Goal: Task Accomplishment & Management: Complete application form

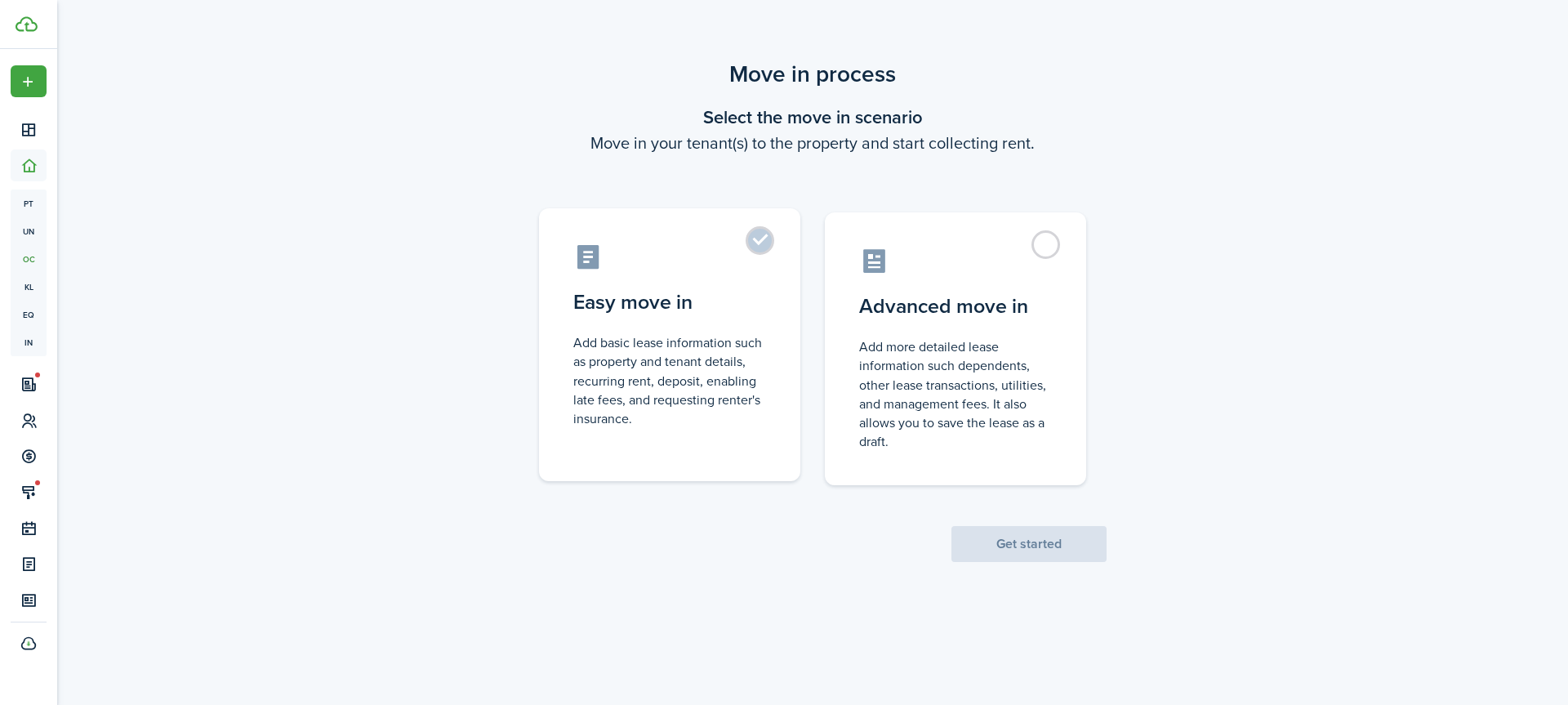
click at [759, 240] on label "Easy move in Add basic lease information such as property and tenant details, r…" at bounding box center [670, 344] width 261 height 273
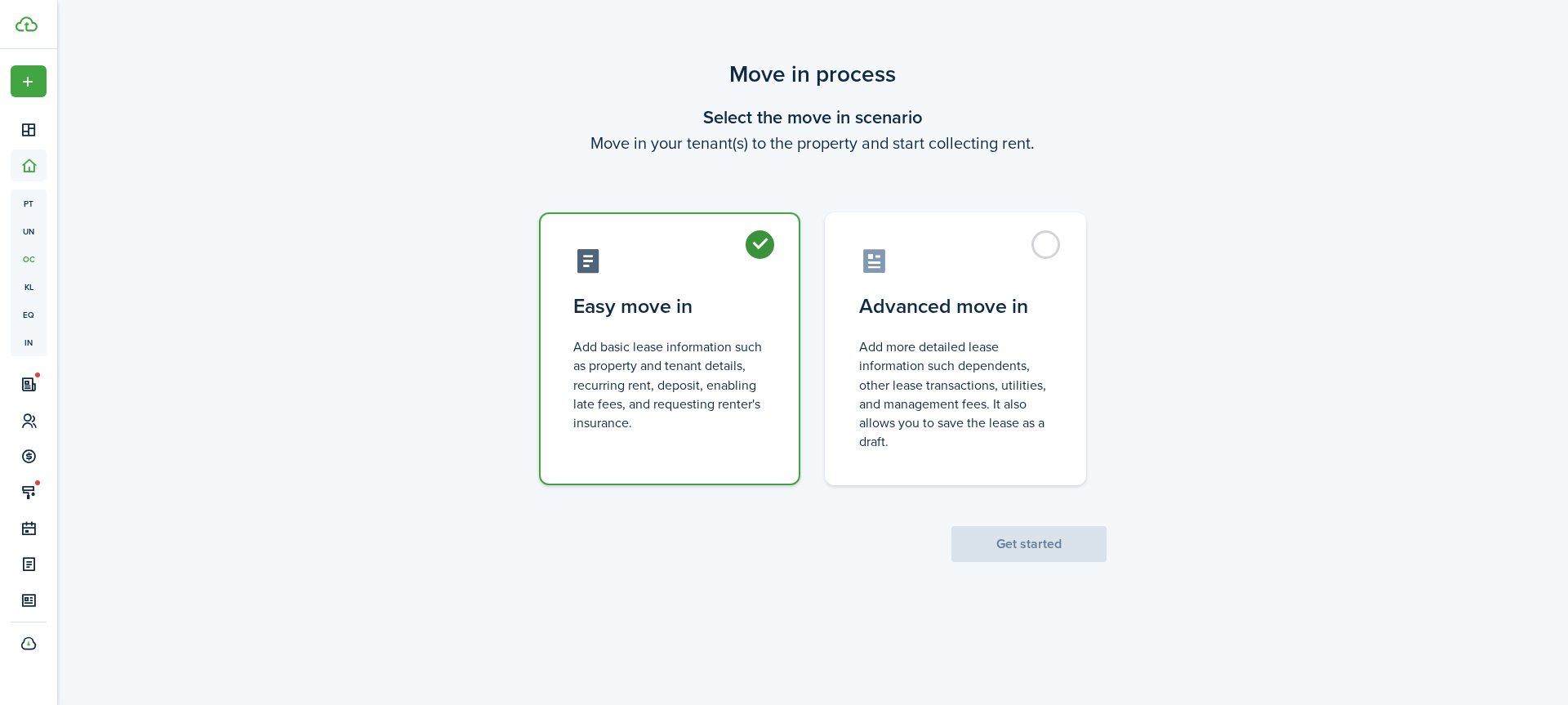
radio input "true"
click at [987, 548] on button "Get started" at bounding box center [1029, 544] width 155 height 36
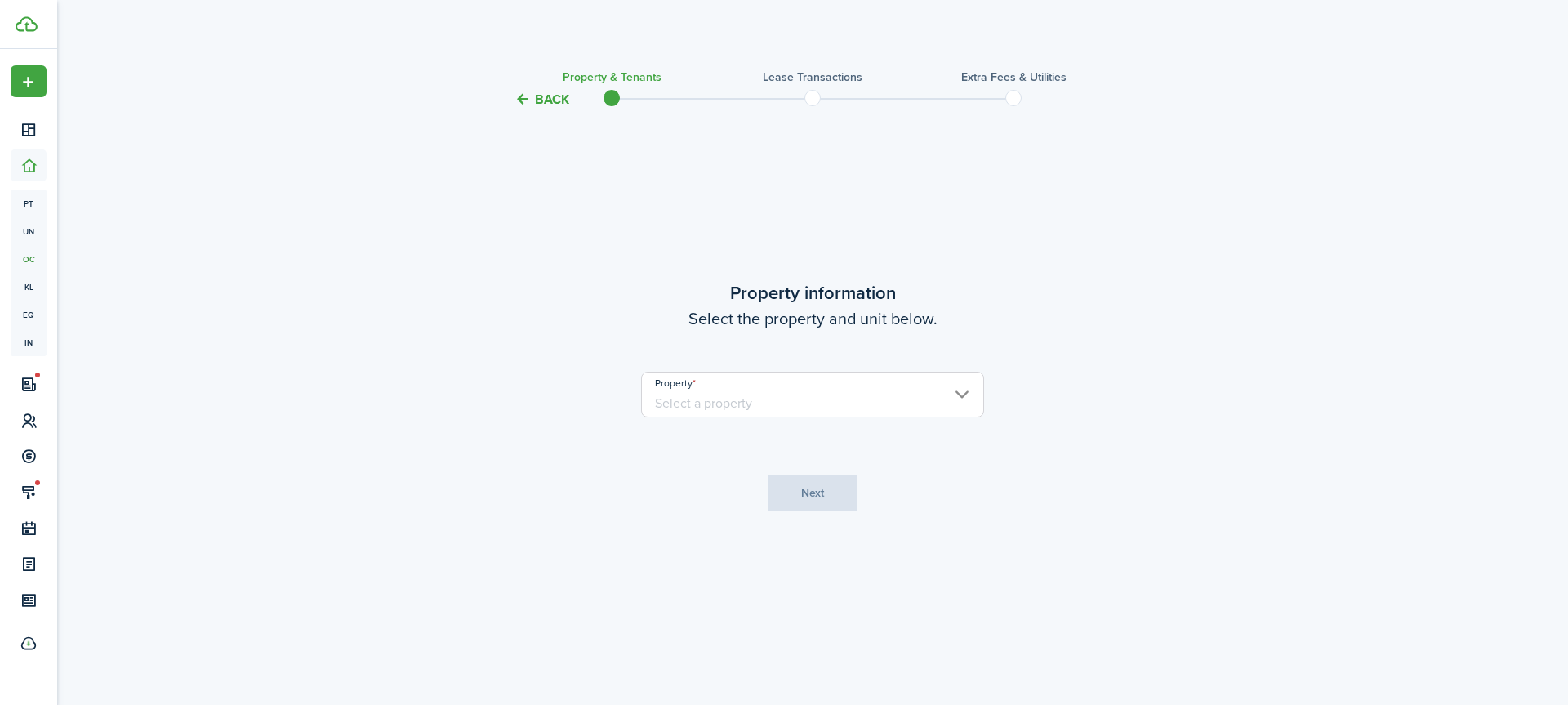
click at [832, 405] on input "Property" at bounding box center [812, 394] width 343 height 46
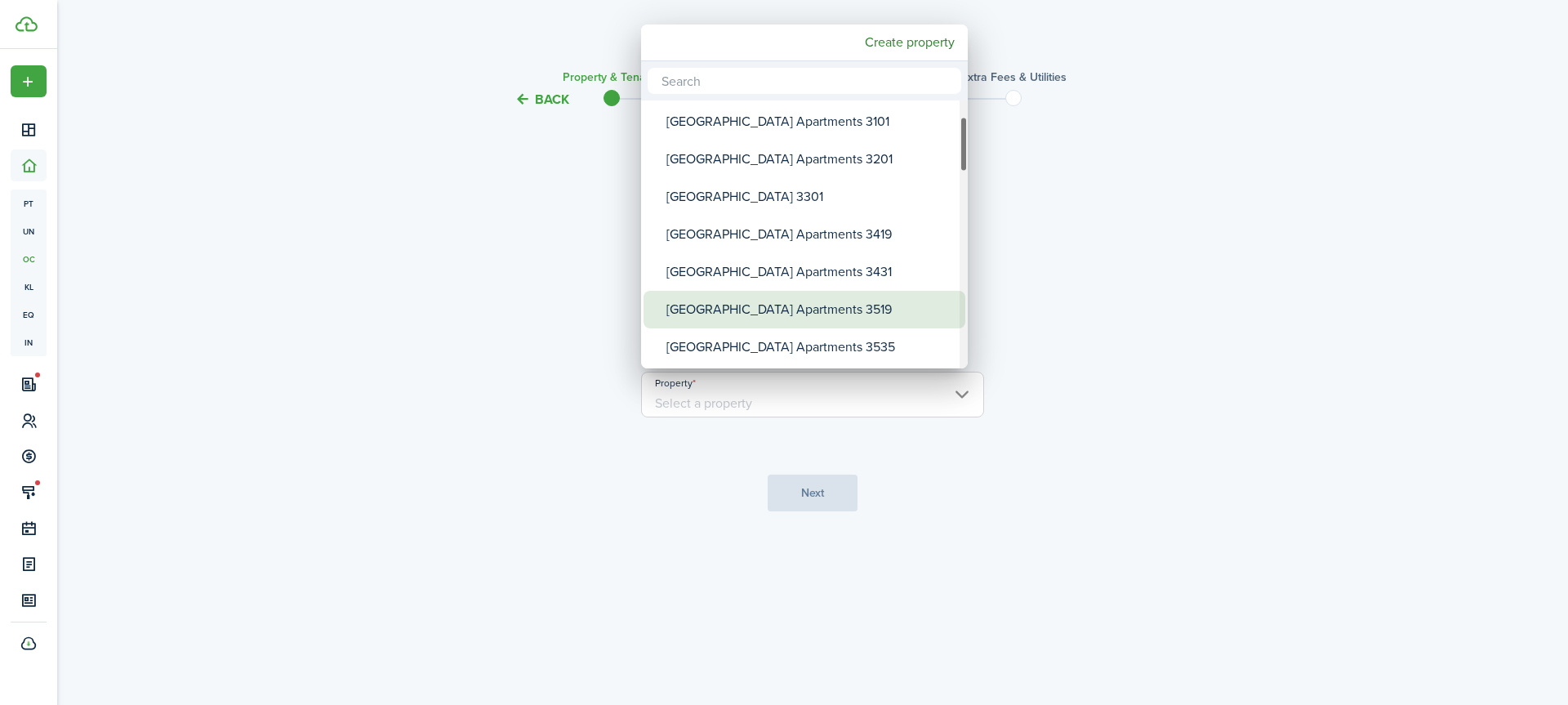
click at [767, 319] on div "[GEOGRAPHIC_DATA] Apartments 3519" at bounding box center [810, 310] width 289 height 38
type input "[GEOGRAPHIC_DATA] Apartments 3519"
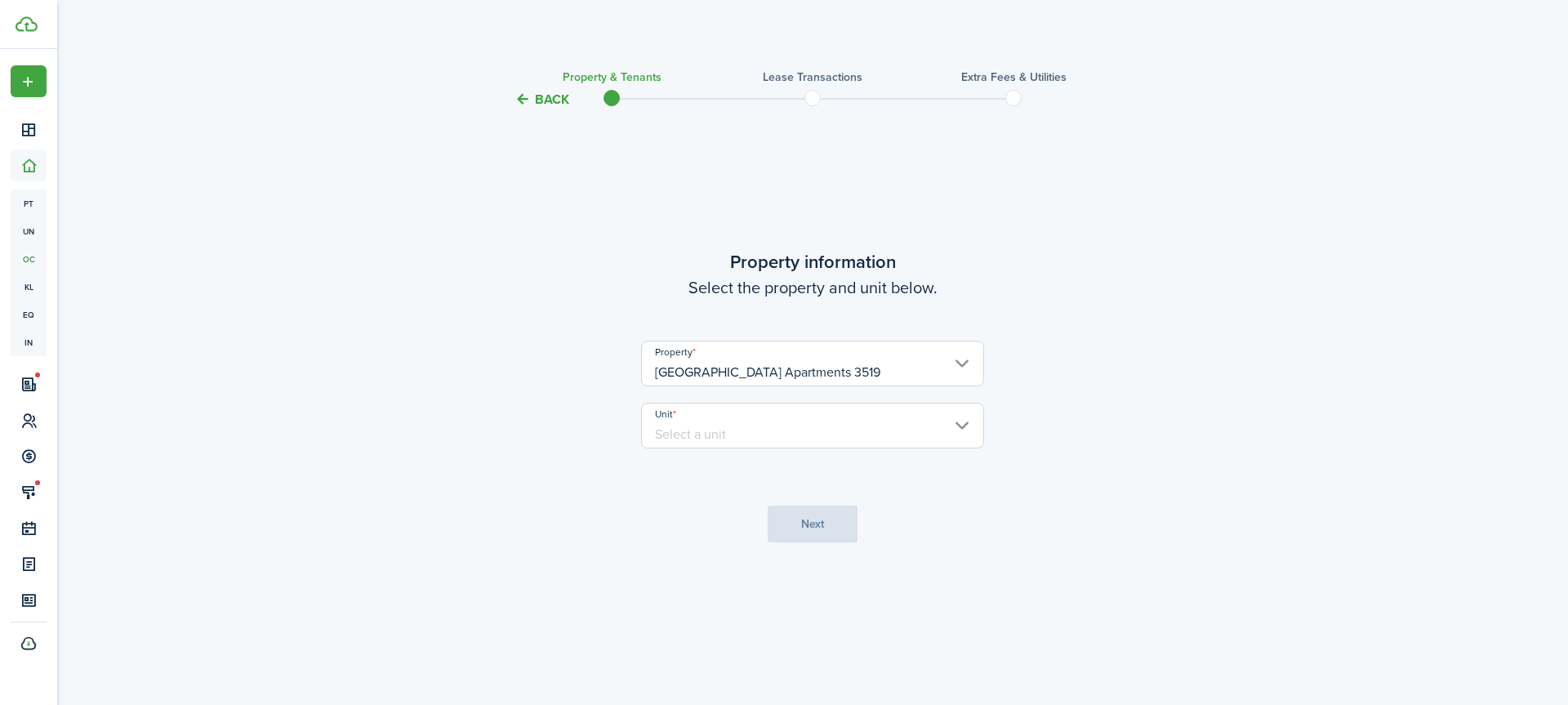
click at [759, 428] on input "Unit" at bounding box center [812, 425] width 343 height 46
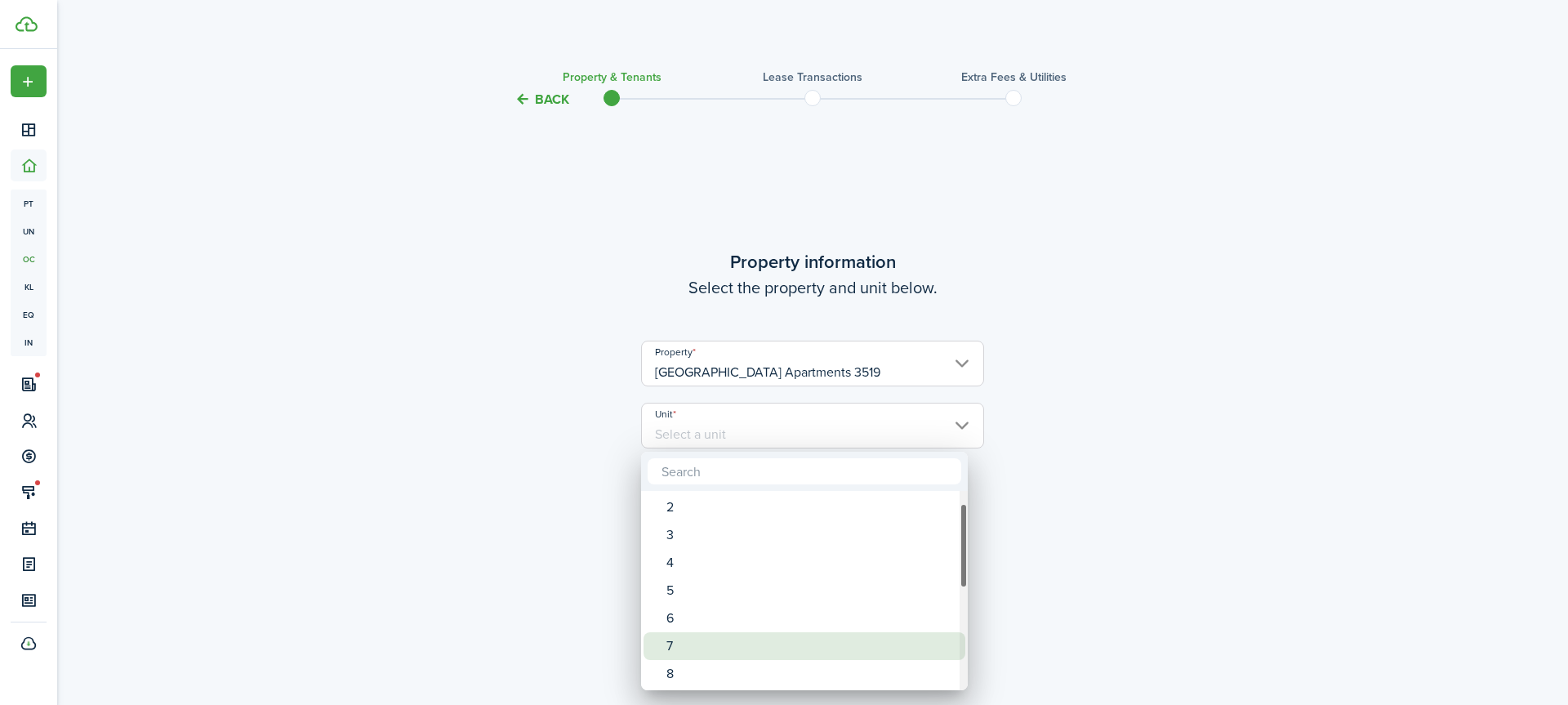
click at [693, 649] on div "7" at bounding box center [810, 646] width 289 height 28
type input "7"
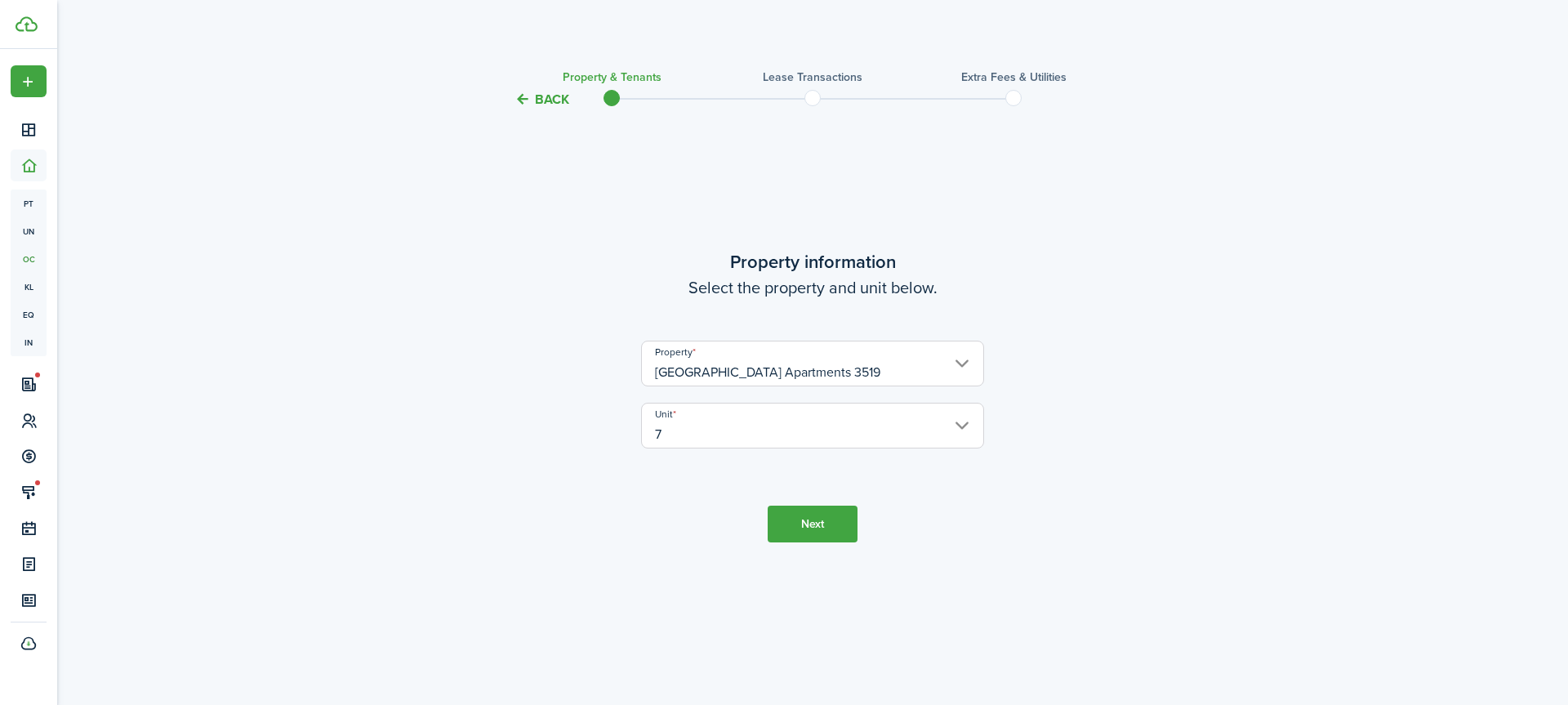
click at [803, 522] on button "Next" at bounding box center [812, 523] width 89 height 37
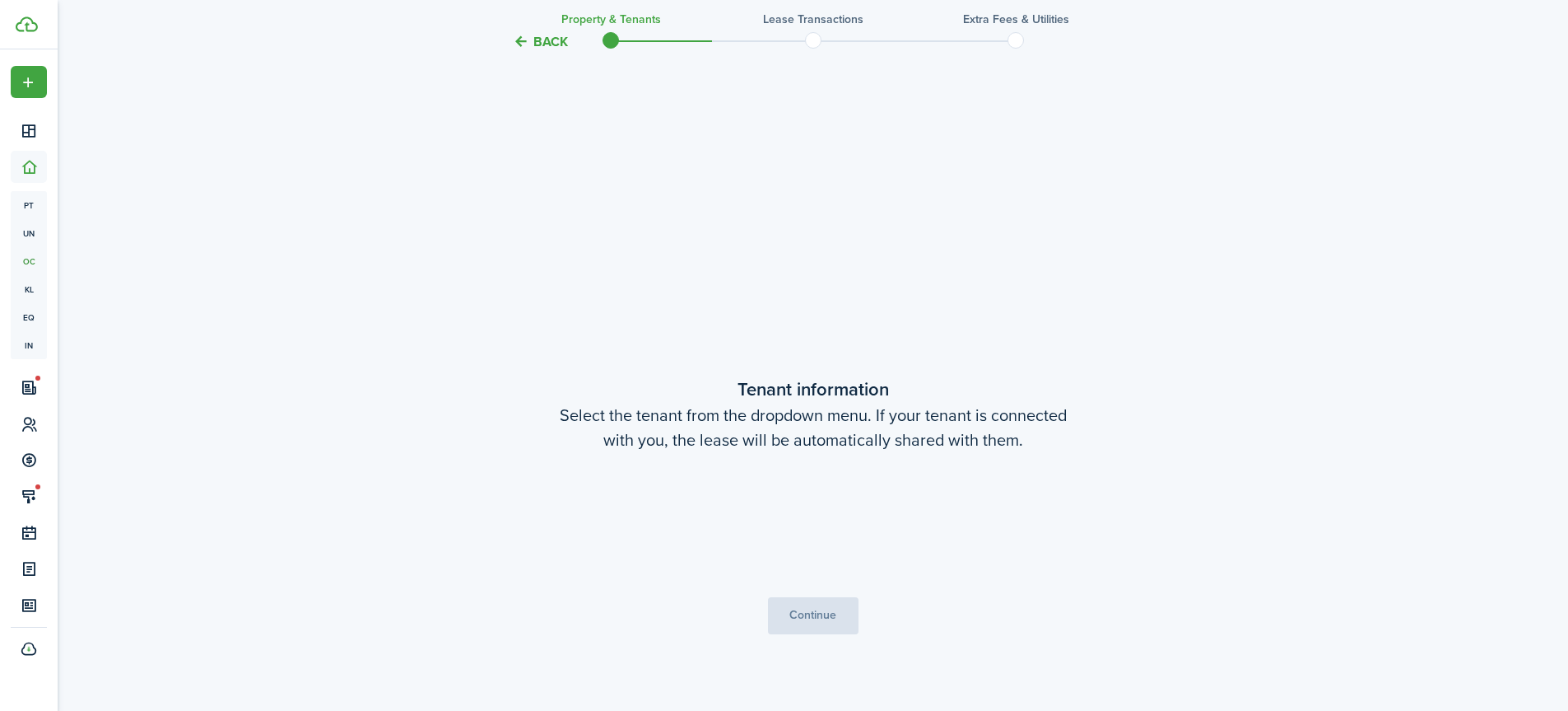
scroll to position [601, 0]
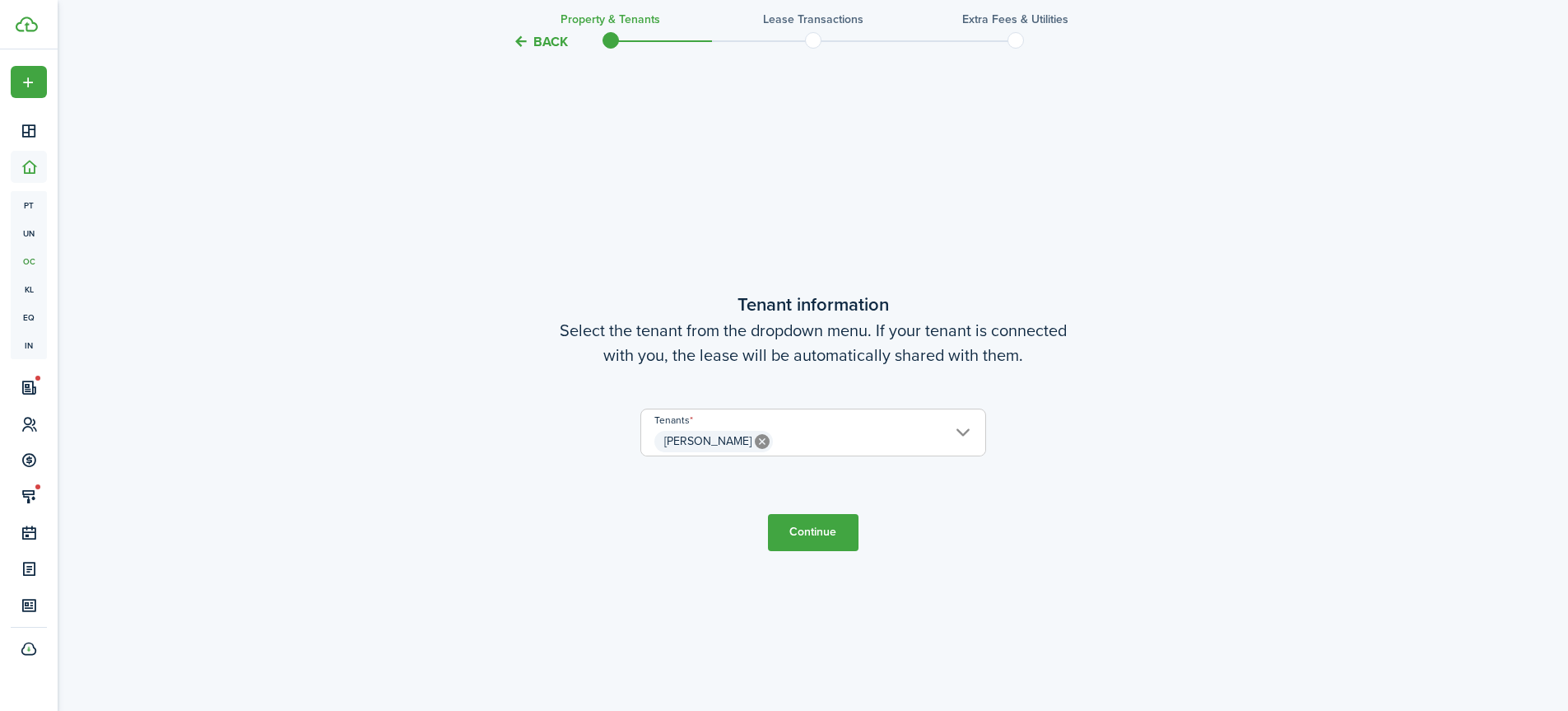
click at [963, 431] on span "[PERSON_NAME]" at bounding box center [813, 441] width 344 height 28
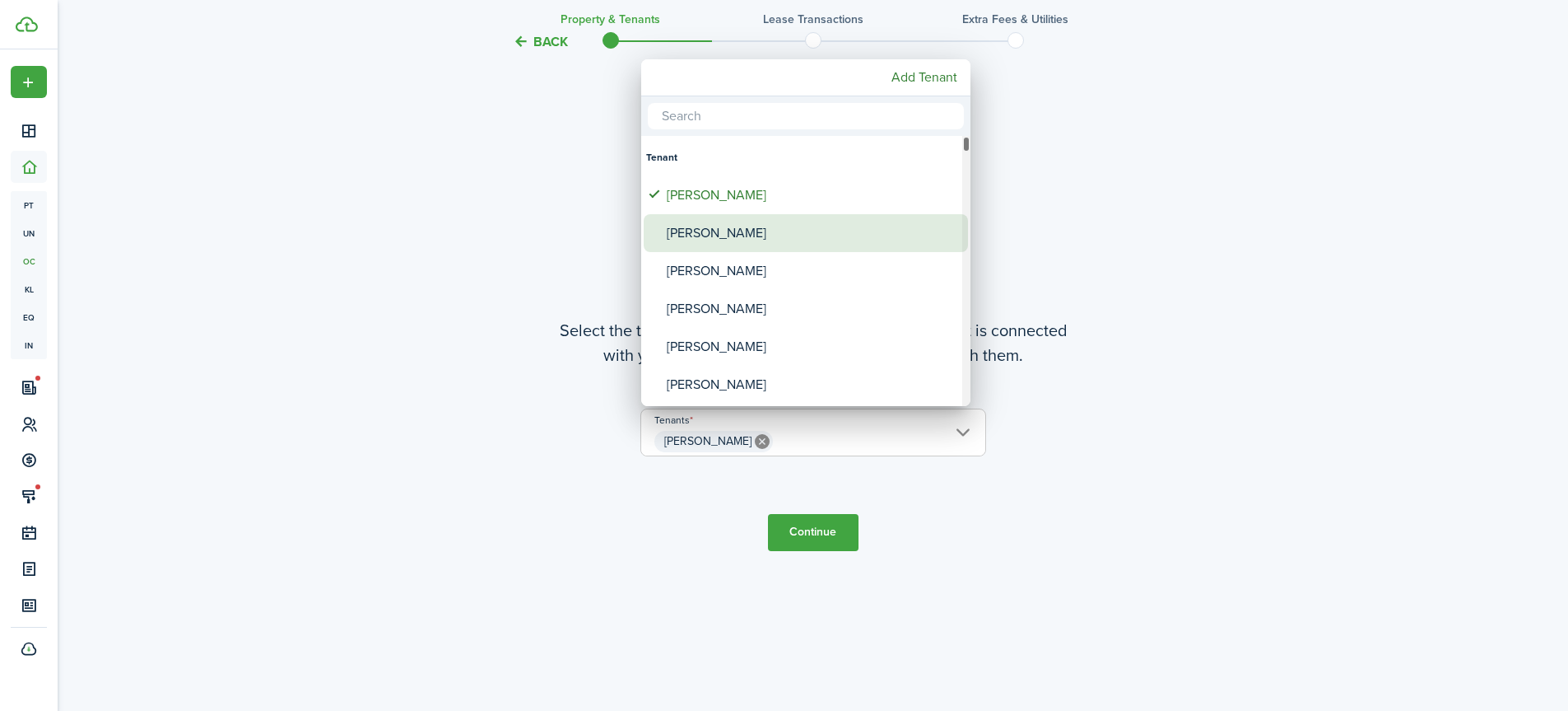
click at [785, 242] on div "[PERSON_NAME]" at bounding box center [812, 233] width 291 height 38
type input "[PERSON_NAME], [PERSON_NAME]"
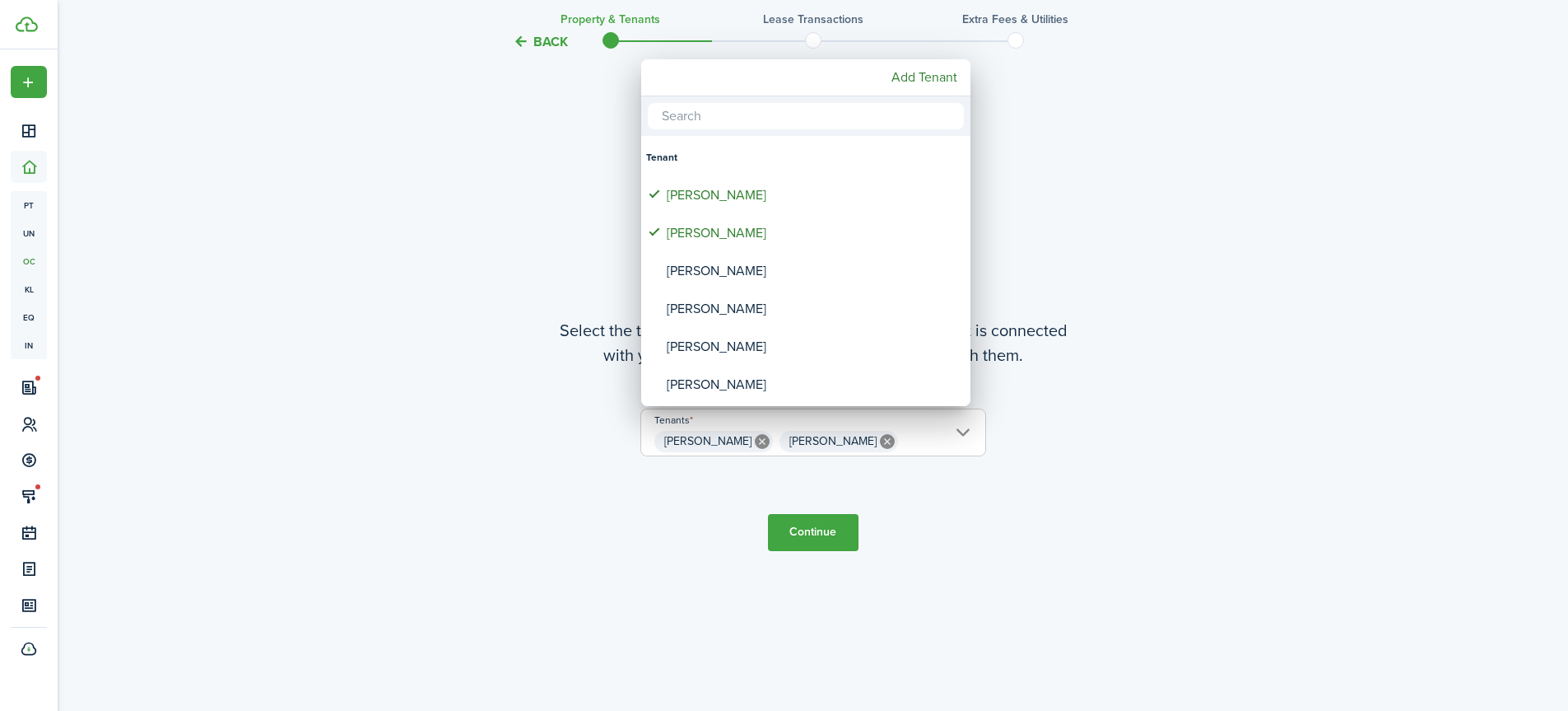
click at [971, 507] on div at bounding box center [784, 356] width 1832 height 974
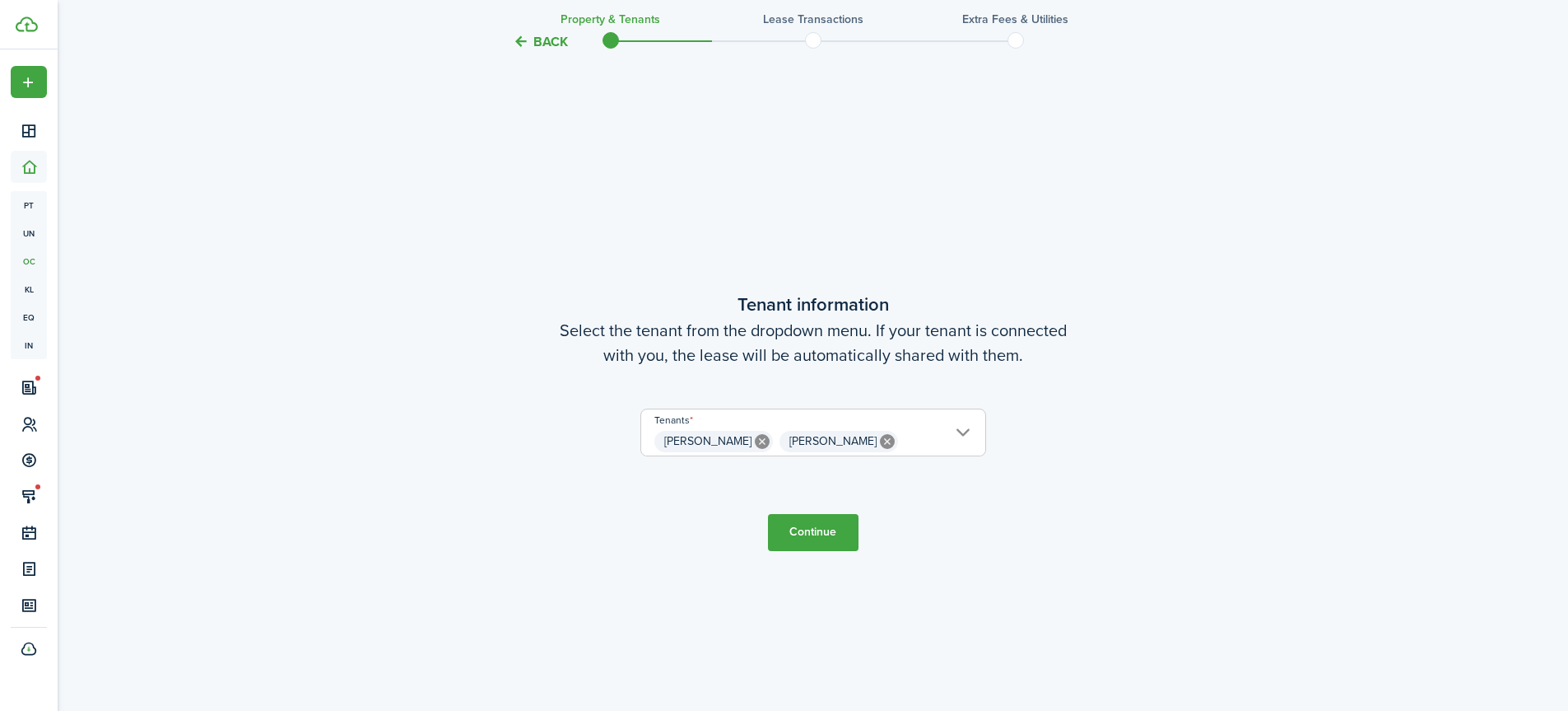
click at [794, 535] on button "Continue" at bounding box center [813, 532] width 90 height 37
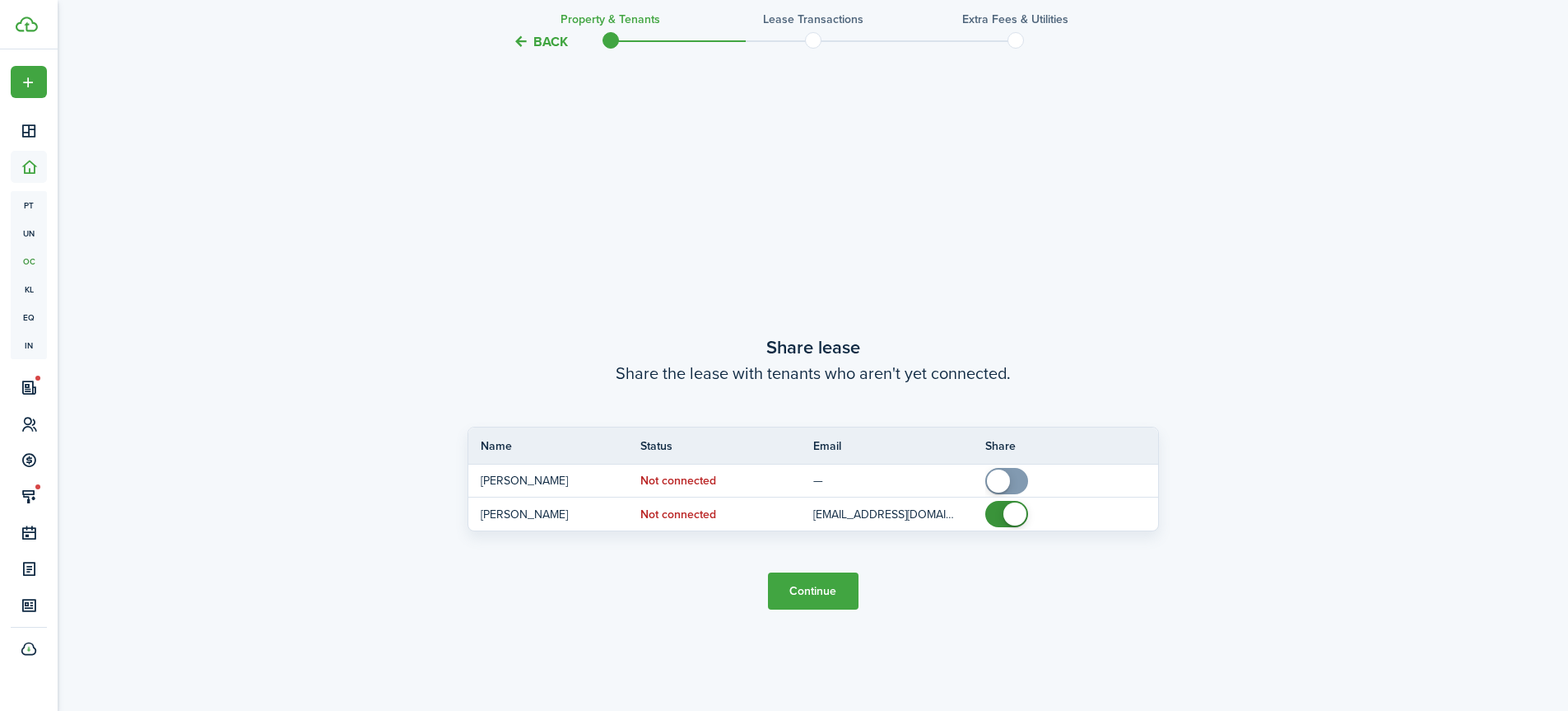
scroll to position [1312, 0]
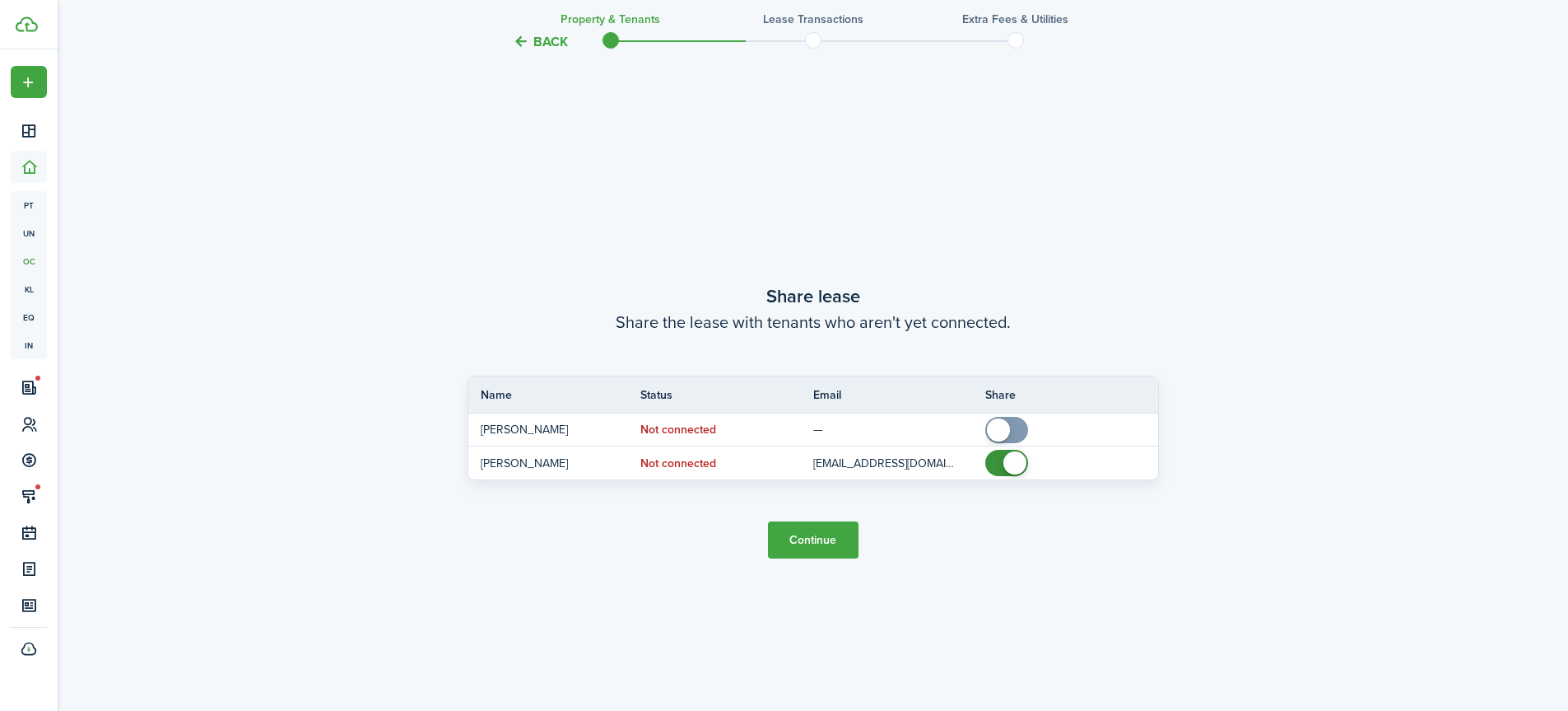
click at [798, 540] on button "Continue" at bounding box center [813, 540] width 90 height 37
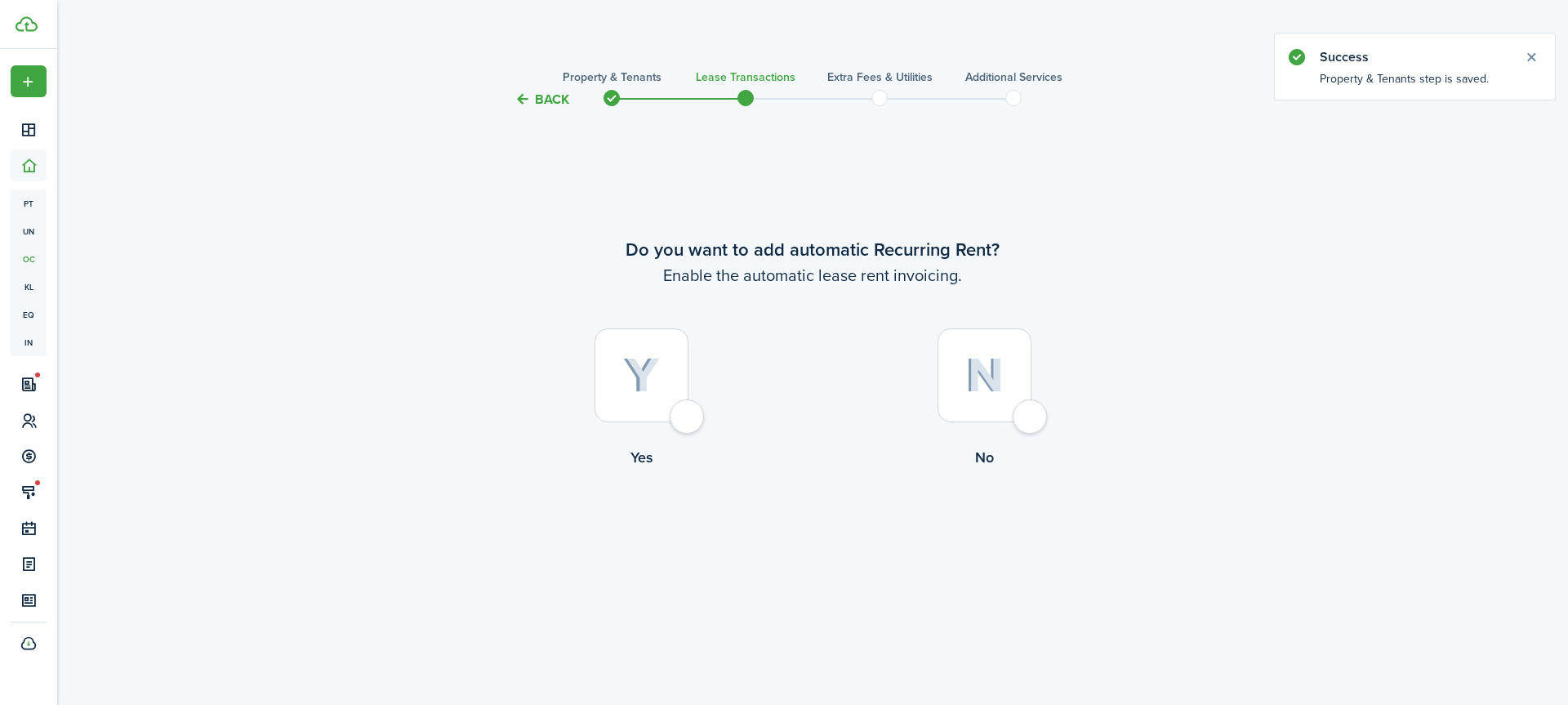
click at [685, 407] on div at bounding box center [641, 375] width 94 height 94
radio input "true"
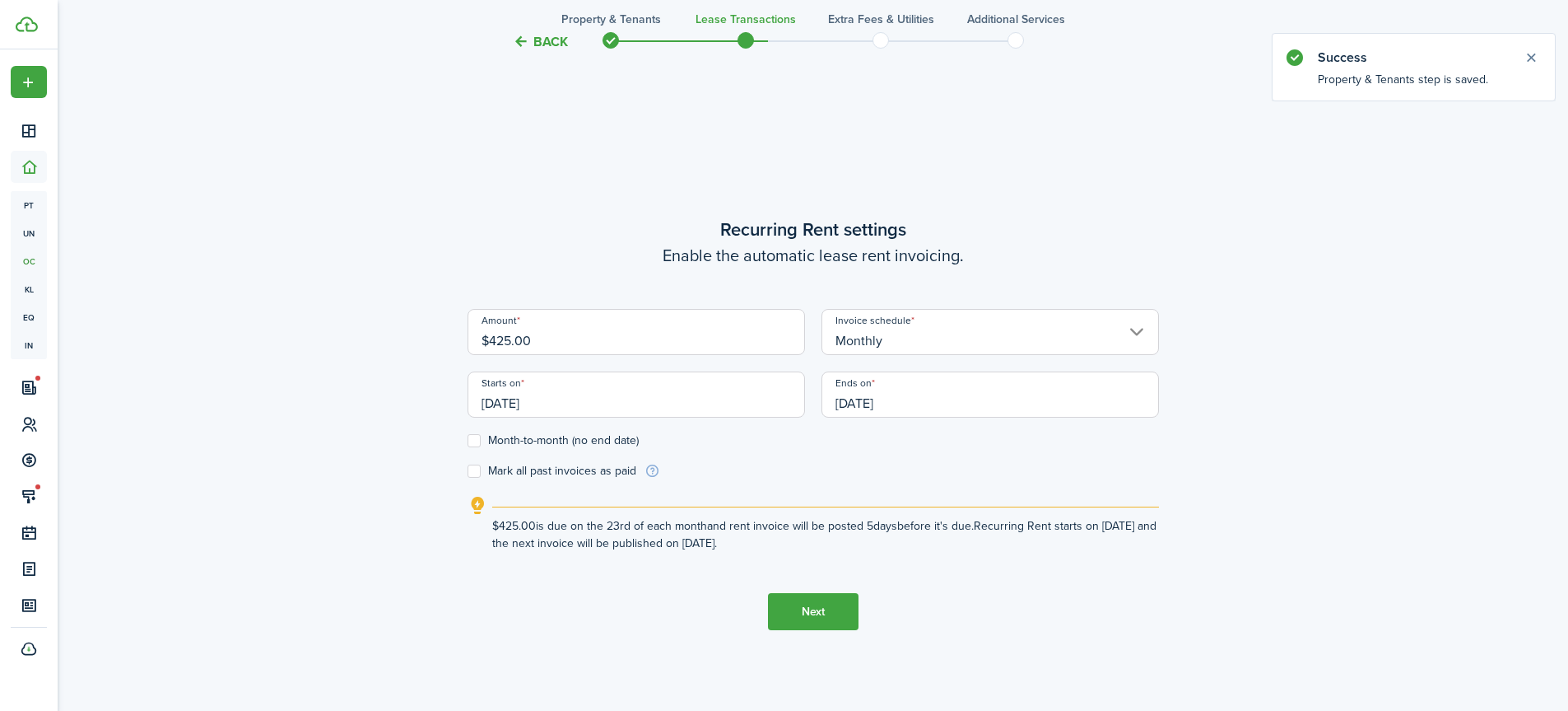
scroll to position [601, 0]
drag, startPoint x: 511, startPoint y: 337, endPoint x: 491, endPoint y: 346, distance: 21.9
click at [491, 346] on input "$425.00" at bounding box center [637, 329] width 337 height 46
click at [520, 393] on input "[DATE]" at bounding box center [637, 392] width 337 height 46
type input "$750.00"
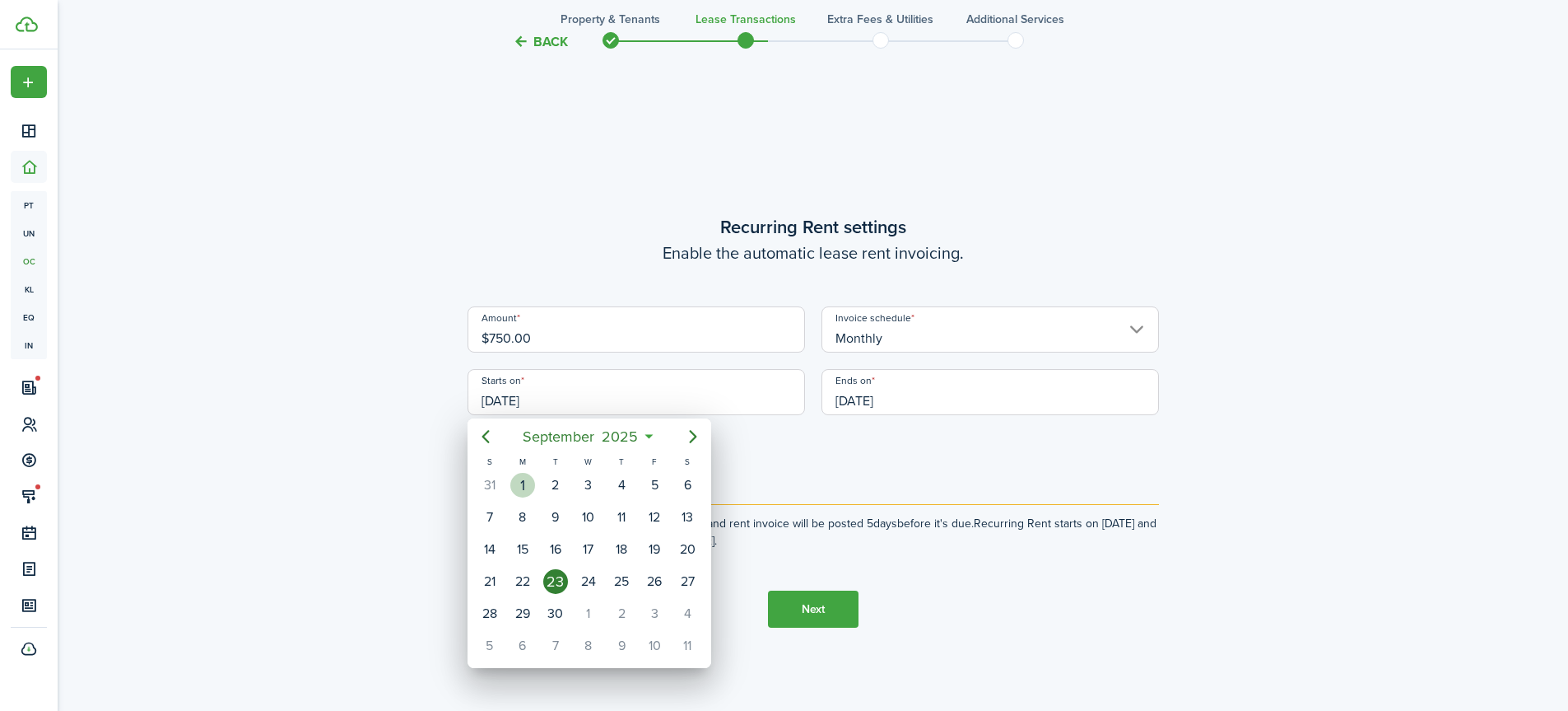
click at [524, 486] on div "1" at bounding box center [522, 485] width 24 height 24
type input "[DATE]"
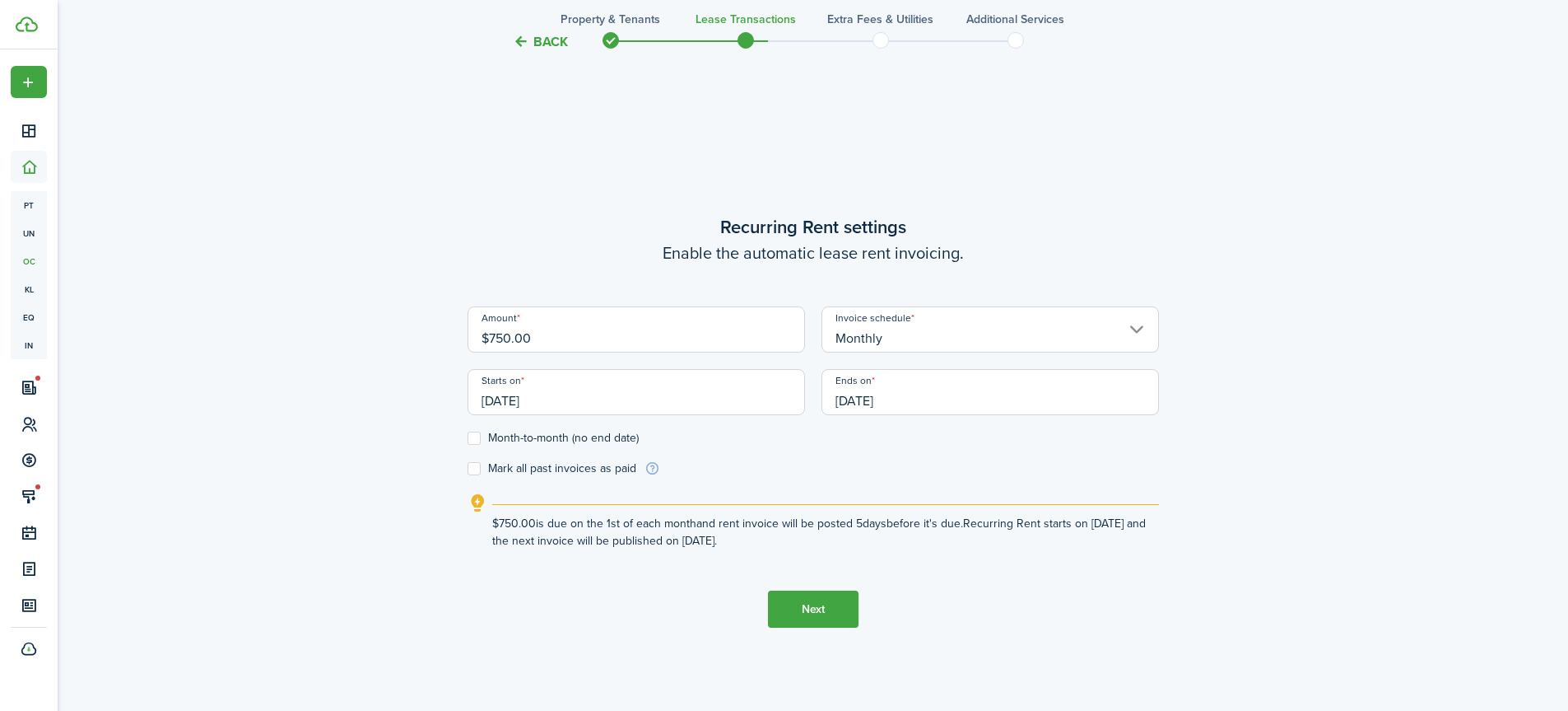
click at [472, 440] on label "Month-to-month (no end date)" at bounding box center [554, 438] width 171 height 14
click at [468, 439] on input "Month-to-month (no end date)" at bounding box center [467, 439] width 1 height 1
checkbox input "true"
click at [822, 609] on button "Next" at bounding box center [813, 609] width 90 height 37
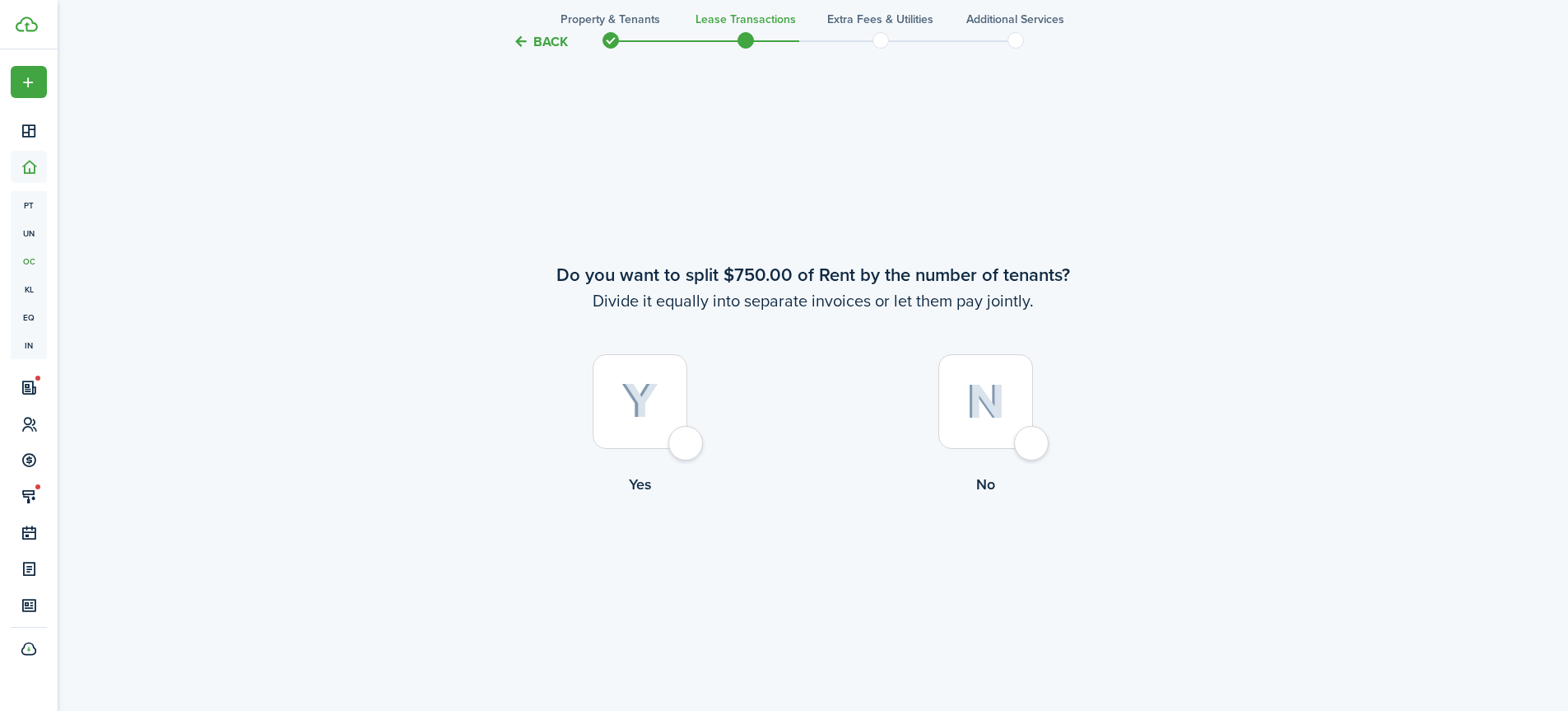
scroll to position [1312, 0]
click at [1024, 445] on div at bounding box center [986, 401] width 95 height 95
radio input "true"
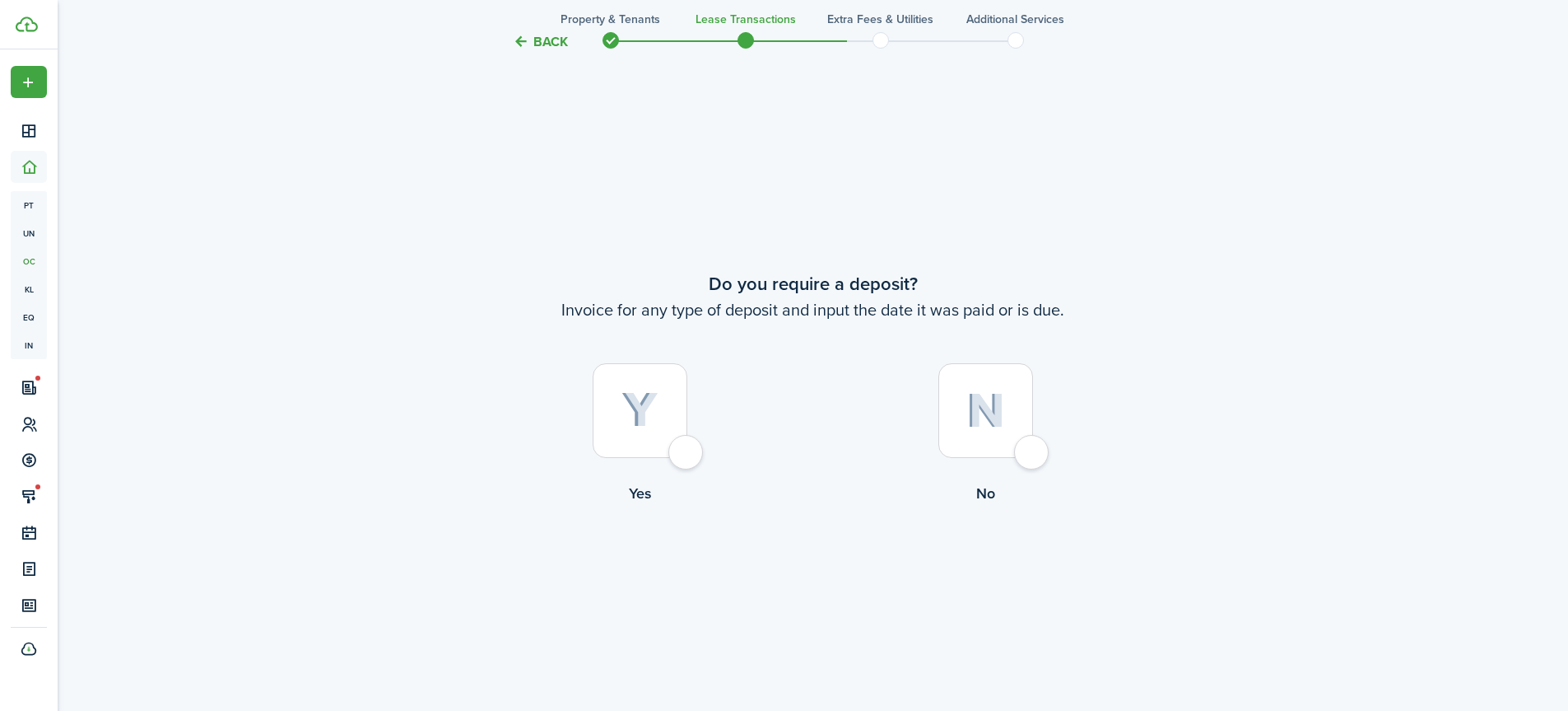
scroll to position [2023, 0]
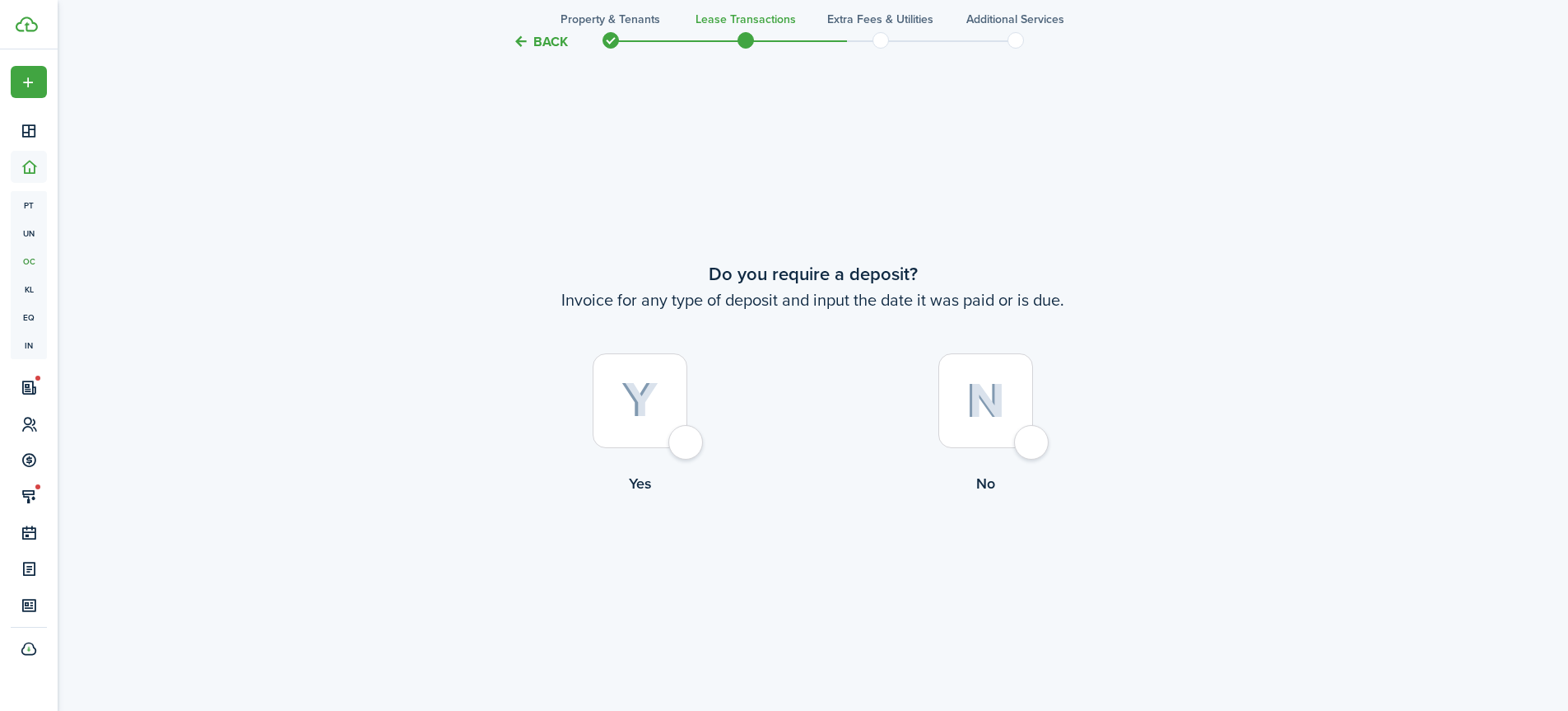
click at [683, 443] on div at bounding box center [639, 401] width 95 height 95
radio input "true"
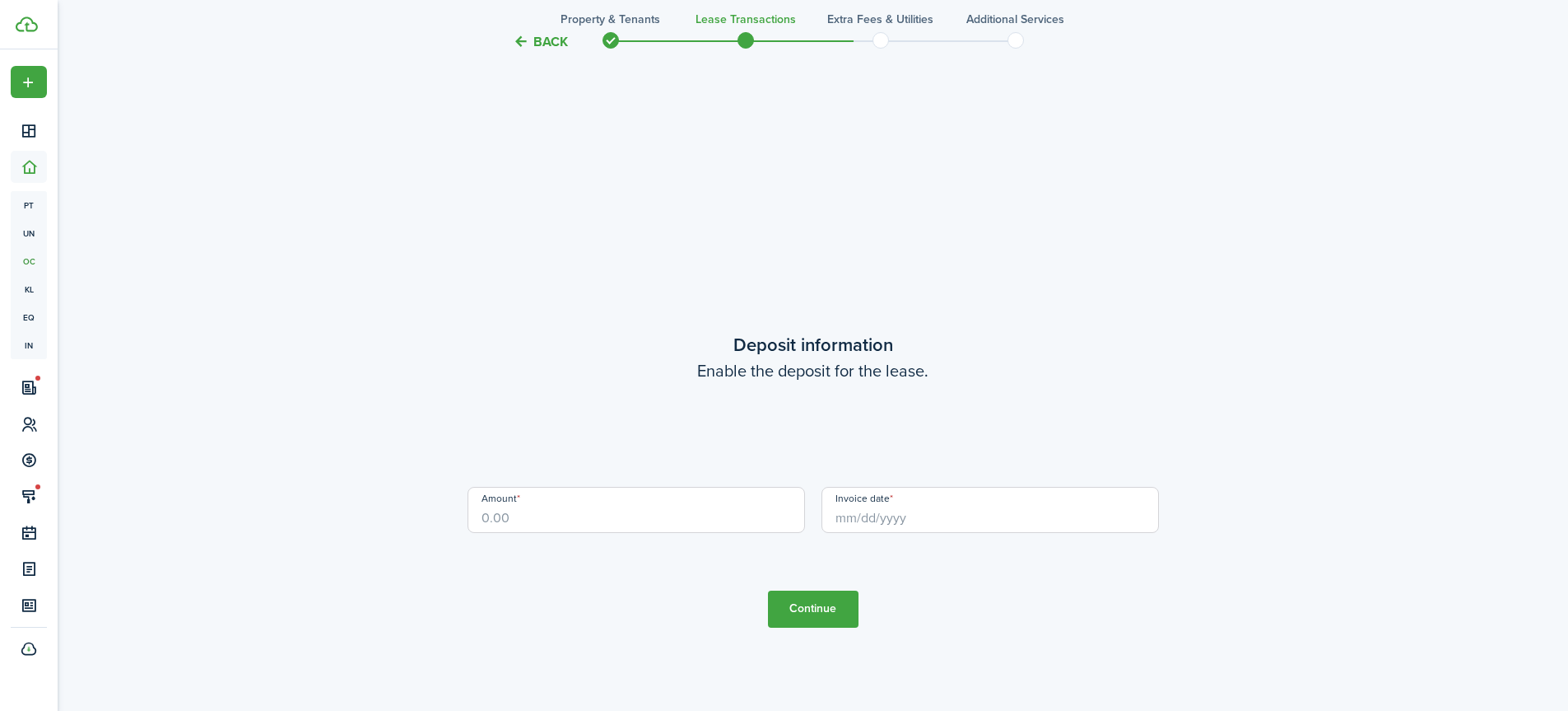
scroll to position [2734, 0]
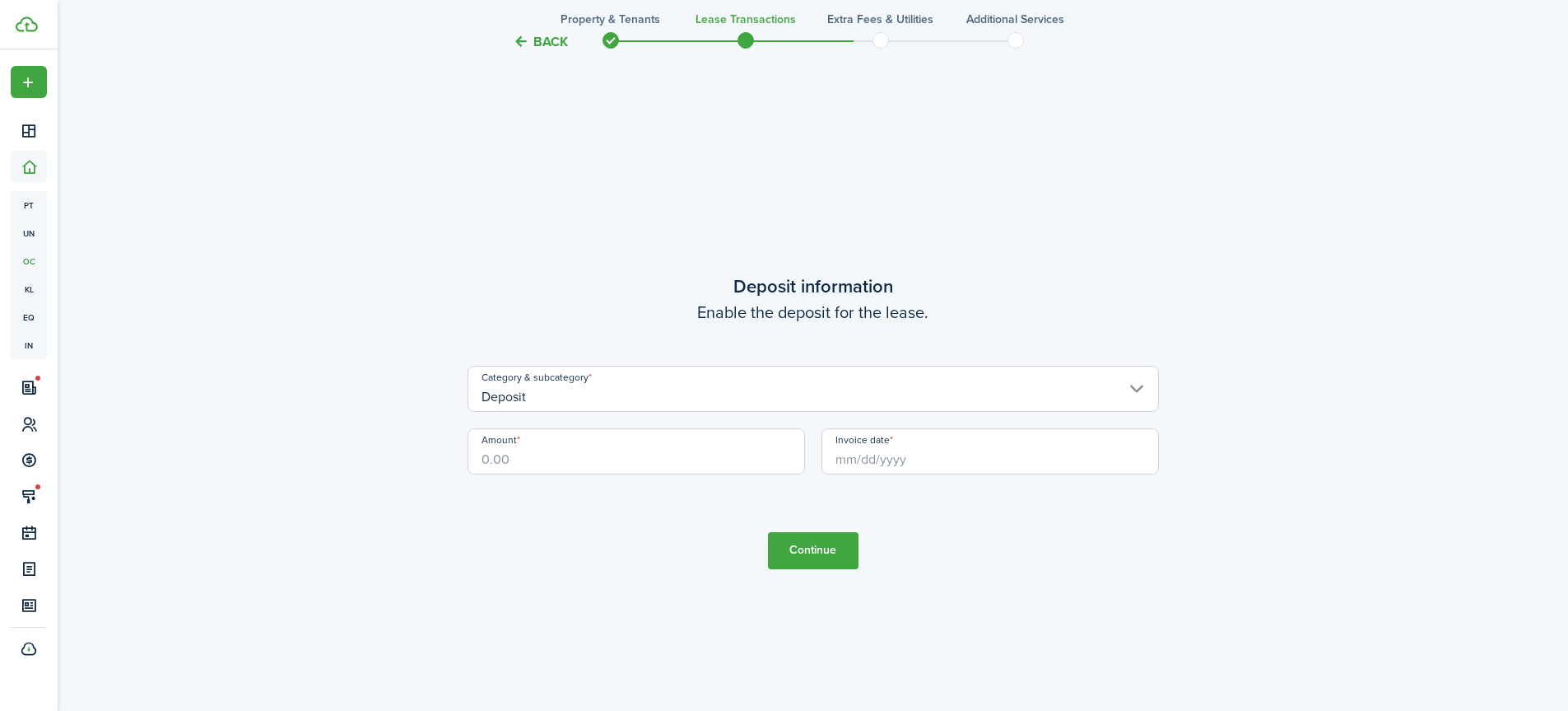
click at [608, 449] on input "Amount" at bounding box center [637, 451] width 337 height 46
type input "$750.00"
click at [837, 459] on input "Invoice date" at bounding box center [990, 451] width 337 height 46
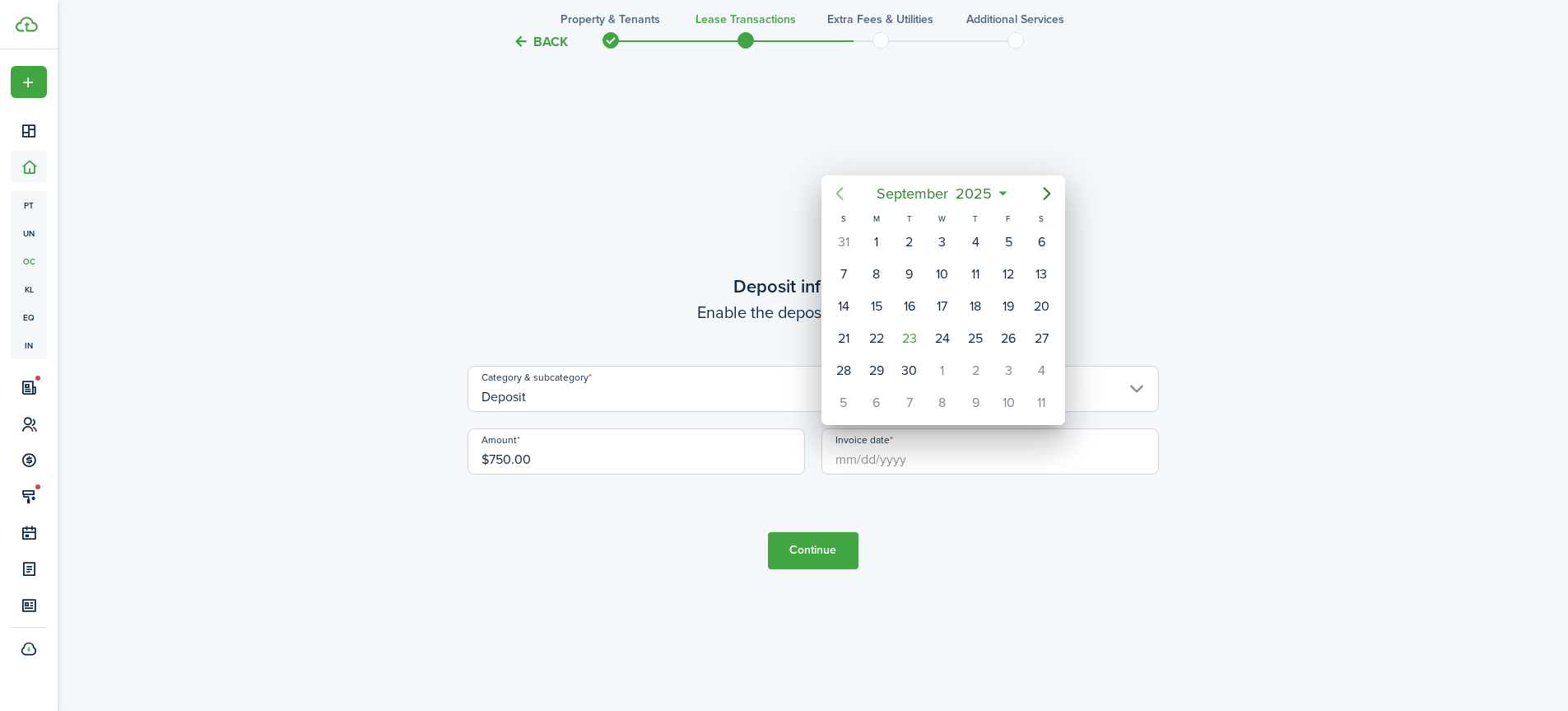
click at [840, 197] on icon "Previous page" at bounding box center [839, 193] width 7 height 14
click at [999, 372] on div "29" at bounding box center [1008, 370] width 24 height 24
type input "[DATE]"
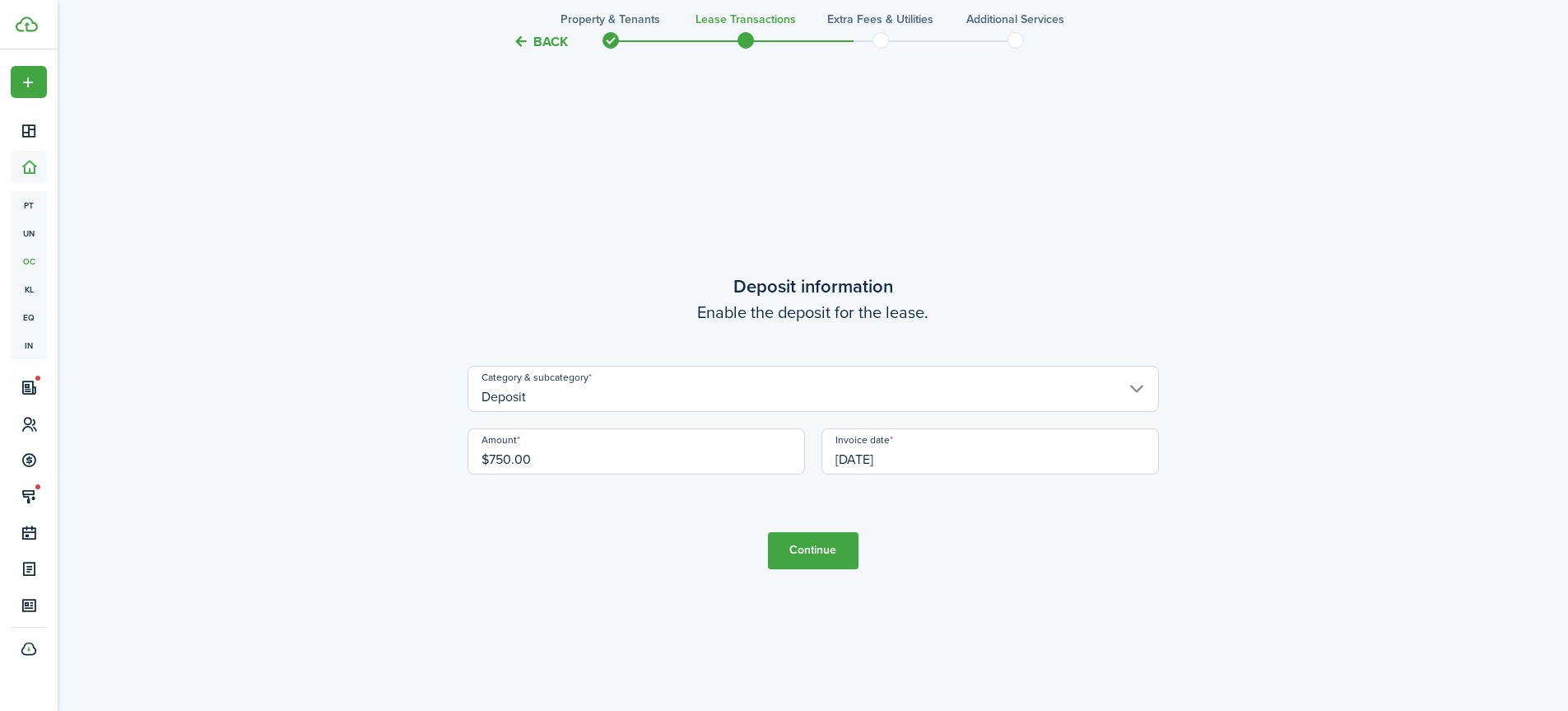
click at [811, 546] on button "Continue" at bounding box center [813, 550] width 90 height 37
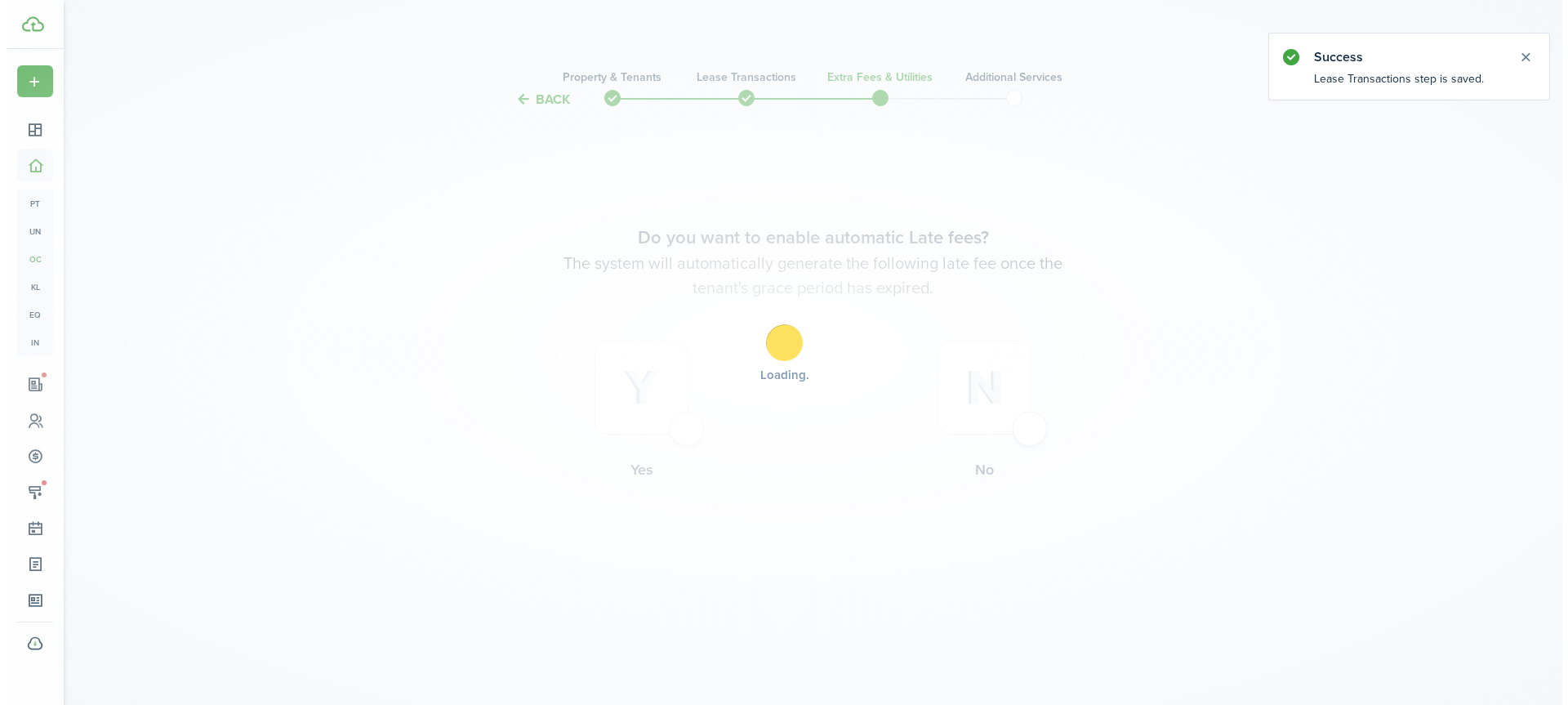
scroll to position [0, 0]
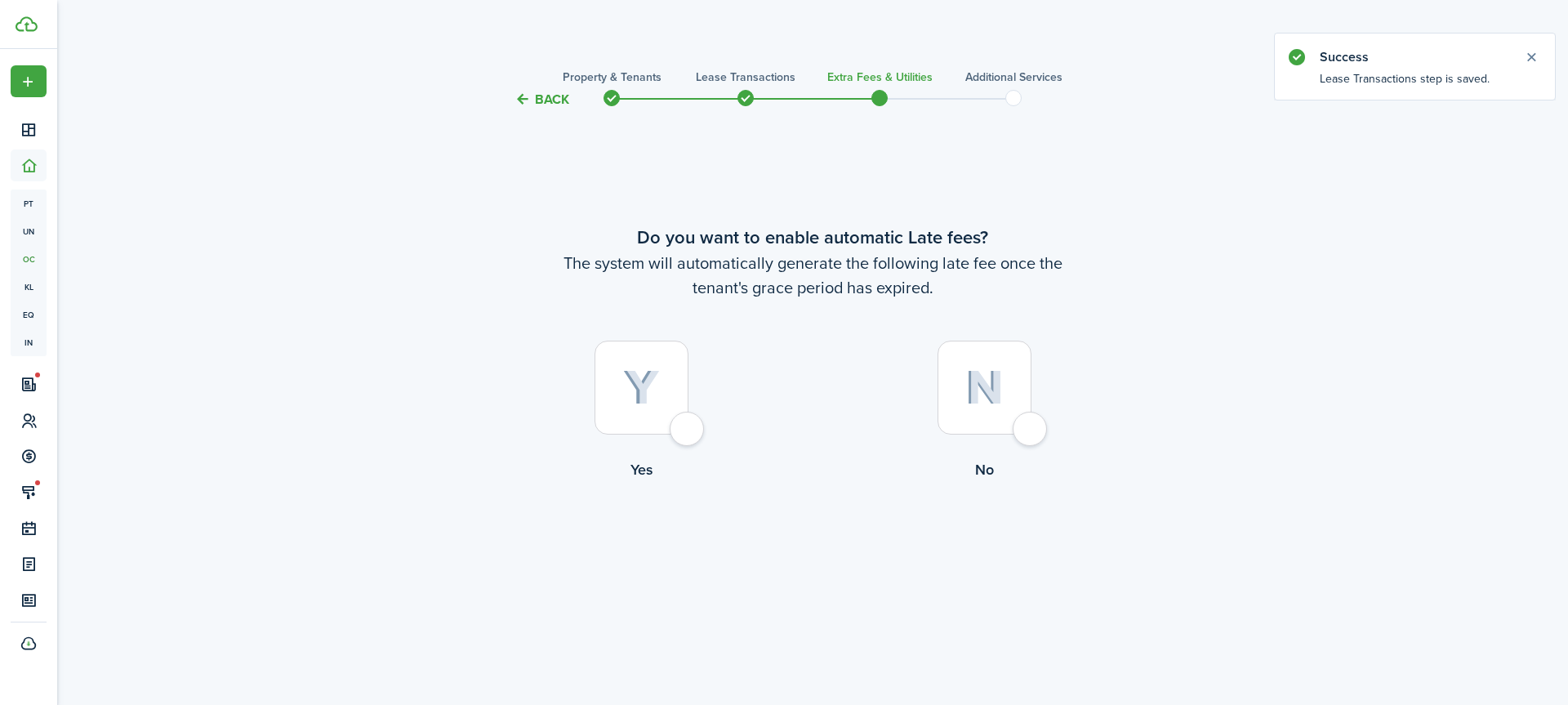
click at [683, 425] on div at bounding box center [641, 387] width 94 height 94
radio input "true"
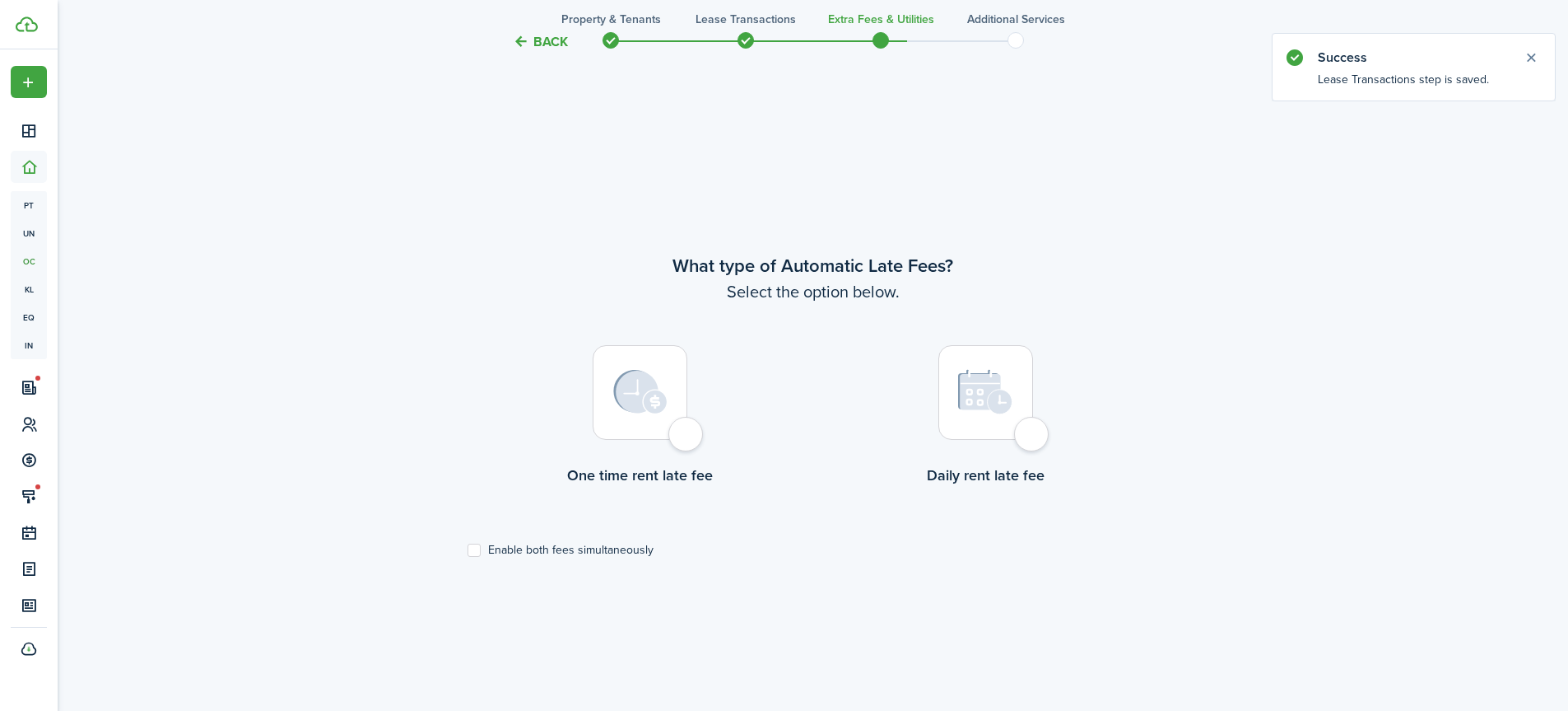
scroll to position [601, 0]
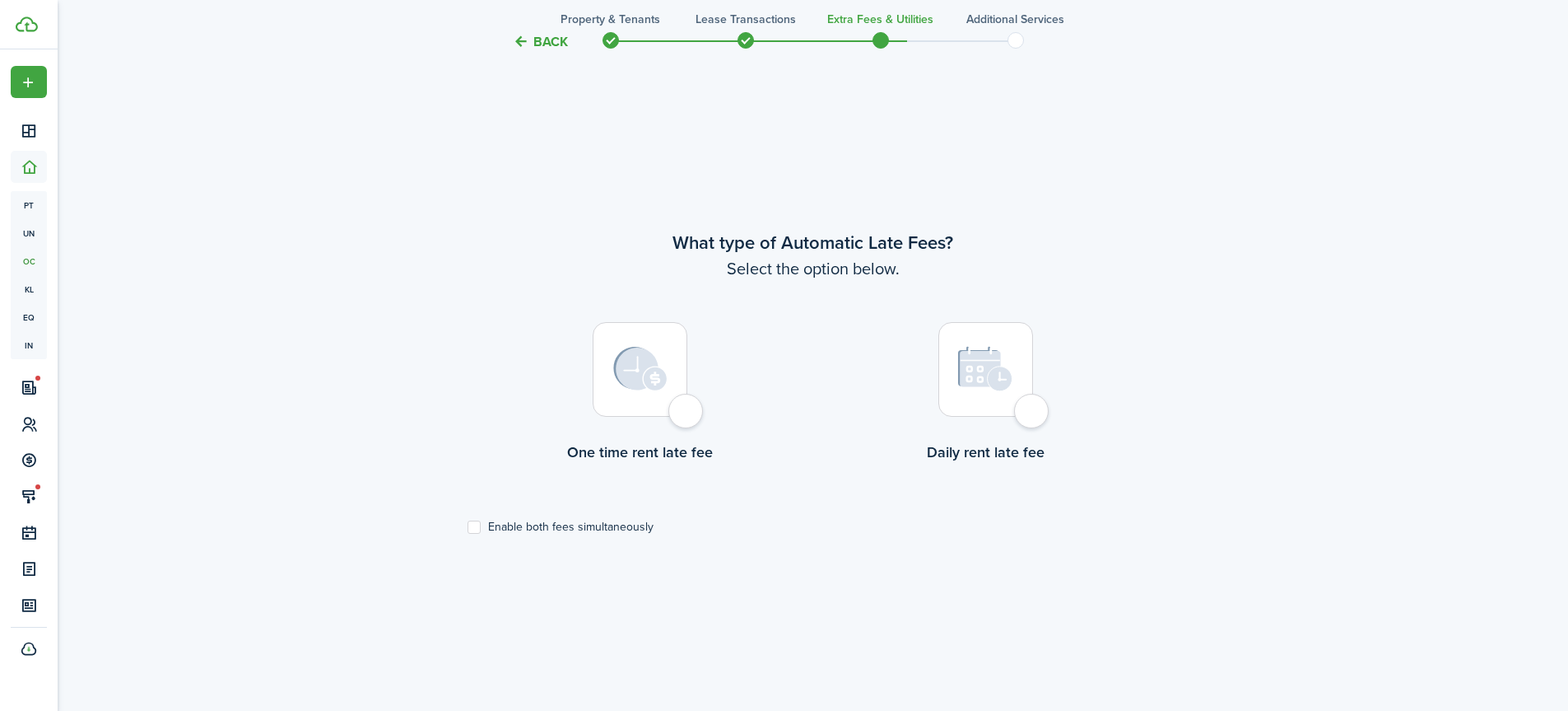
click at [683, 410] on div at bounding box center [639, 369] width 95 height 95
radio input "true"
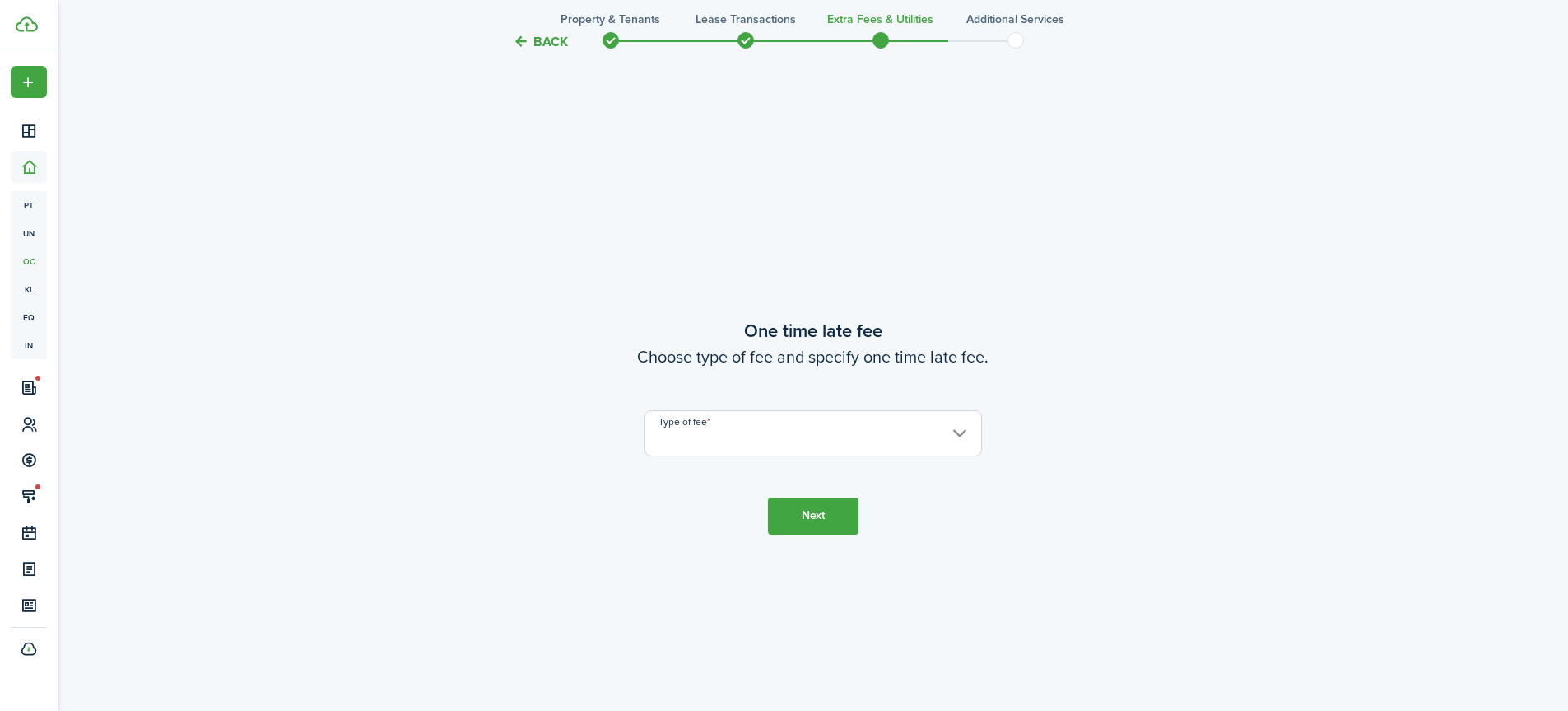
scroll to position [1312, 0]
click at [697, 434] on input "Type of fee" at bounding box center [813, 428] width 337 height 46
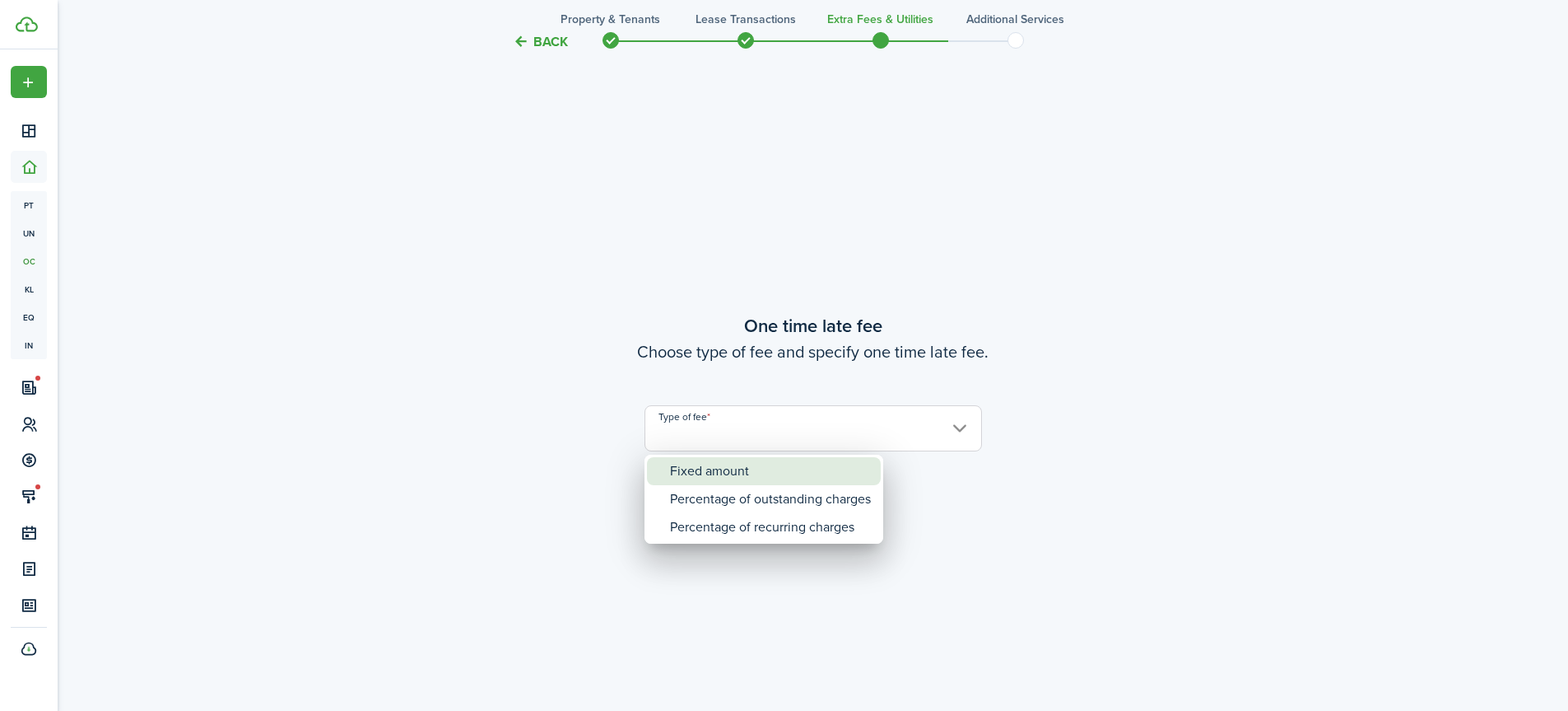
click at [703, 466] on div "Fixed amount" at bounding box center [770, 471] width 201 height 28
type input "Fixed amount"
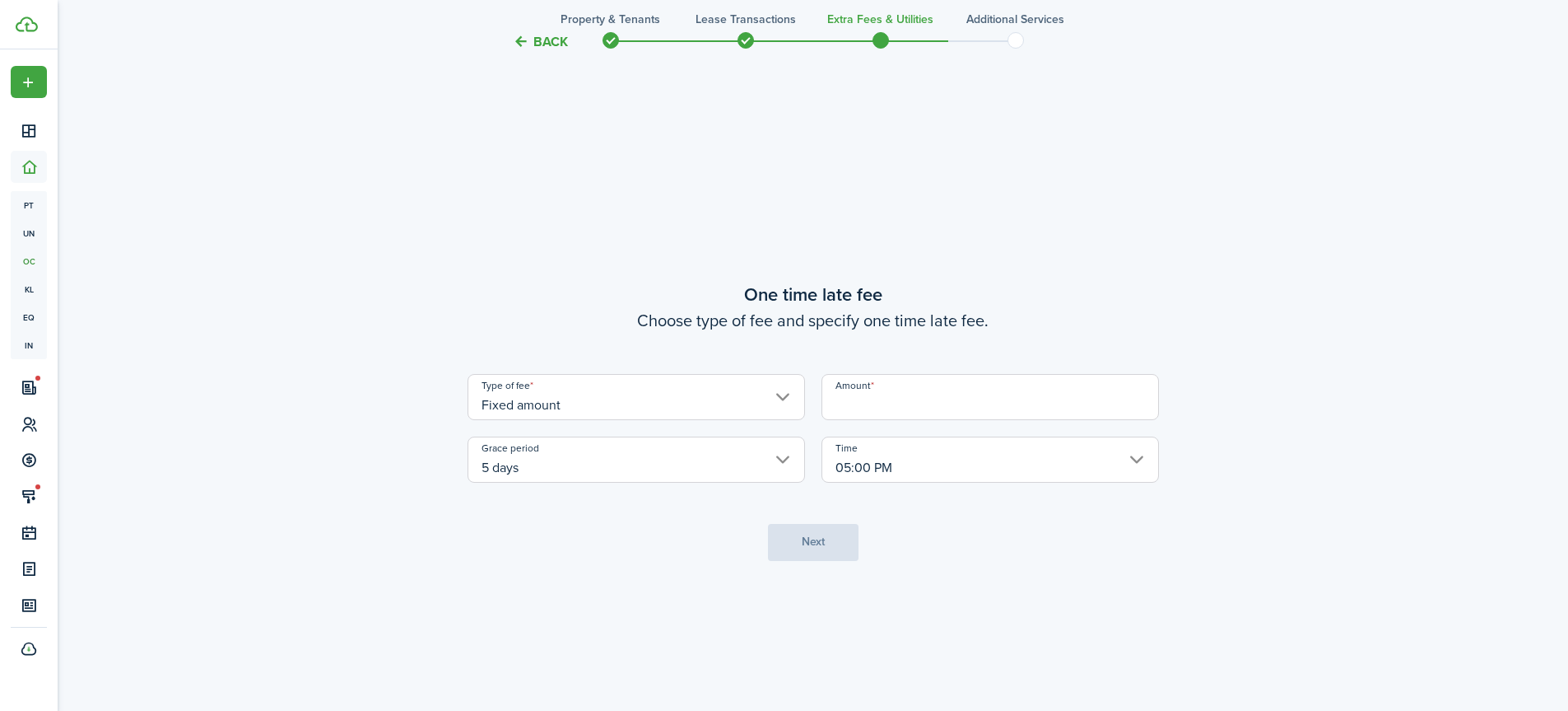
click at [842, 409] on input "Amount" at bounding box center [990, 397] width 337 height 46
type input "$50.00"
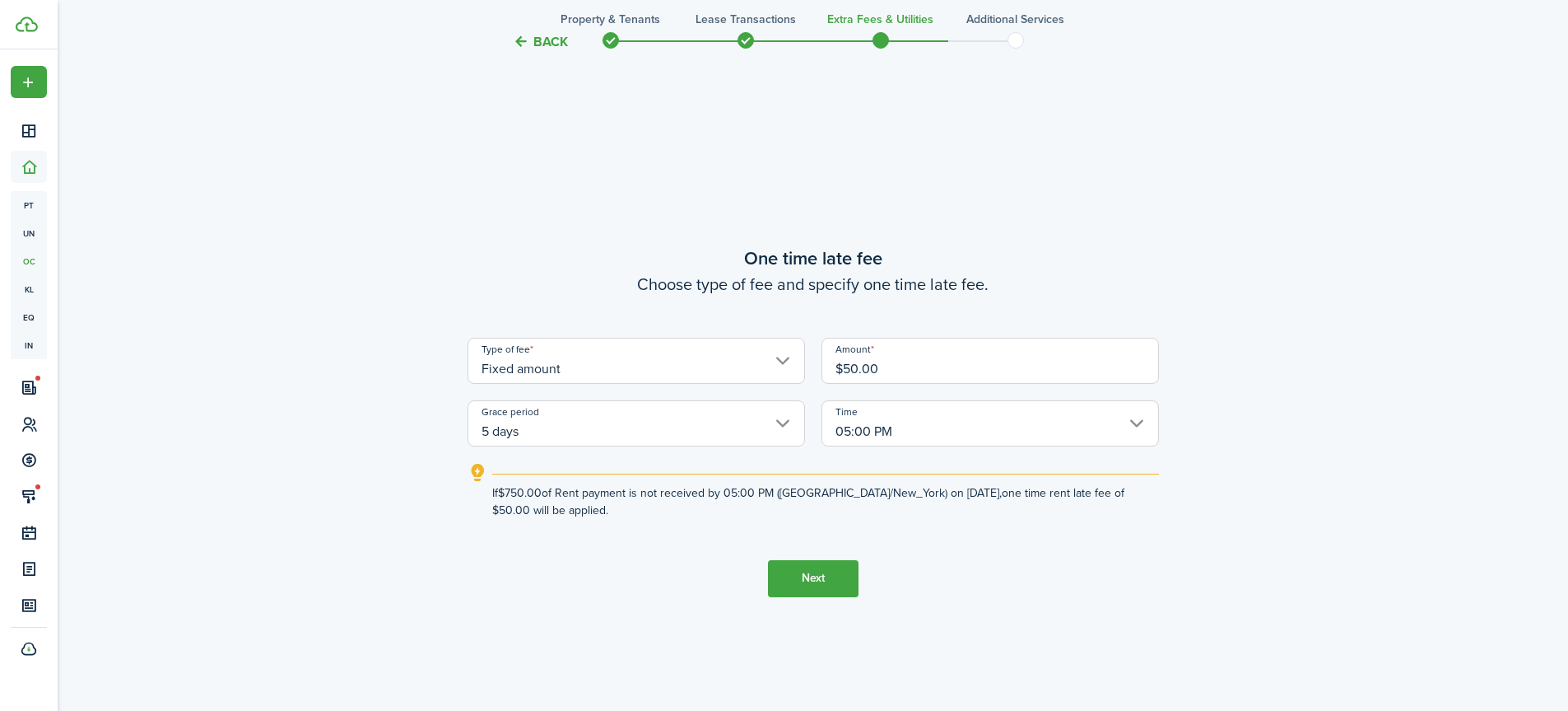
click at [1133, 422] on input "05:00 PM" at bounding box center [990, 423] width 337 height 46
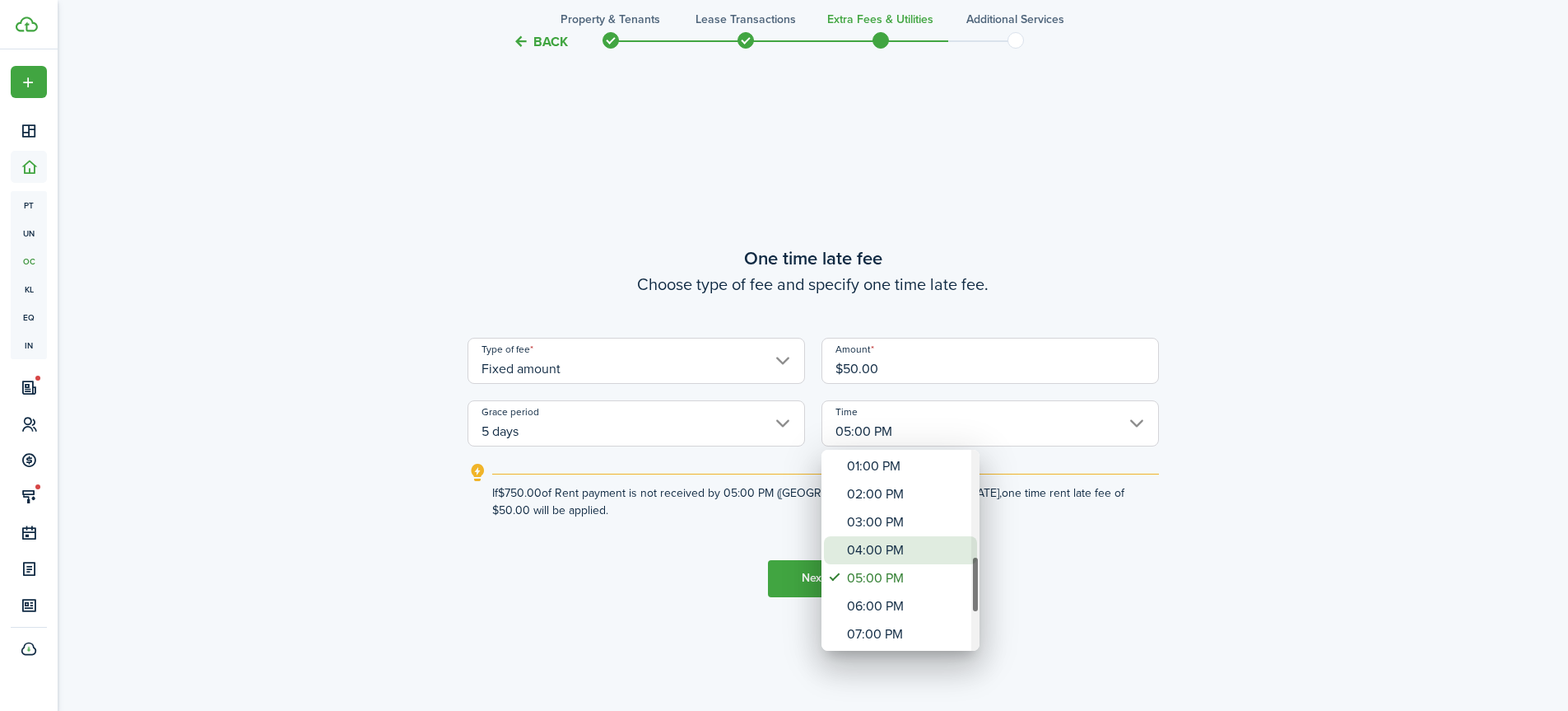
click at [904, 549] on div "04:00 PM" at bounding box center [907, 549] width 120 height 28
type input "04:00 PM"
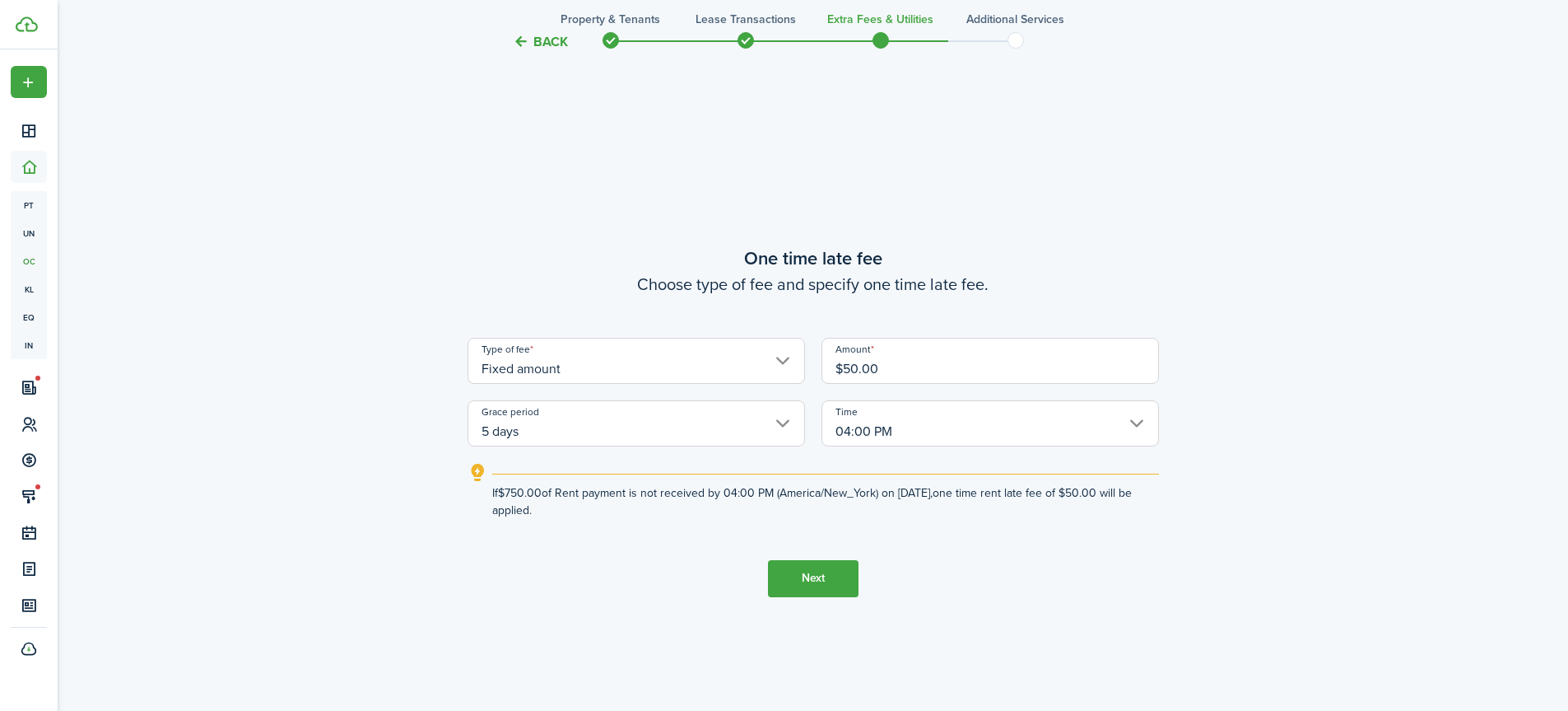
click at [780, 426] on input "5 days" at bounding box center [637, 423] width 337 height 46
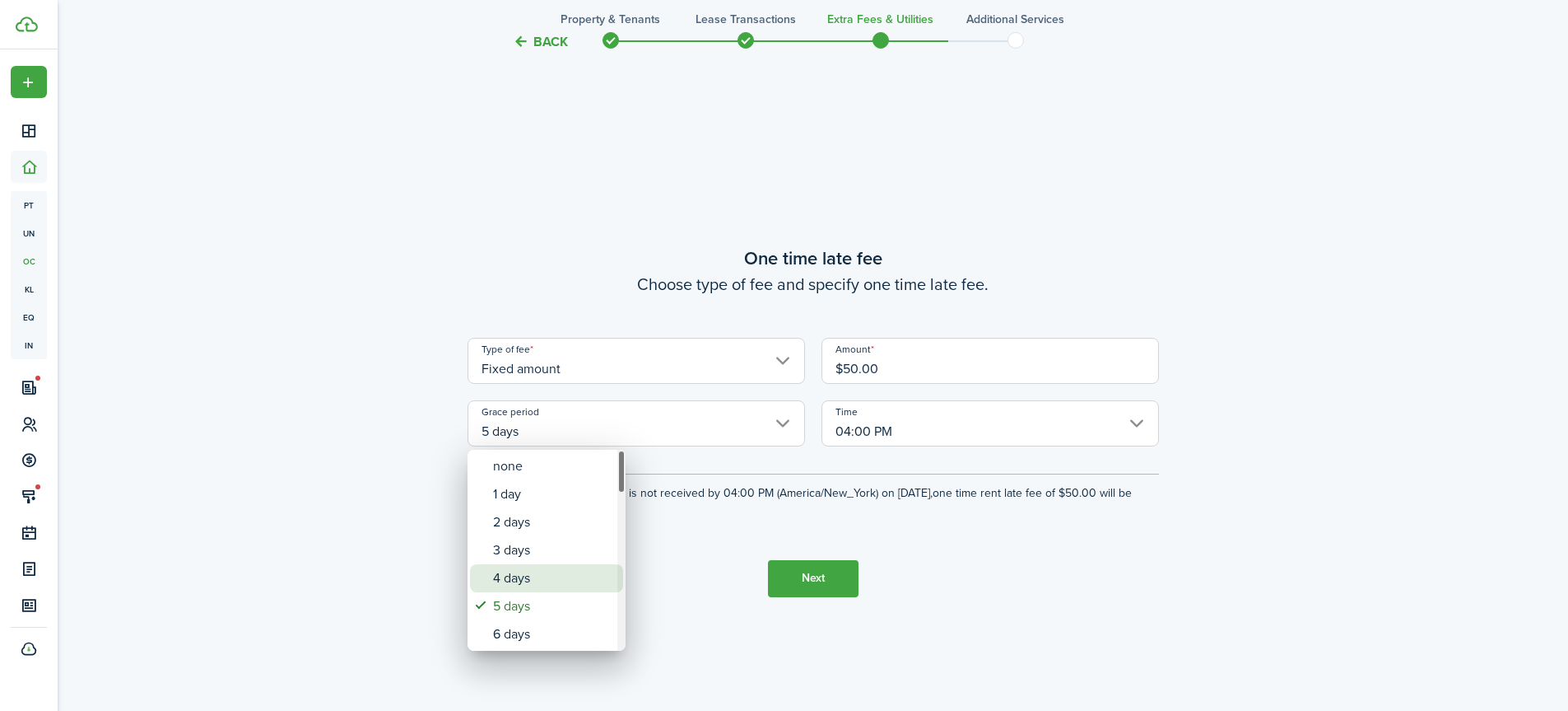
click at [591, 583] on div "4 days" at bounding box center [553, 577] width 120 height 28
type input "4 days"
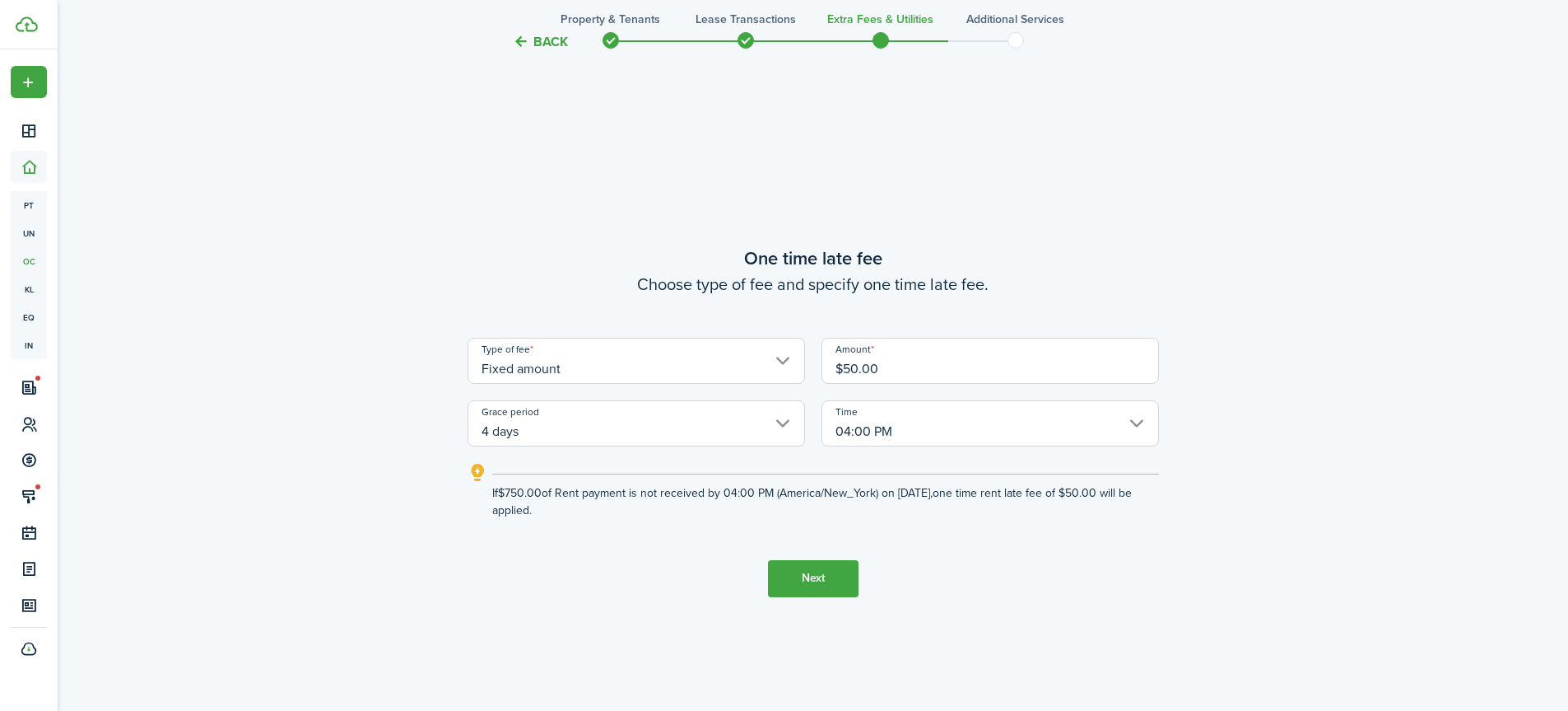
click at [1047, 429] on input "04:00 PM" at bounding box center [990, 423] width 337 height 46
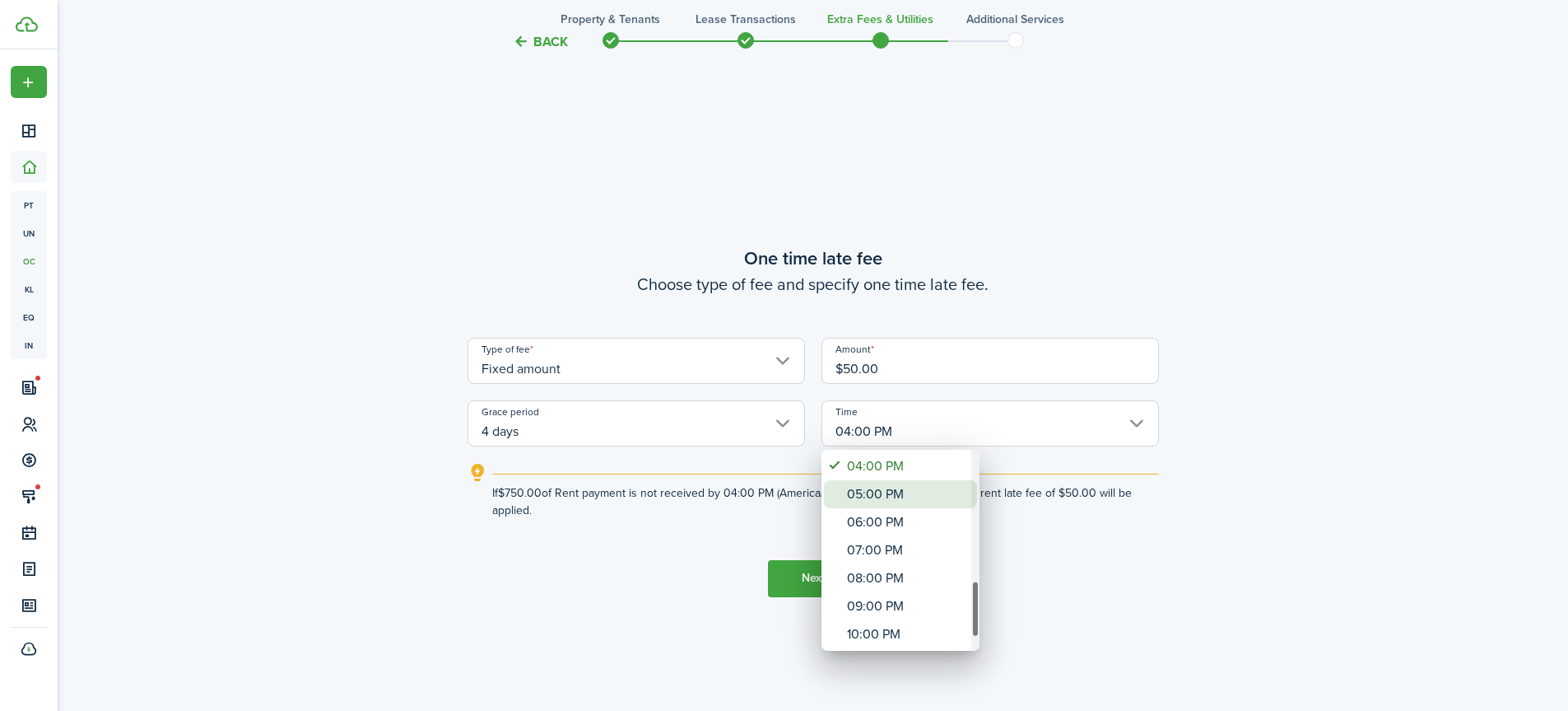
click at [927, 501] on div "05:00 PM" at bounding box center [907, 494] width 120 height 28
type input "05:00 PM"
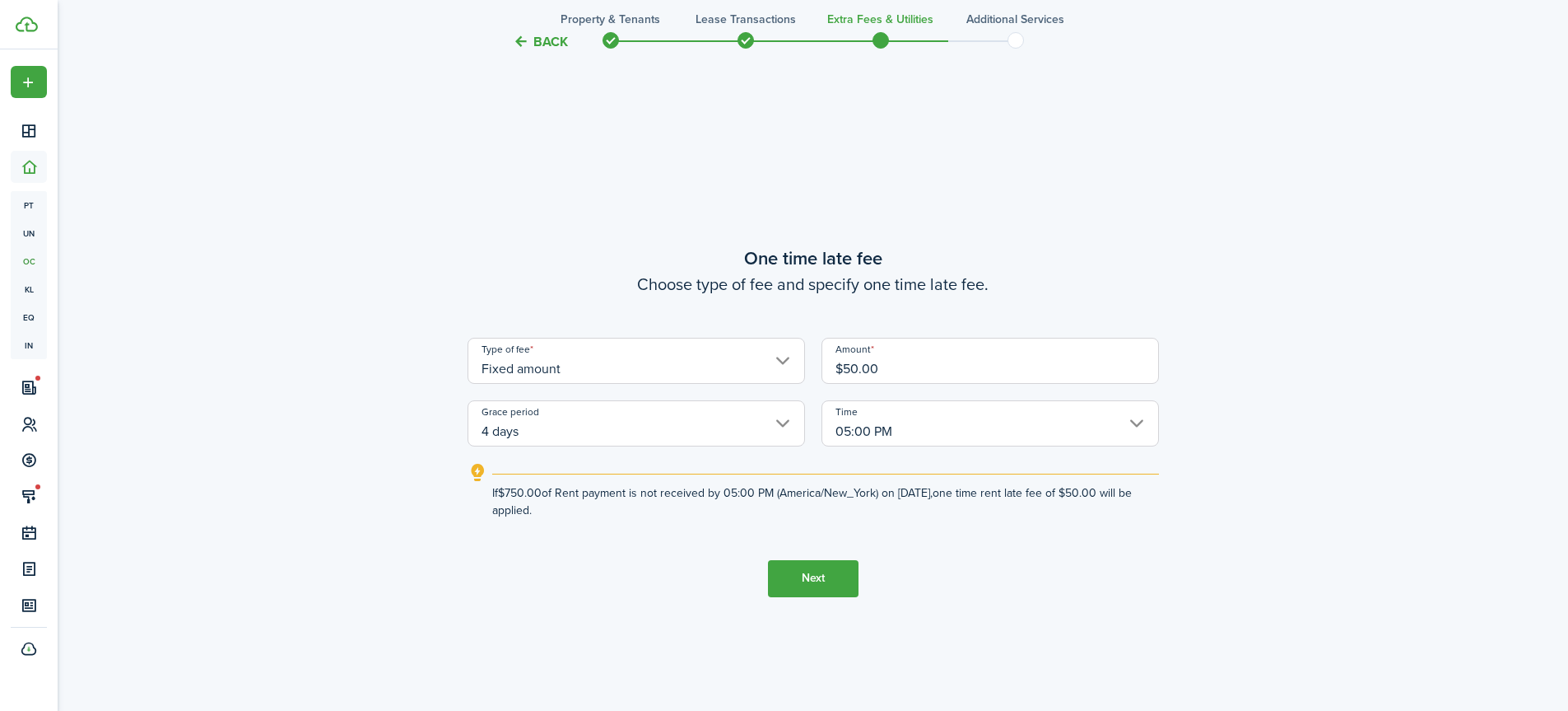
click at [781, 423] on input "4 days" at bounding box center [637, 423] width 337 height 46
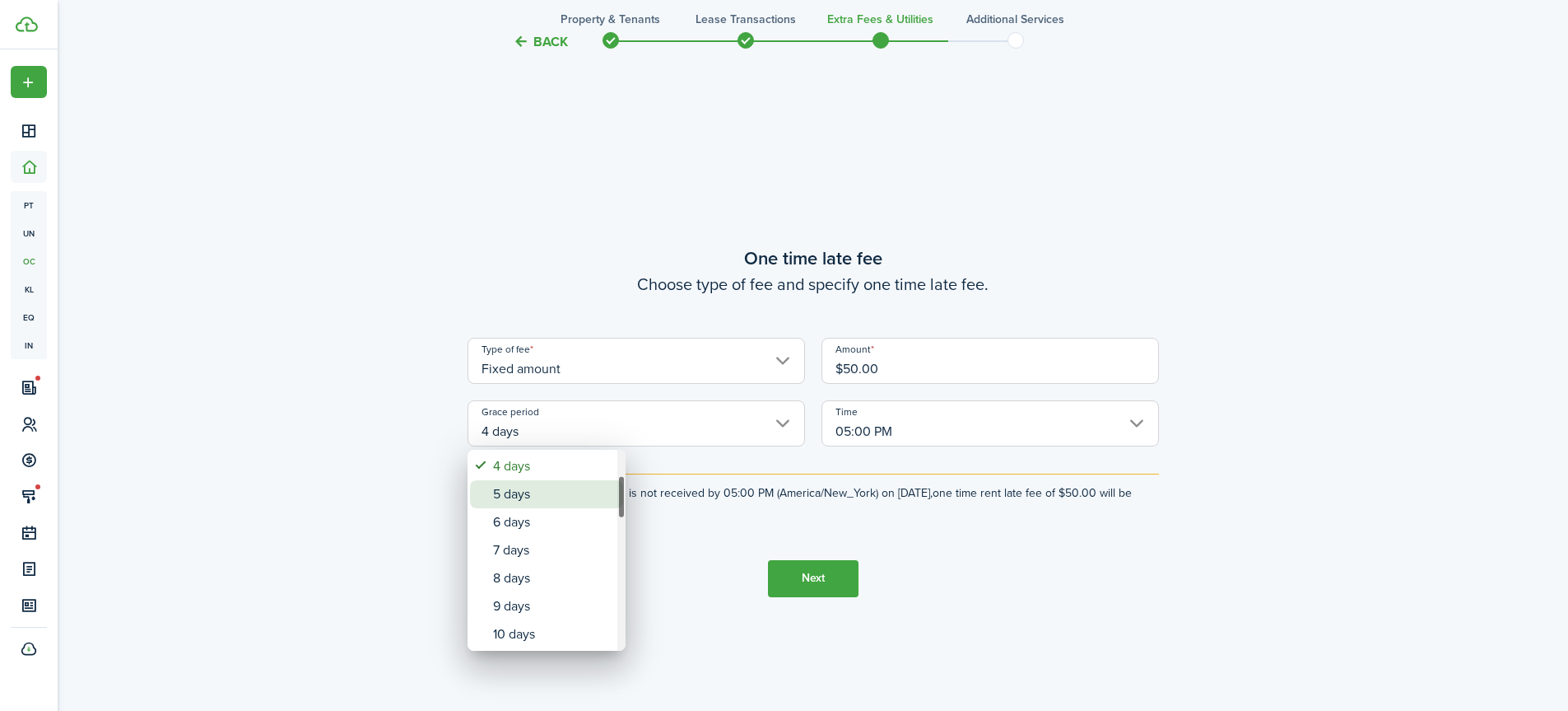
click at [564, 495] on div "5 days" at bounding box center [553, 494] width 120 height 28
type input "5 days"
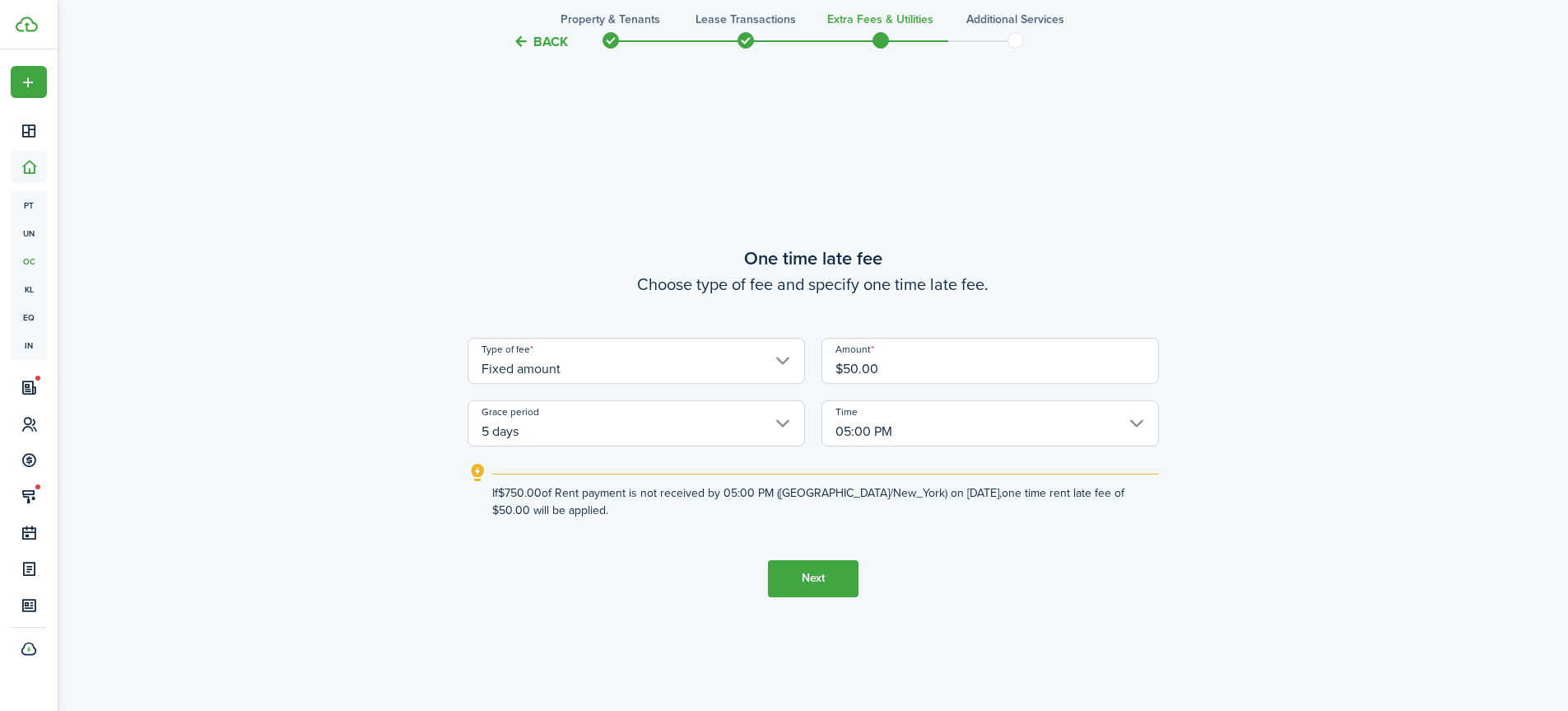
click at [546, 42] on button "Back" at bounding box center [540, 42] width 55 height 17
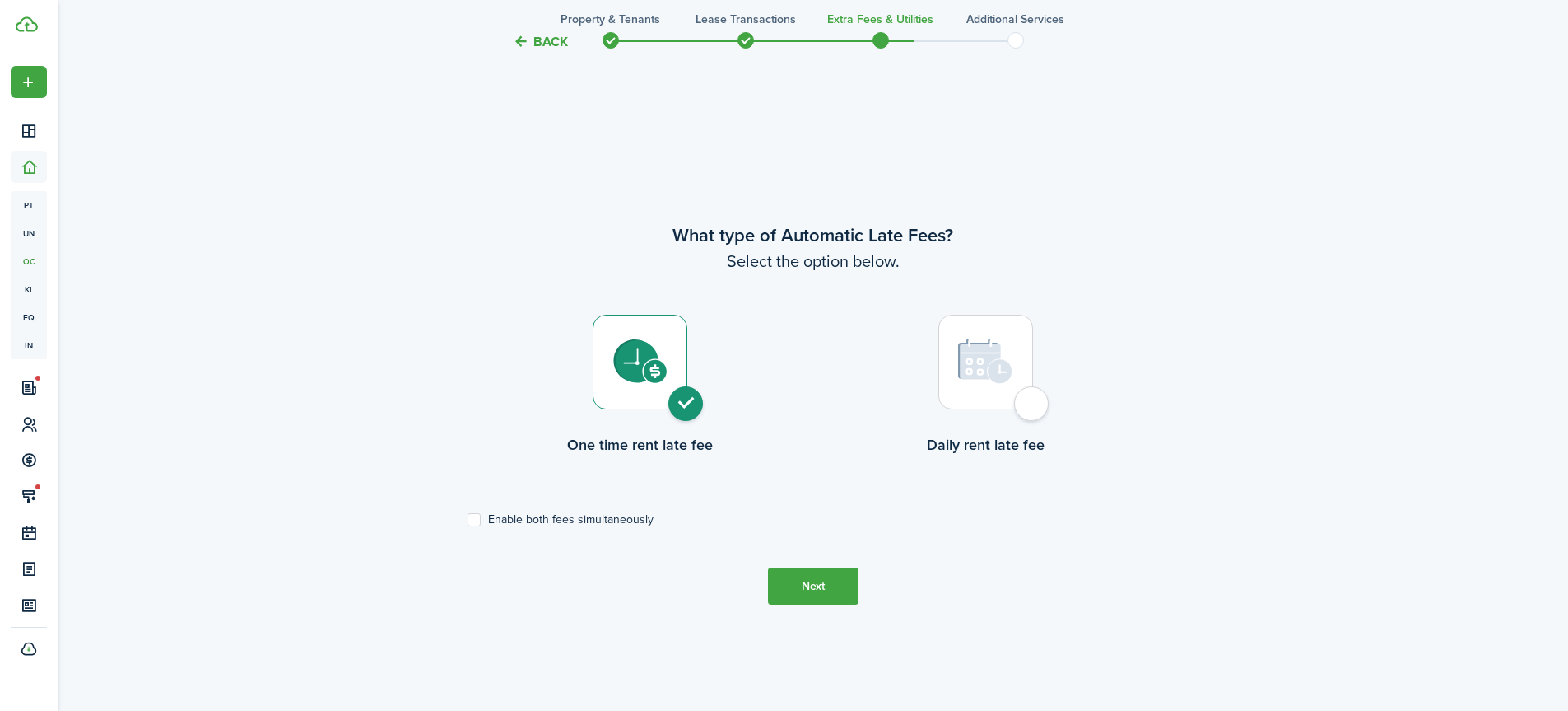
scroll to position [601, 0]
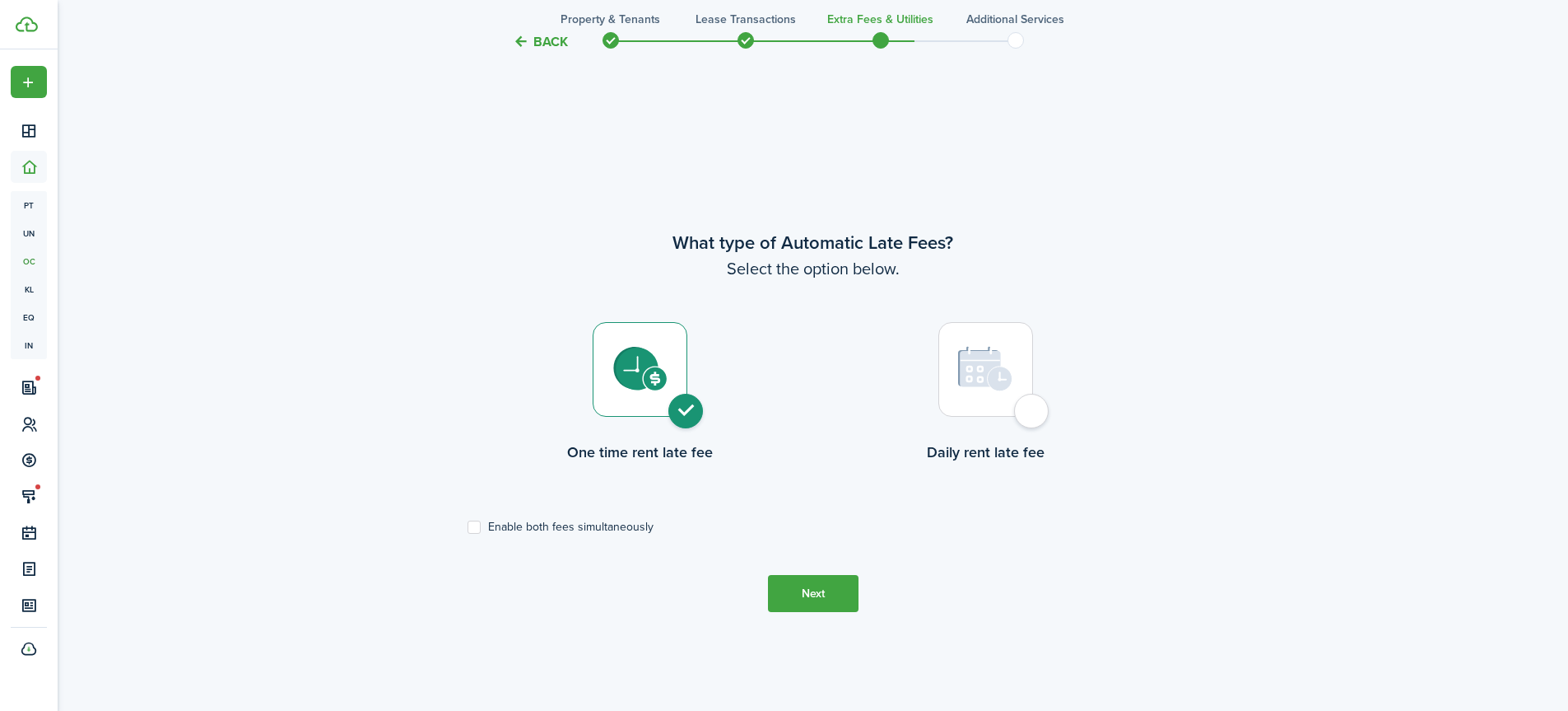
click at [546, 42] on button "Back" at bounding box center [540, 42] width 55 height 17
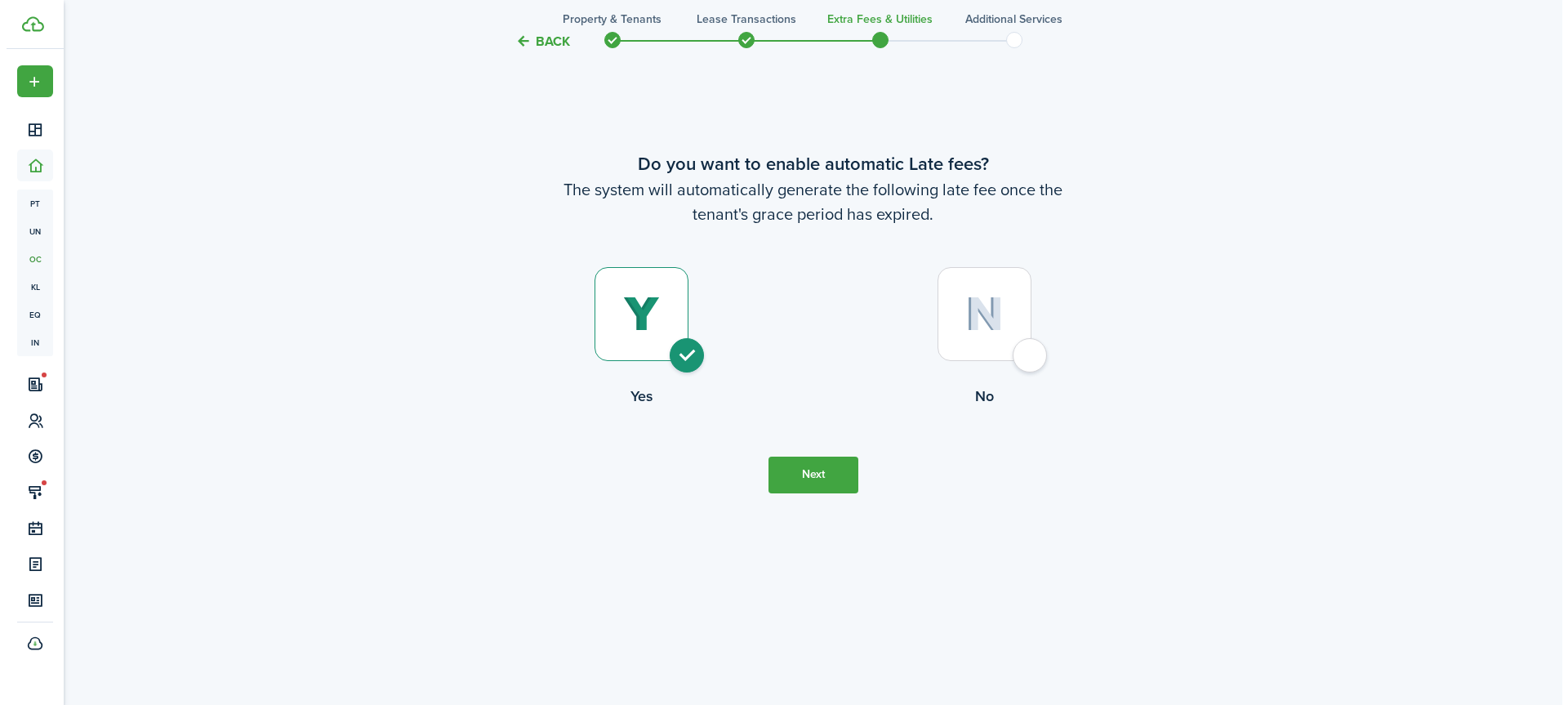
scroll to position [0, 0]
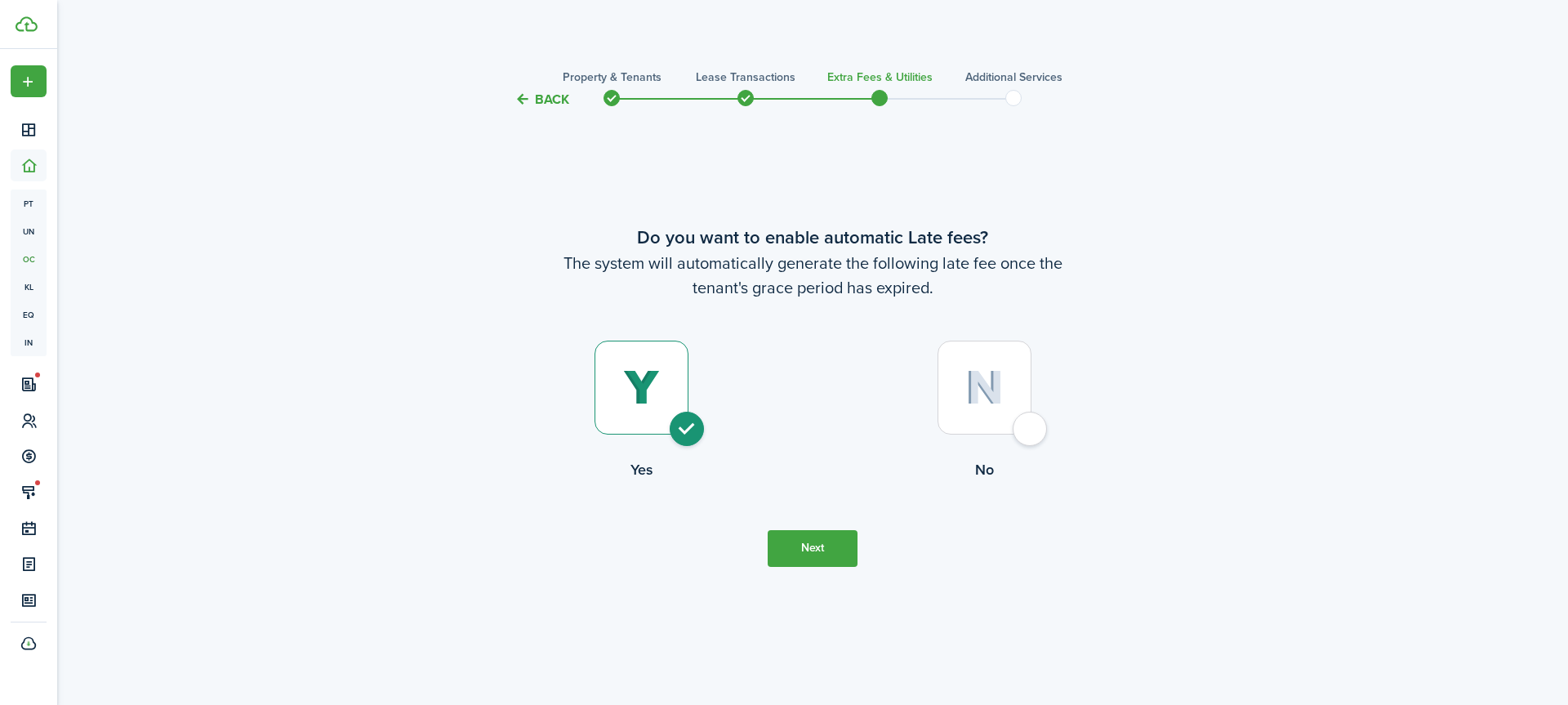
click at [541, 42] on dashboard-content "Back Property & Tenants Lease Transactions Extra fees & Utilities Additional Se…" at bounding box center [812, 352] width 1511 height 705
click at [538, 89] on tc-wizard-header "Back Property & Tenants Lease Transactions Extra fees & Utilities Additional Se…" at bounding box center [812, 94] width 710 height 73
click at [537, 98] on button "Back" at bounding box center [541, 98] width 55 height 17
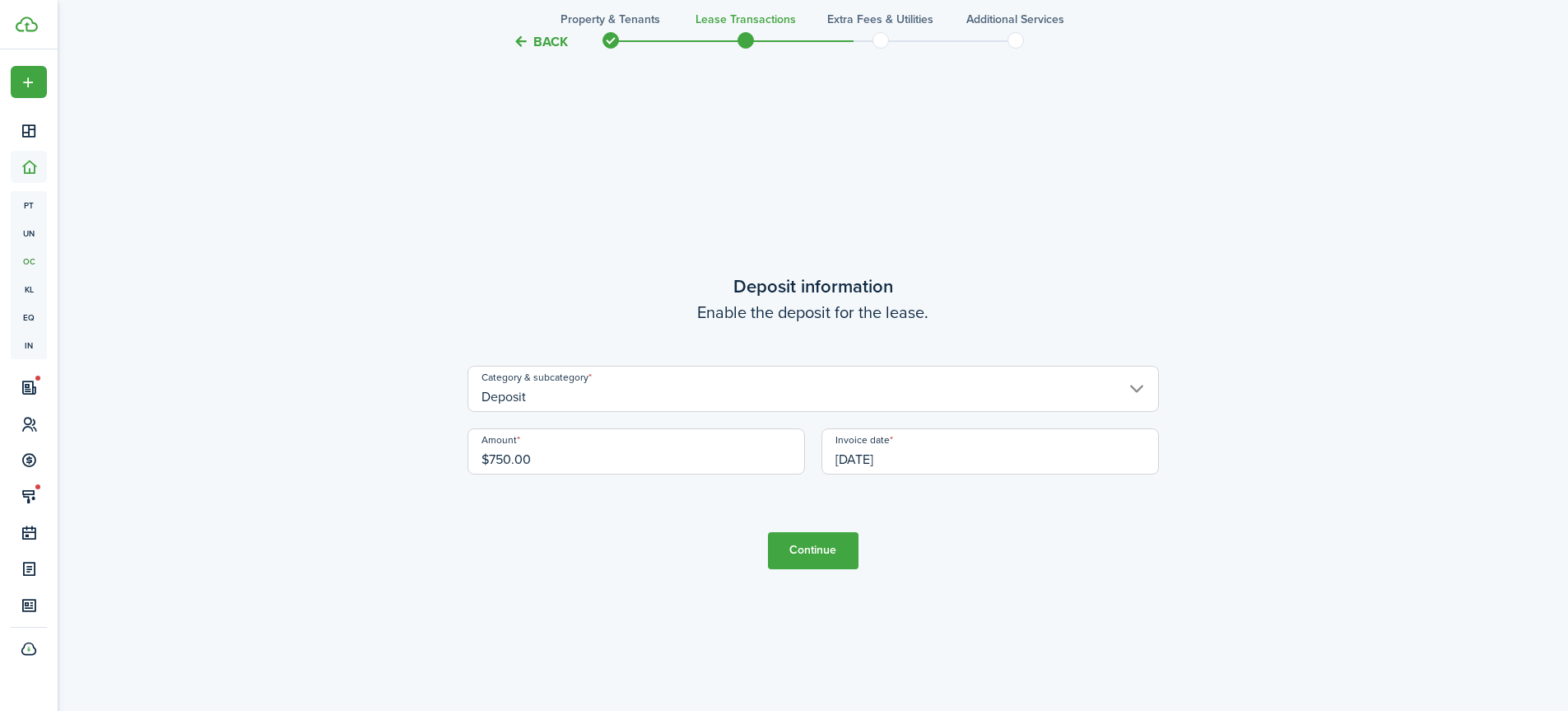
click at [547, 39] on button "Back" at bounding box center [540, 42] width 55 height 17
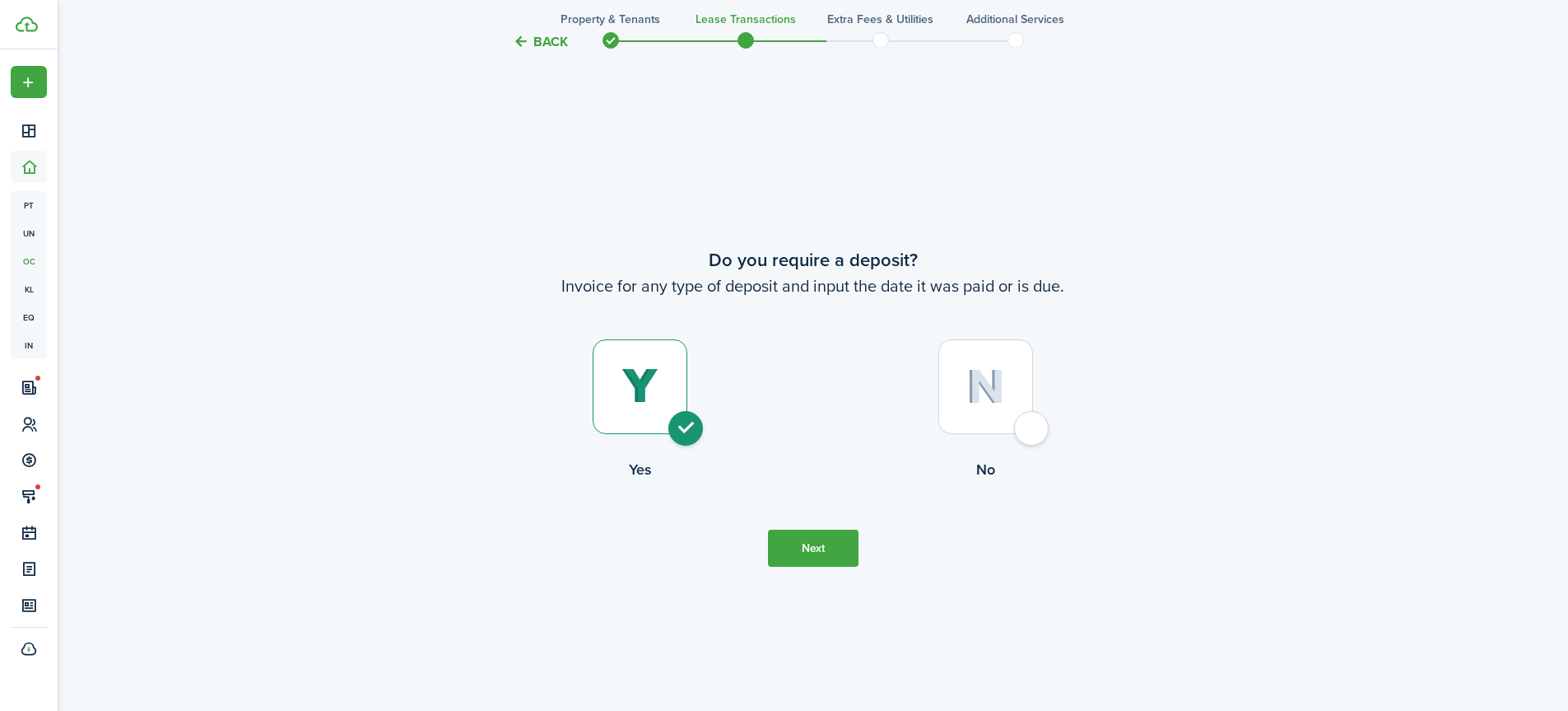
scroll to position [2023, 0]
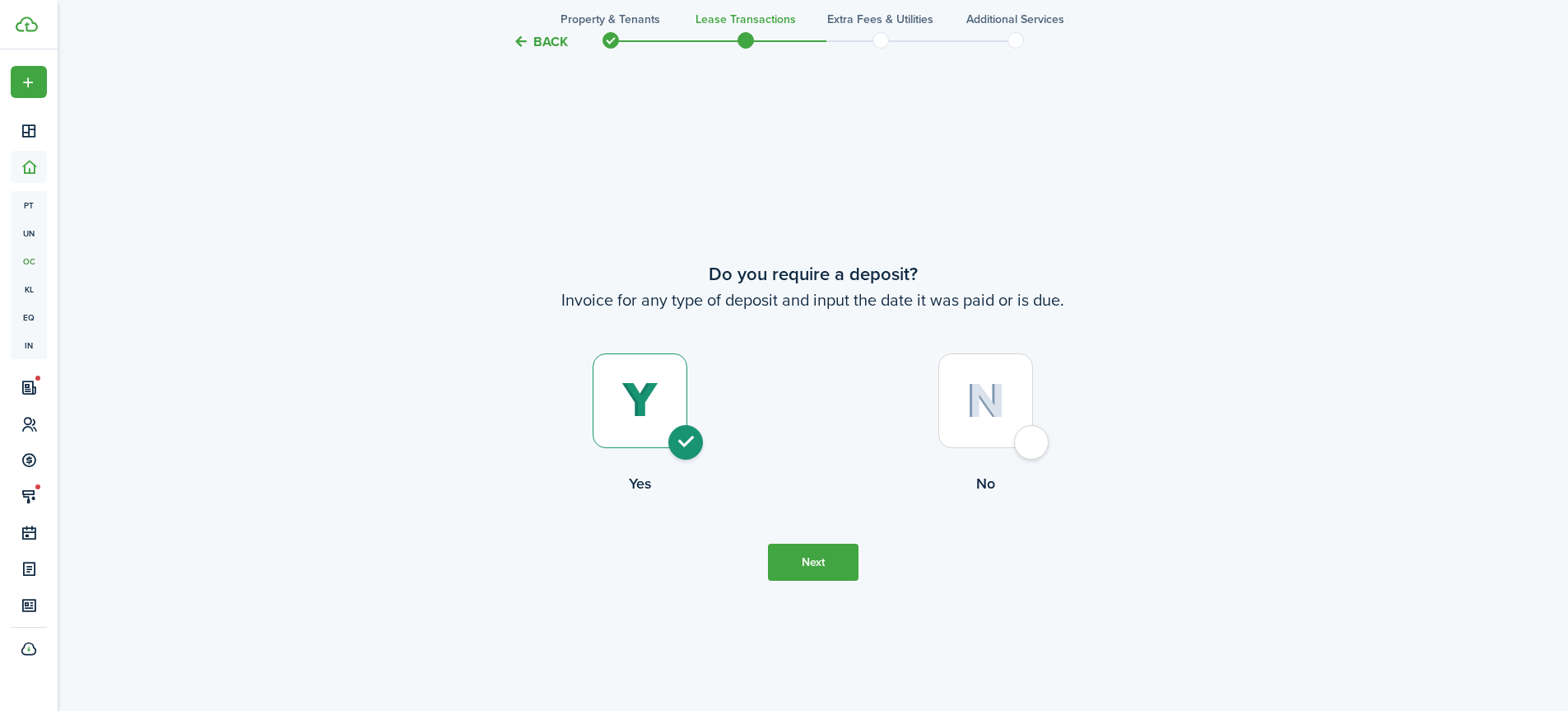
click at [545, 42] on button "Back" at bounding box center [540, 42] width 55 height 17
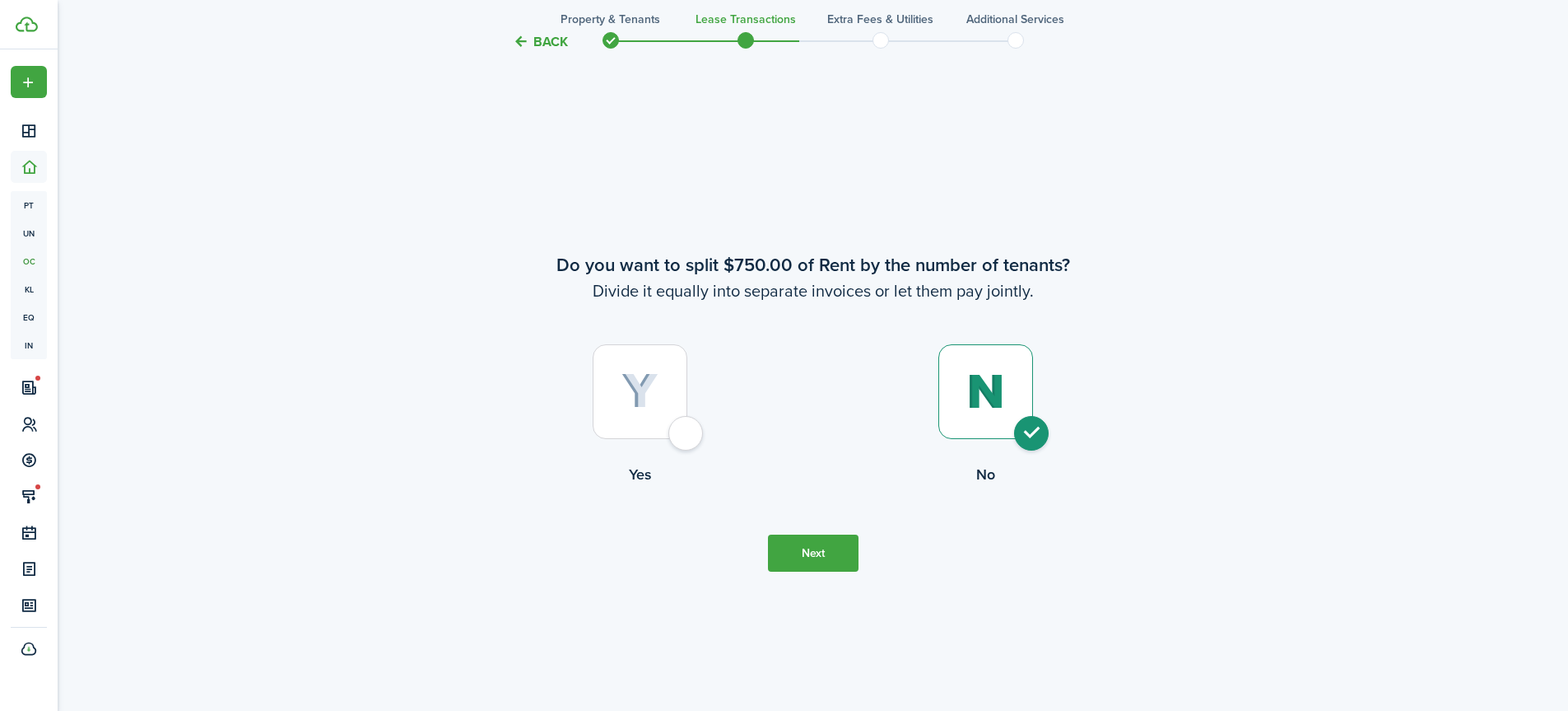
scroll to position [1312, 0]
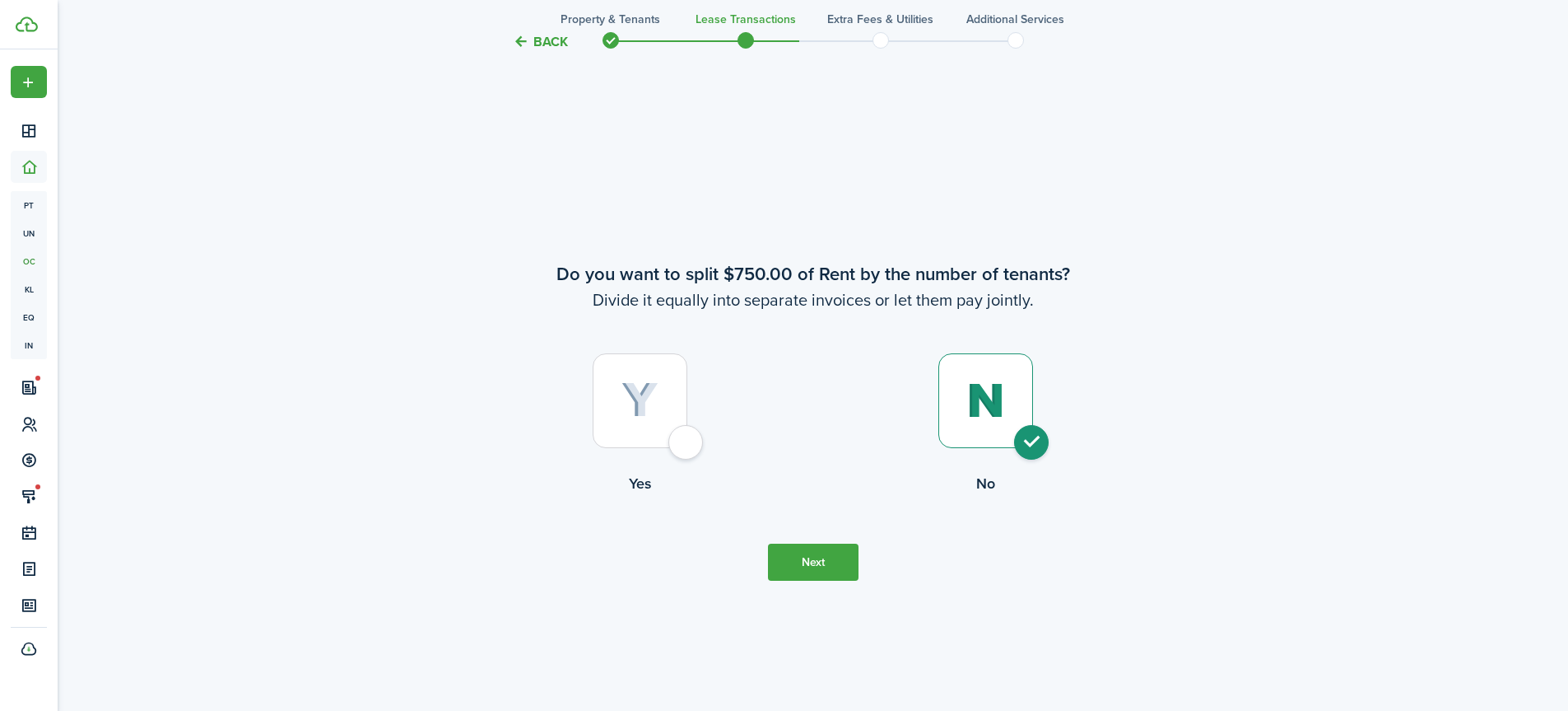
click at [545, 42] on button "Back" at bounding box center [540, 42] width 55 height 17
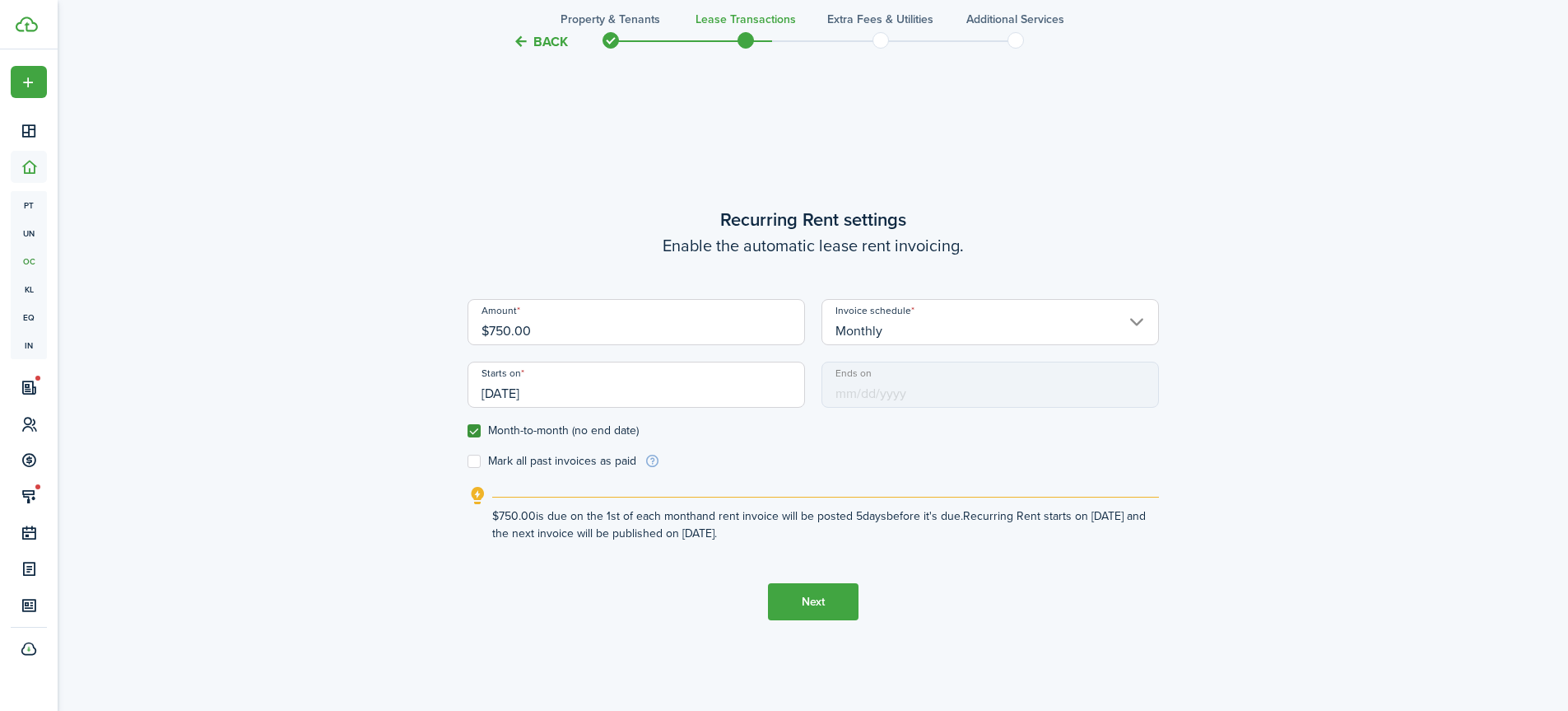
scroll to position [601, 0]
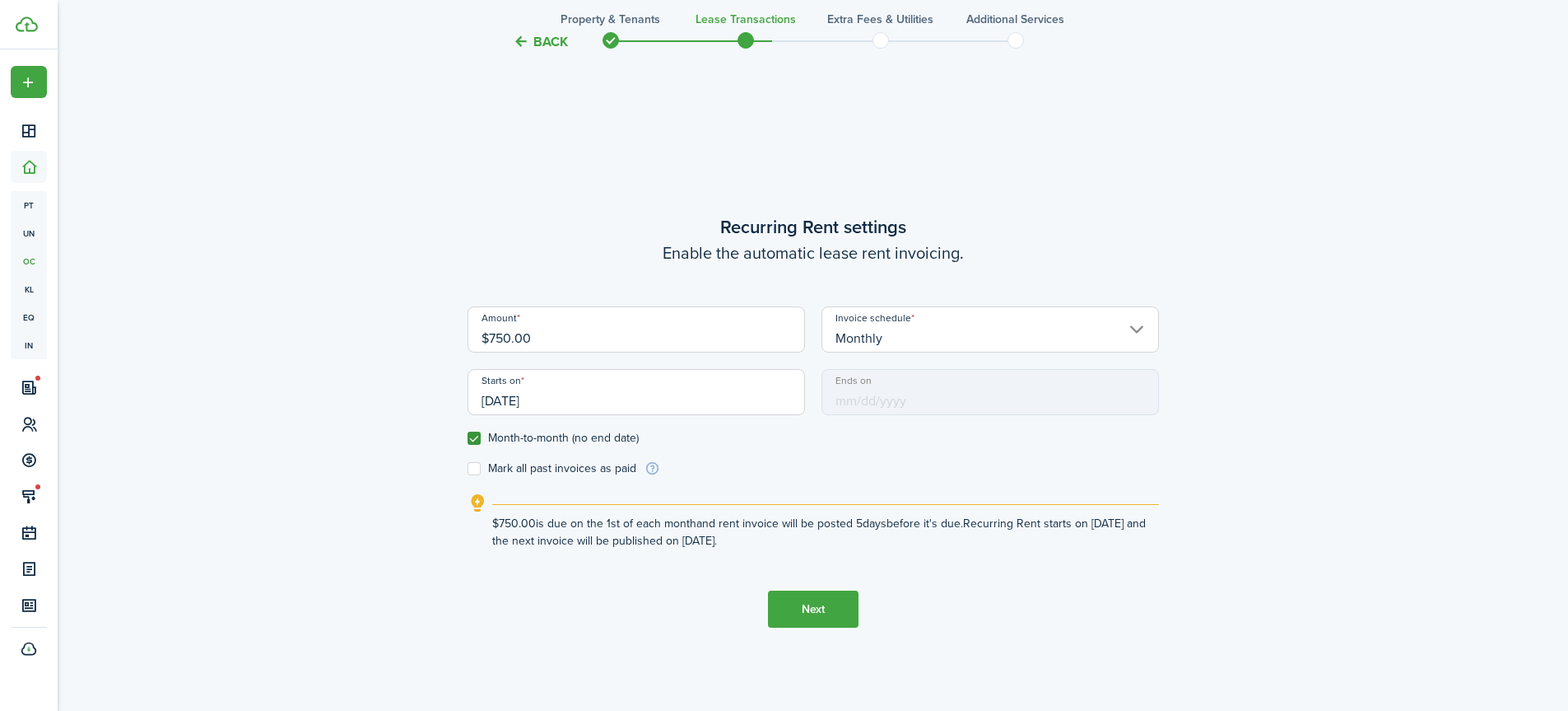
click at [792, 614] on button "Next" at bounding box center [813, 609] width 90 height 37
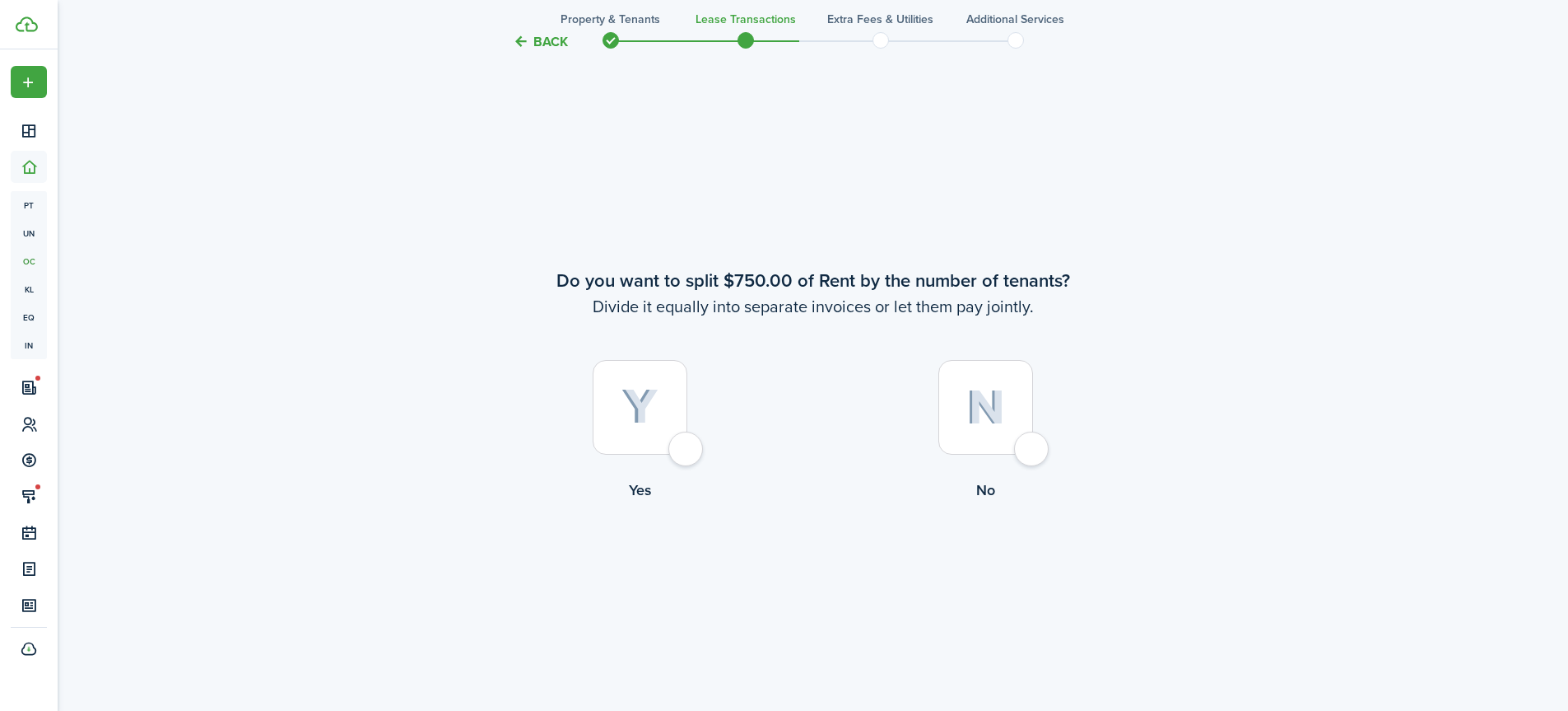
scroll to position [1312, 0]
click at [1028, 441] on div at bounding box center [986, 401] width 95 height 95
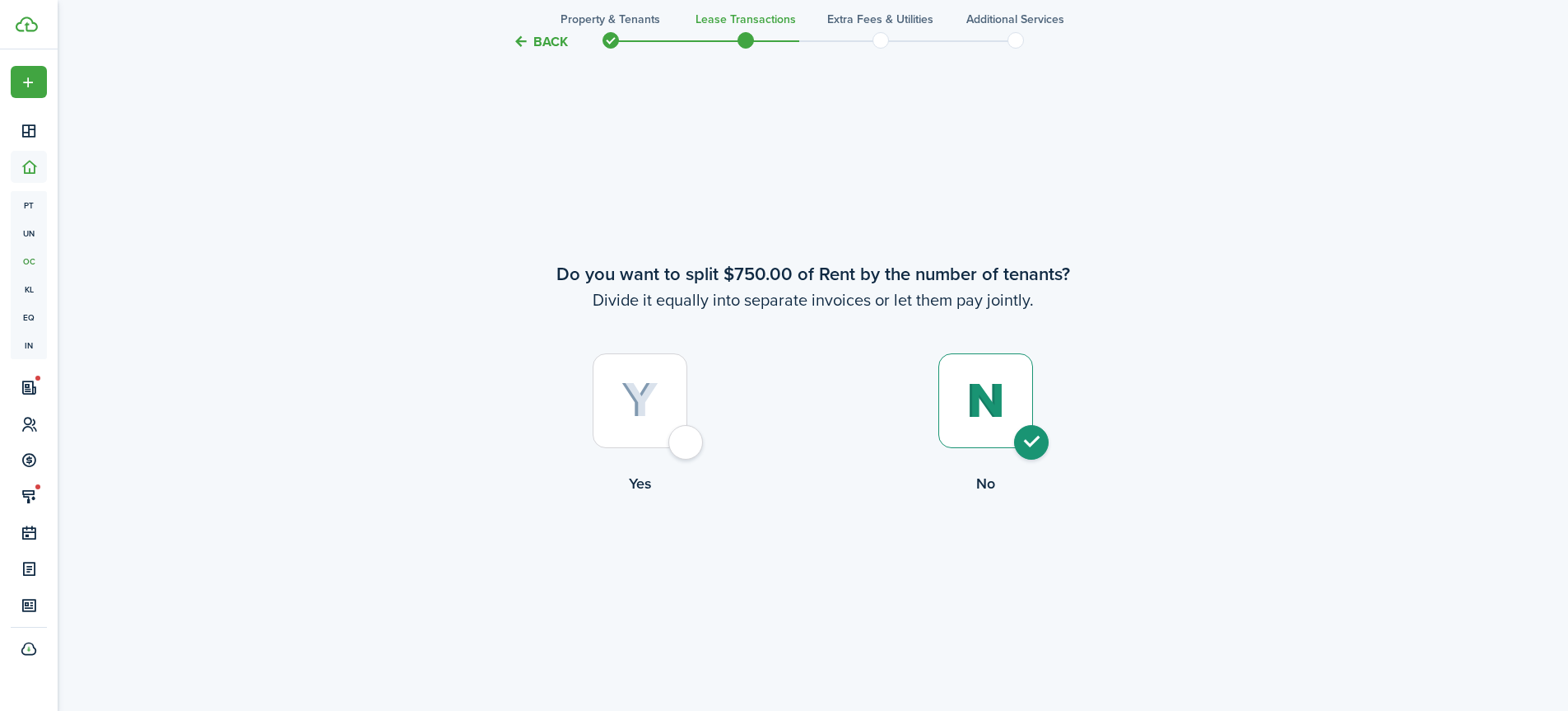
radio input "true"
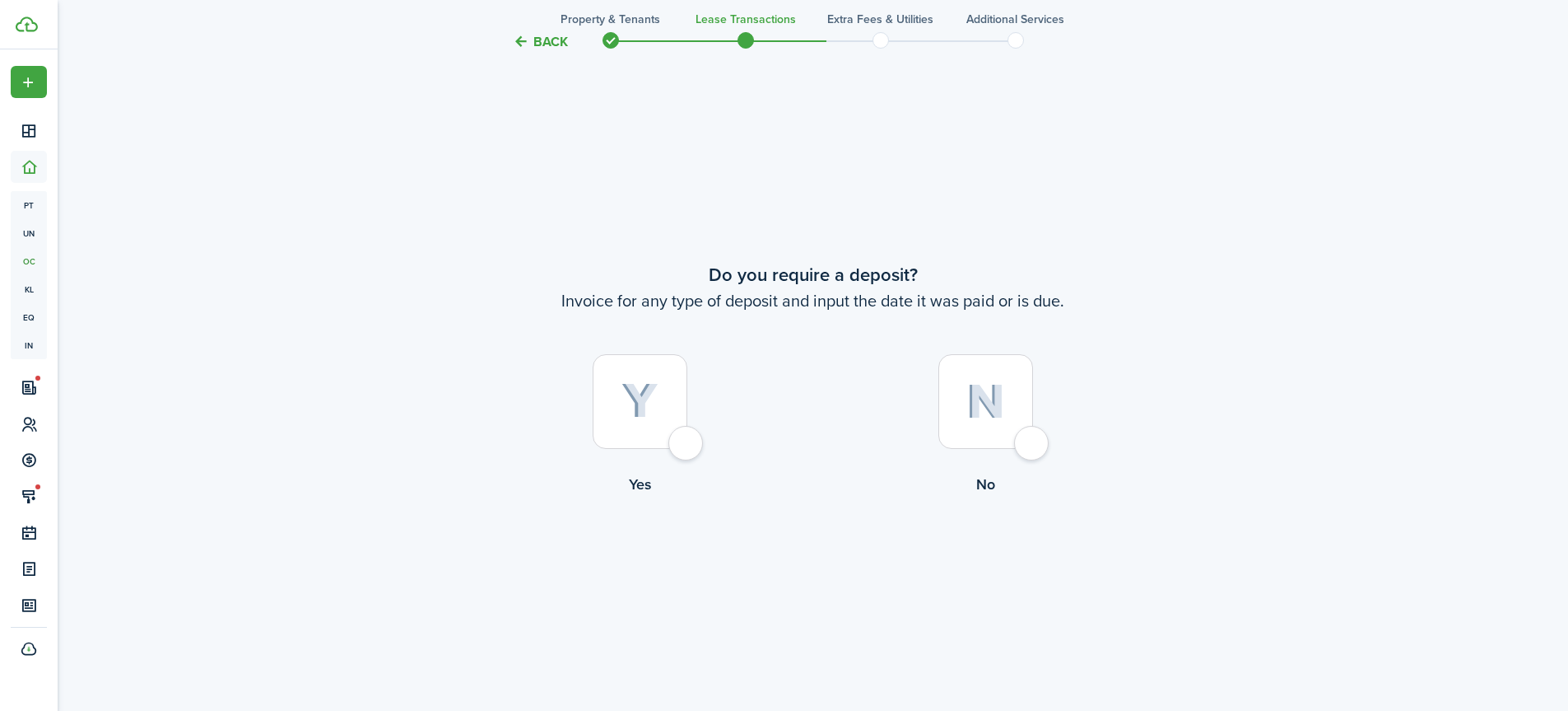
scroll to position [2023, 0]
click at [683, 439] on div at bounding box center [639, 401] width 95 height 95
radio input "true"
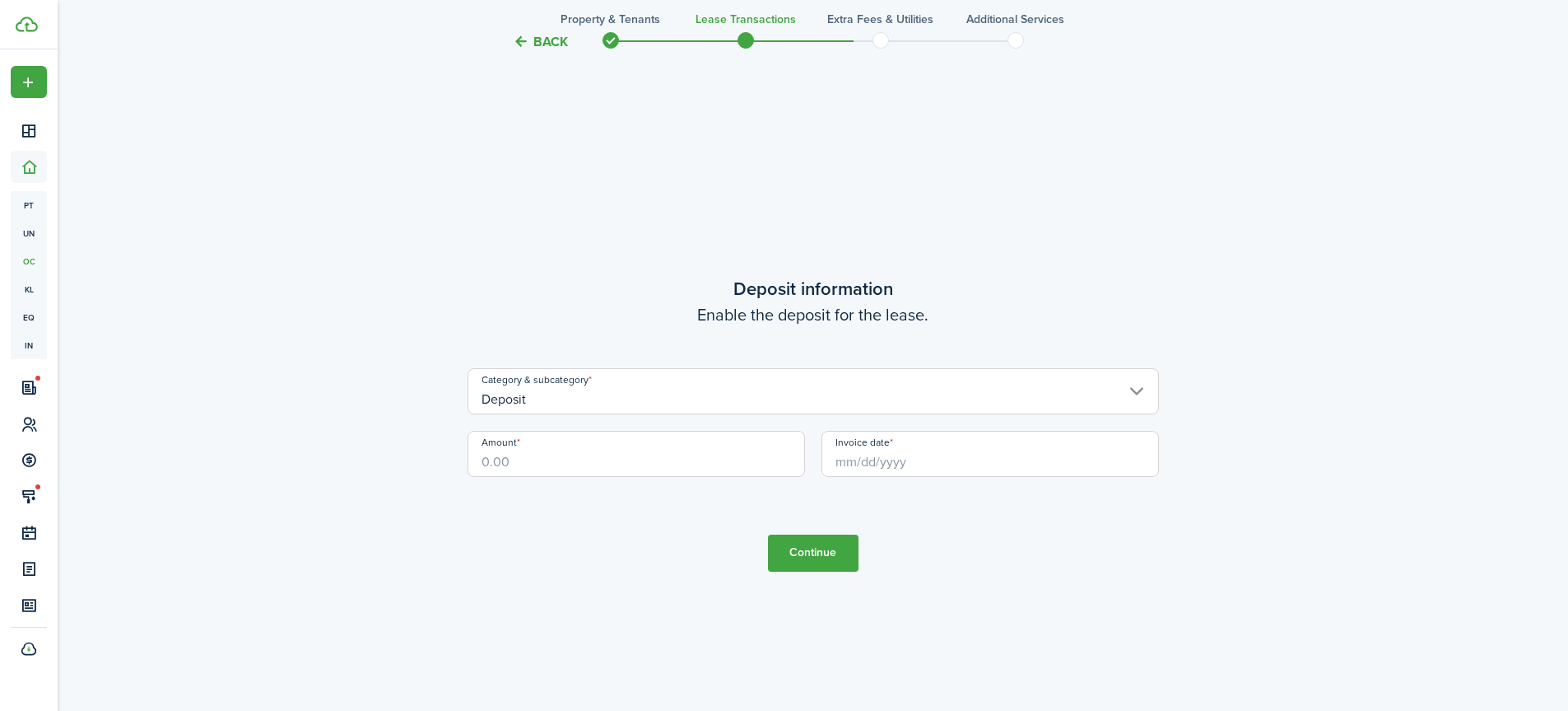
scroll to position [2734, 0]
click at [652, 458] on input "Amount" at bounding box center [637, 451] width 337 height 46
type input "$750.00"
click at [839, 459] on input "Invoice date" at bounding box center [990, 451] width 337 height 46
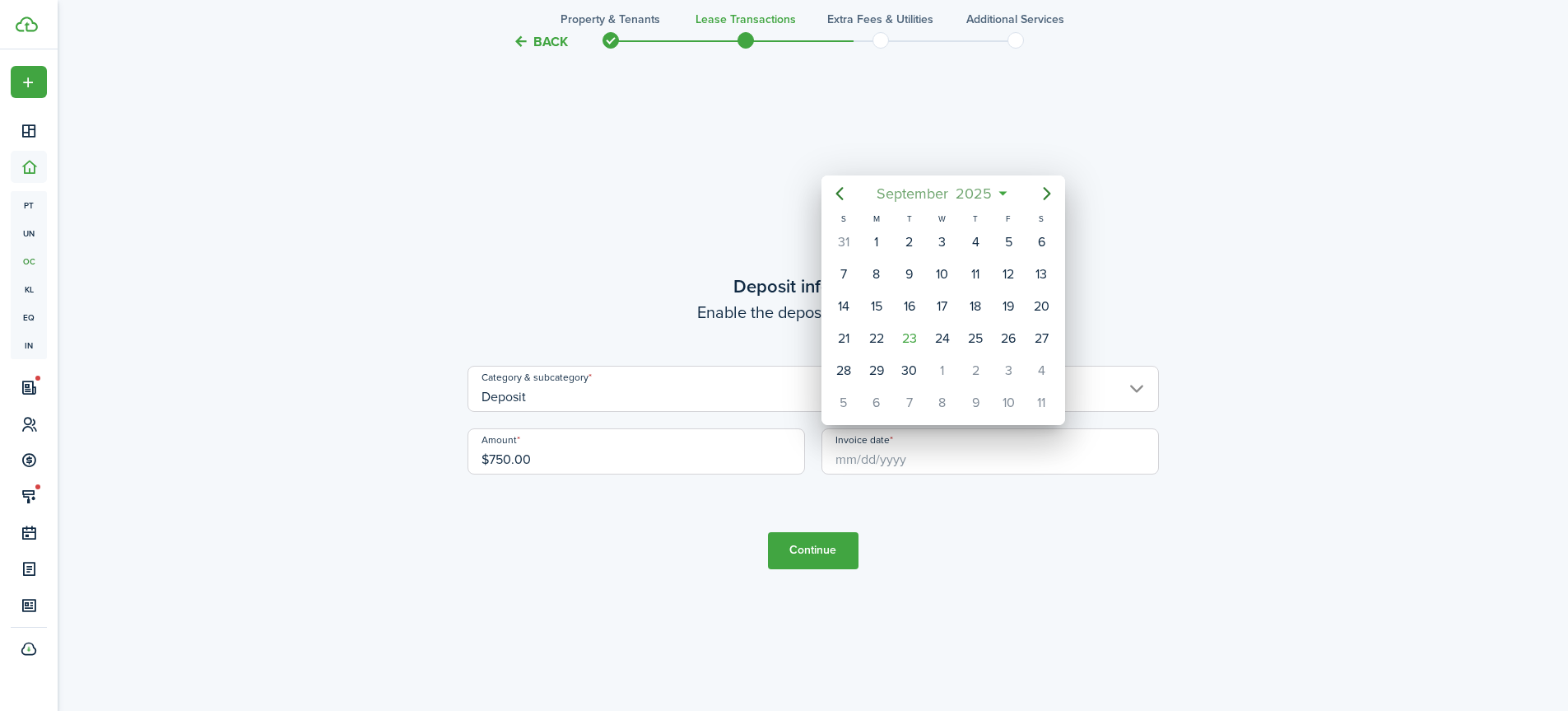
click at [897, 195] on span "September" at bounding box center [913, 193] width 79 height 30
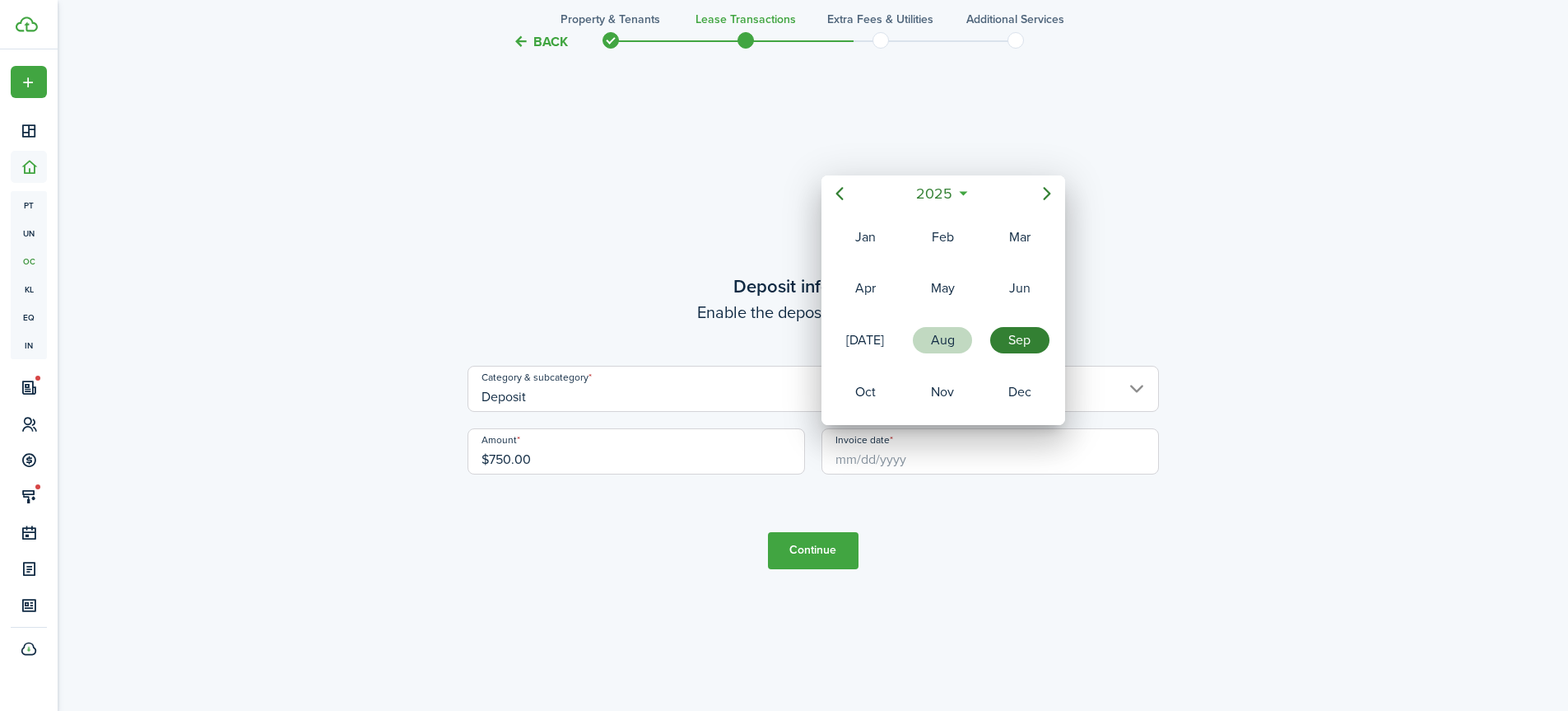
click at [933, 355] on div "Aug" at bounding box center [942, 340] width 66 height 50
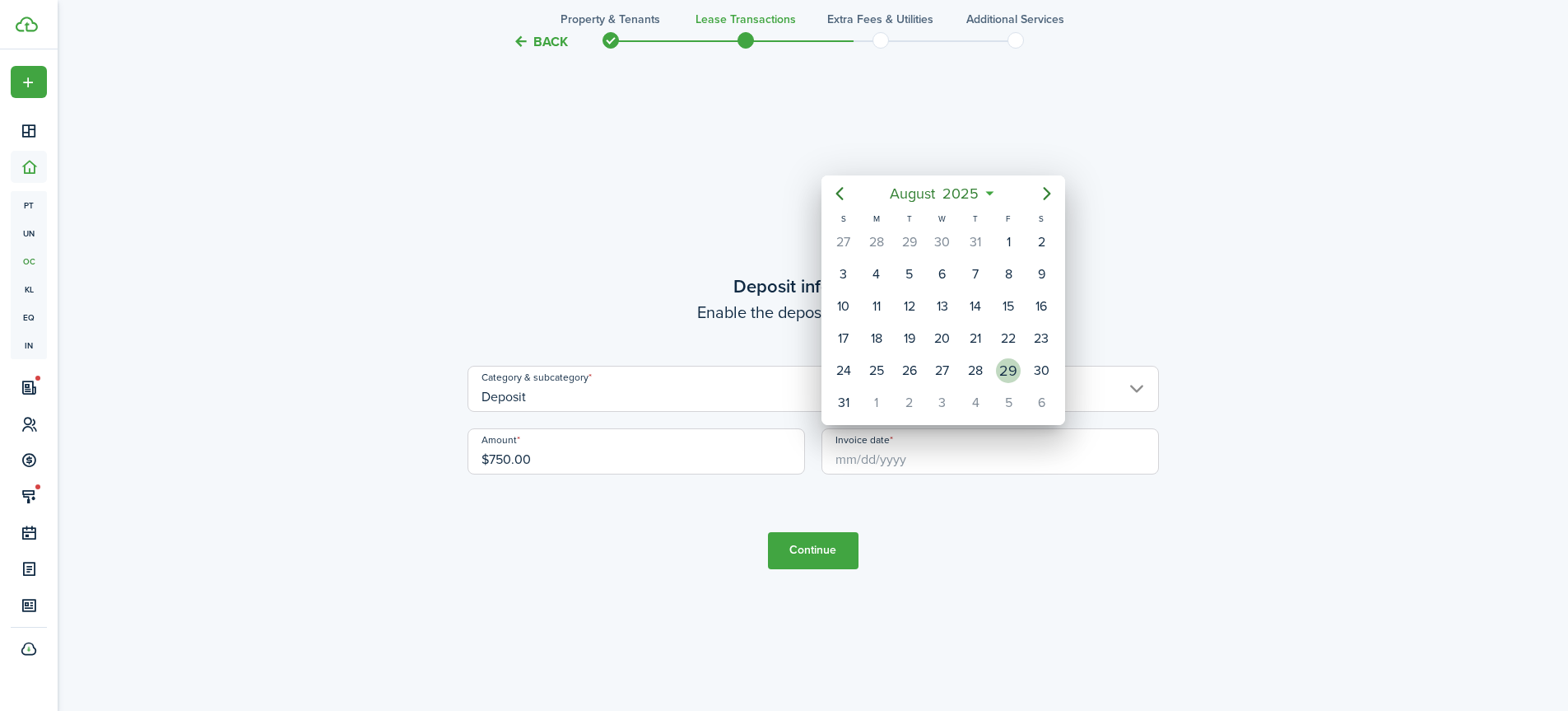
click at [1011, 374] on div "29" at bounding box center [1008, 370] width 24 height 24
type input "[DATE]"
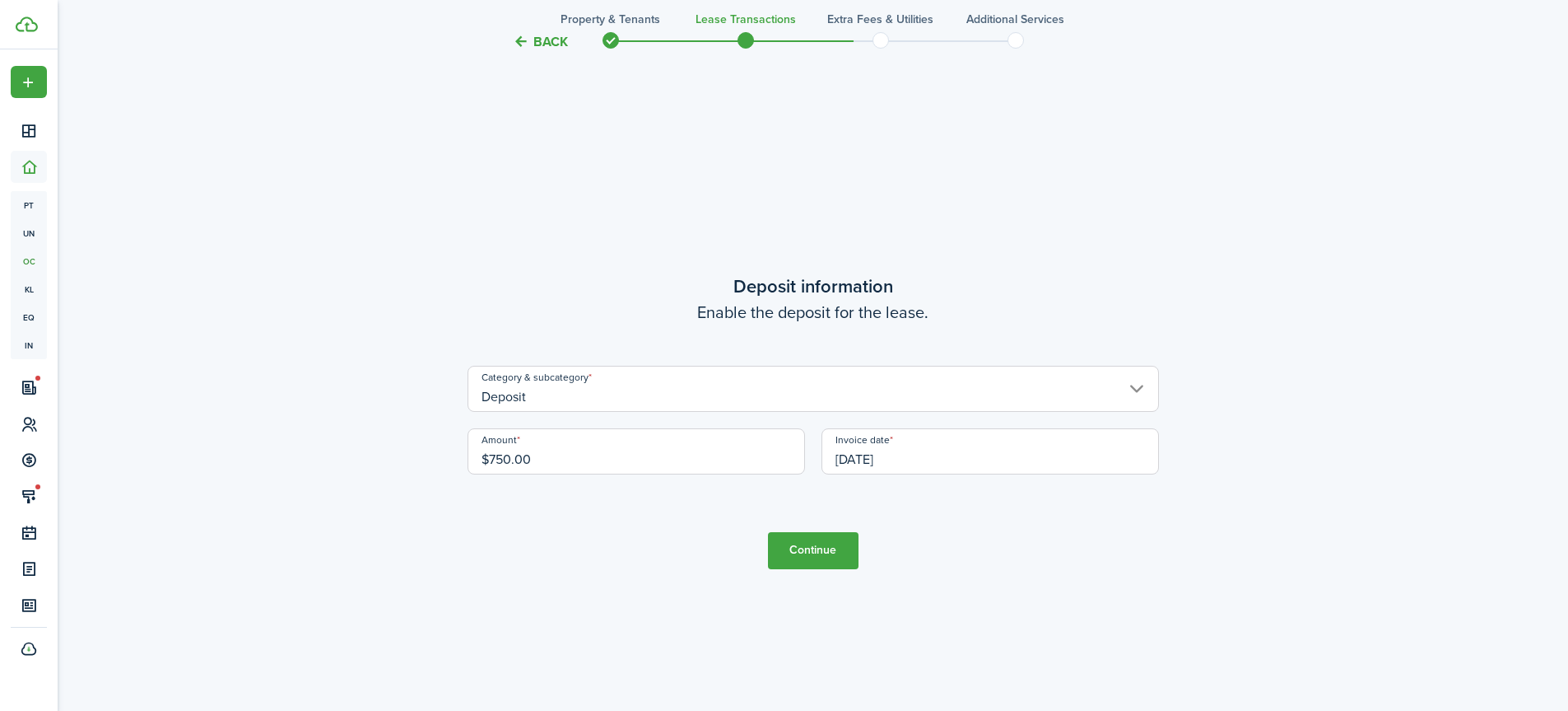
click at [822, 547] on button "Continue" at bounding box center [813, 550] width 90 height 37
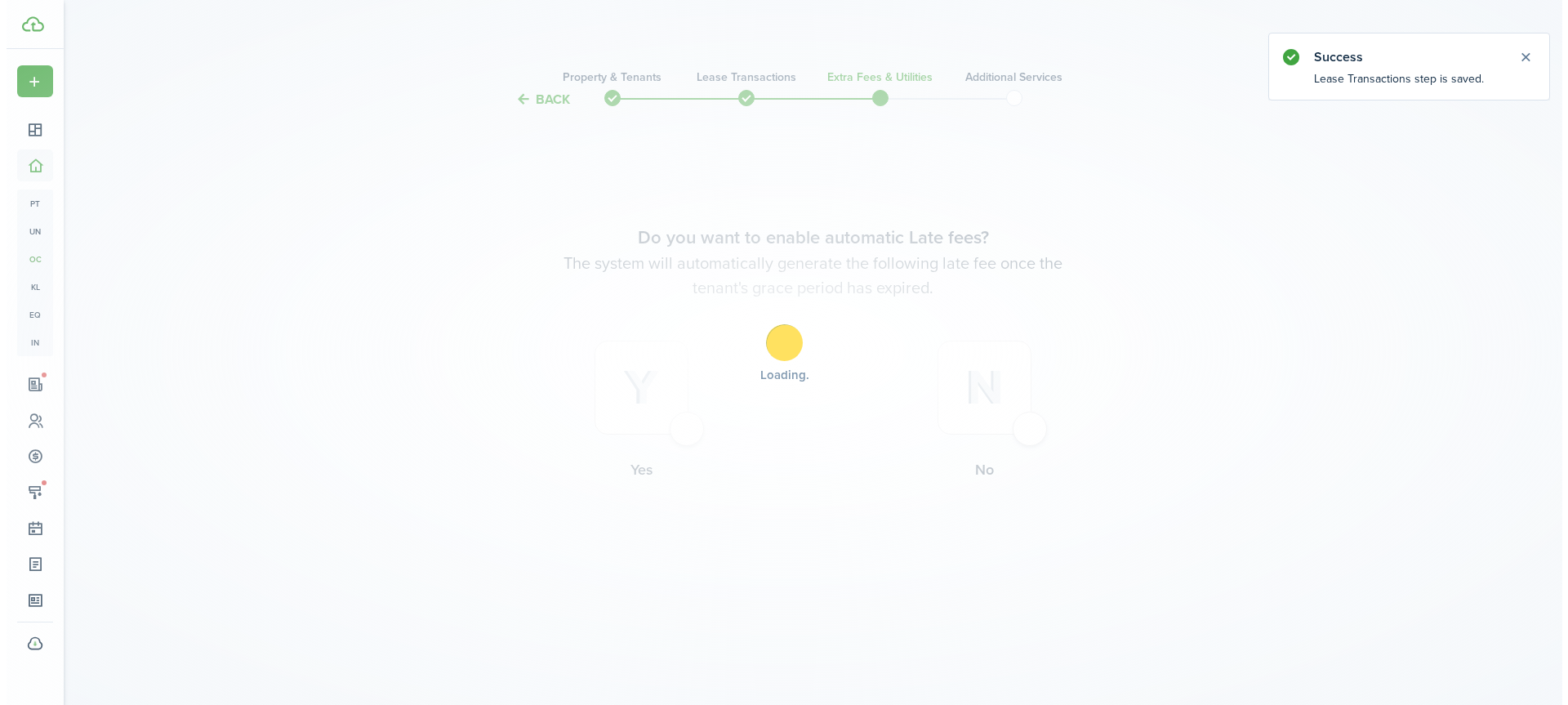
scroll to position [0, 0]
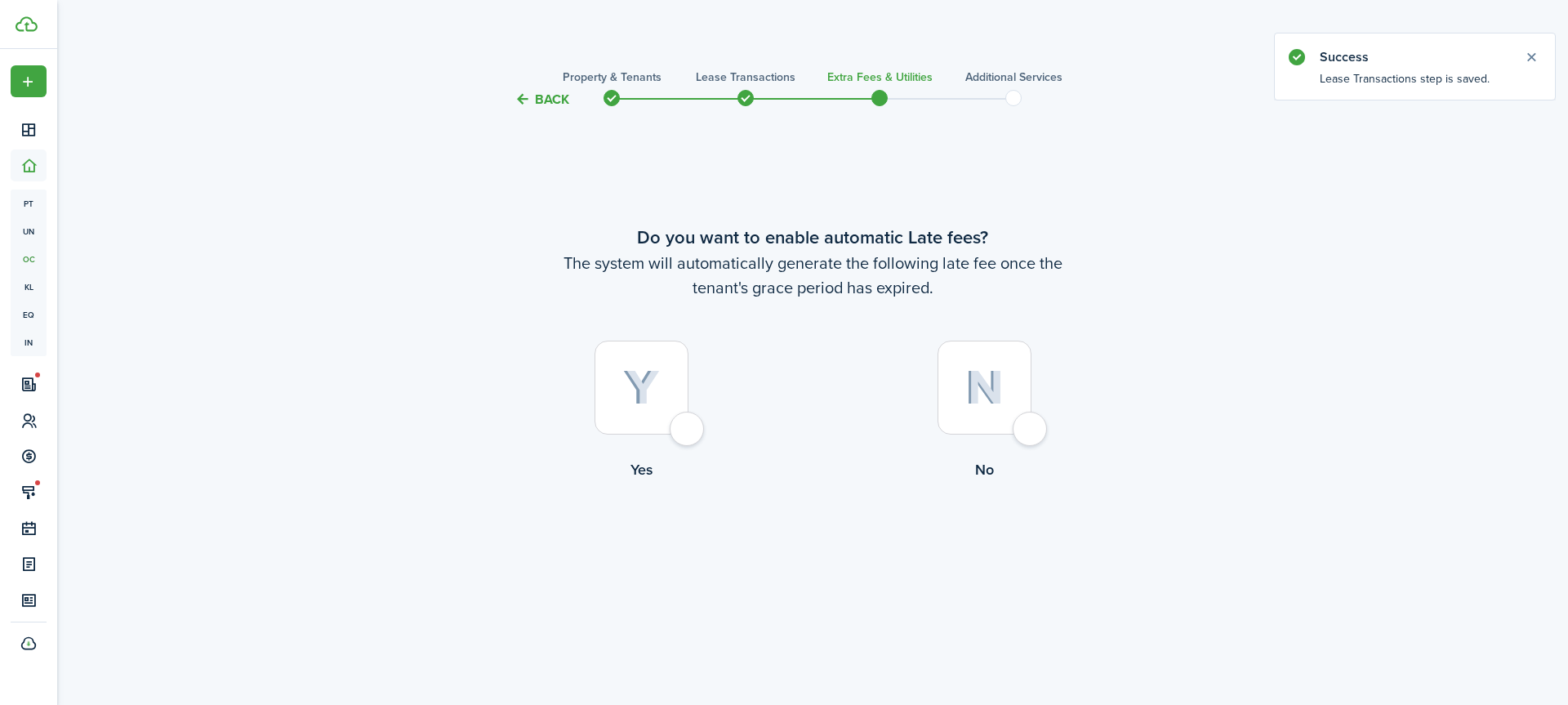
click at [684, 427] on div at bounding box center [641, 387] width 94 height 94
radio input "true"
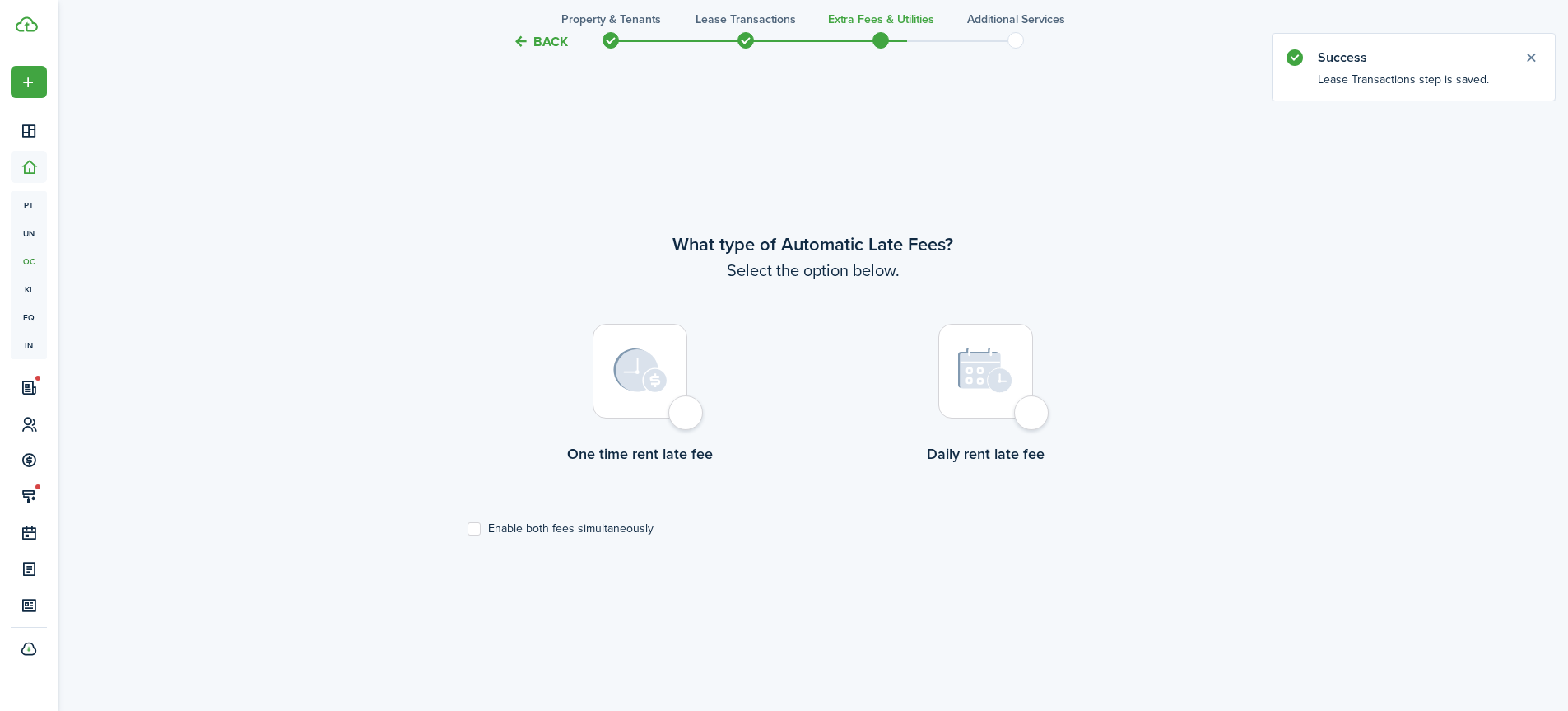
scroll to position [601, 0]
click at [686, 417] on div at bounding box center [639, 369] width 95 height 95
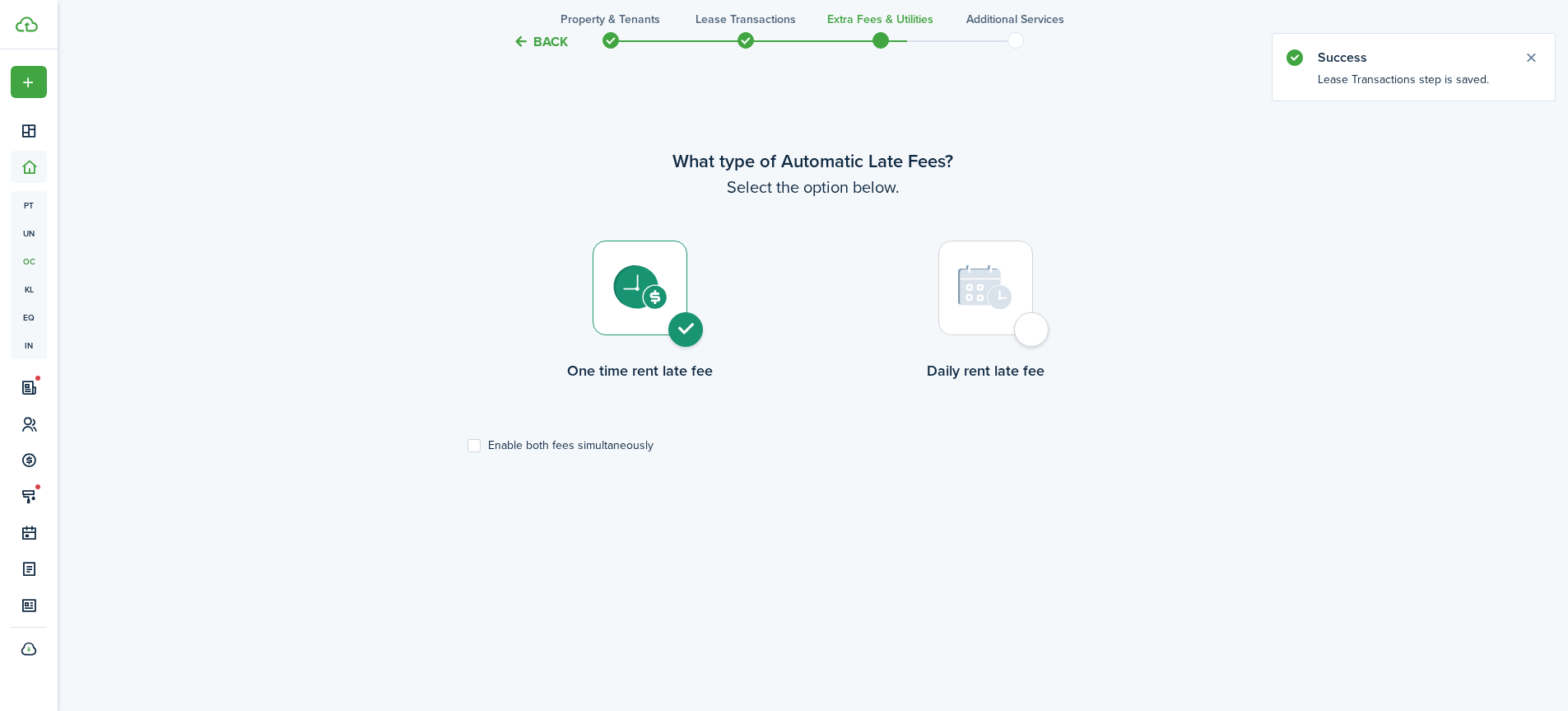
radio input "true"
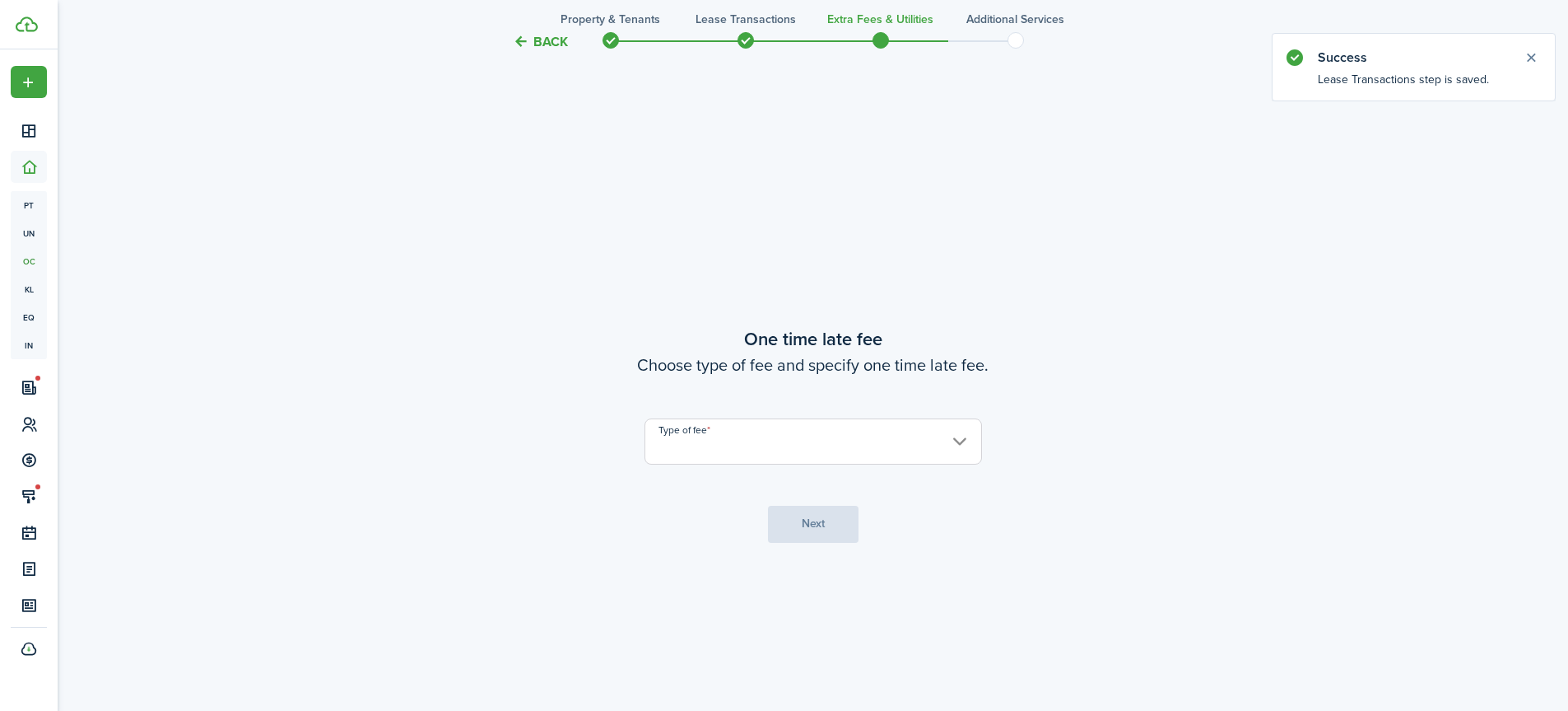
scroll to position [1312, 0]
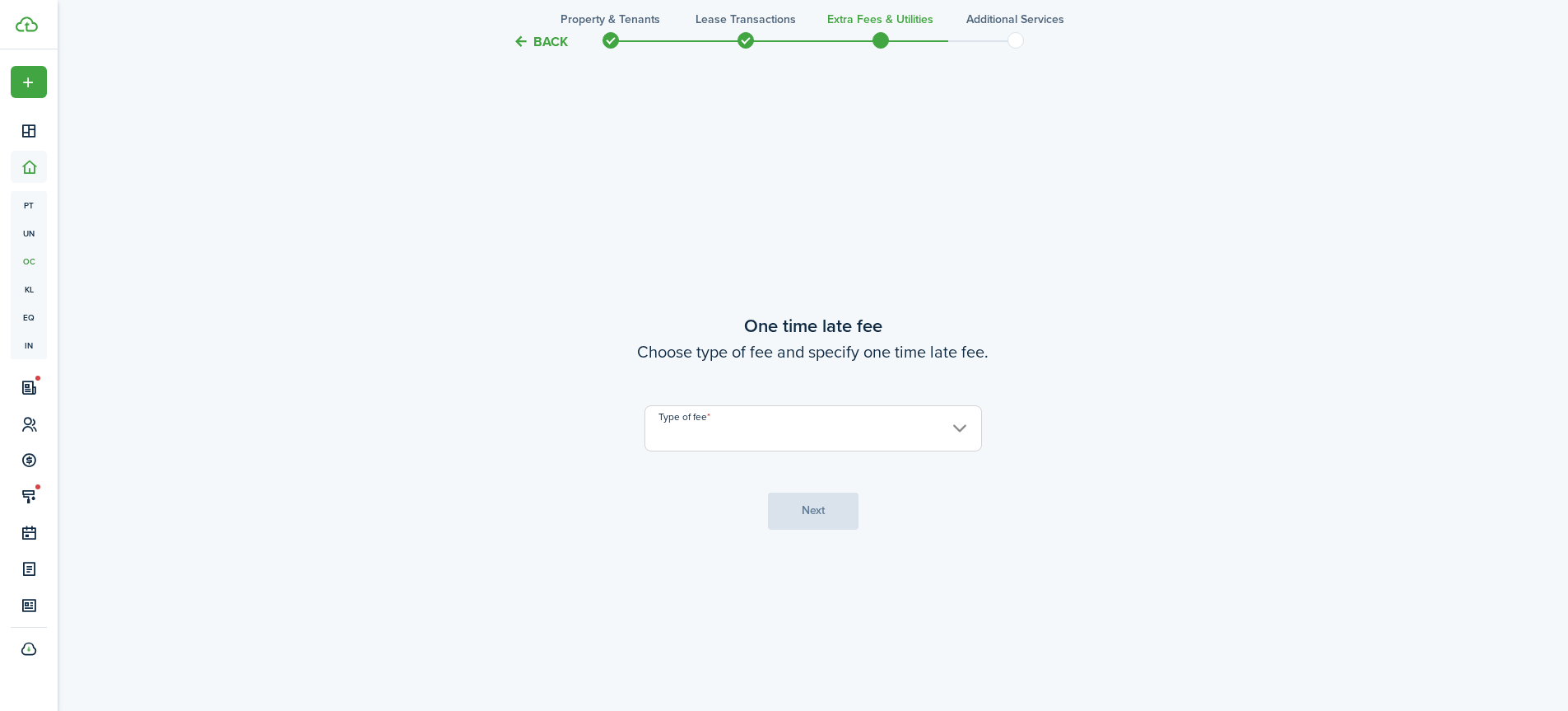
click at [748, 434] on input "Type of fee" at bounding box center [813, 428] width 337 height 46
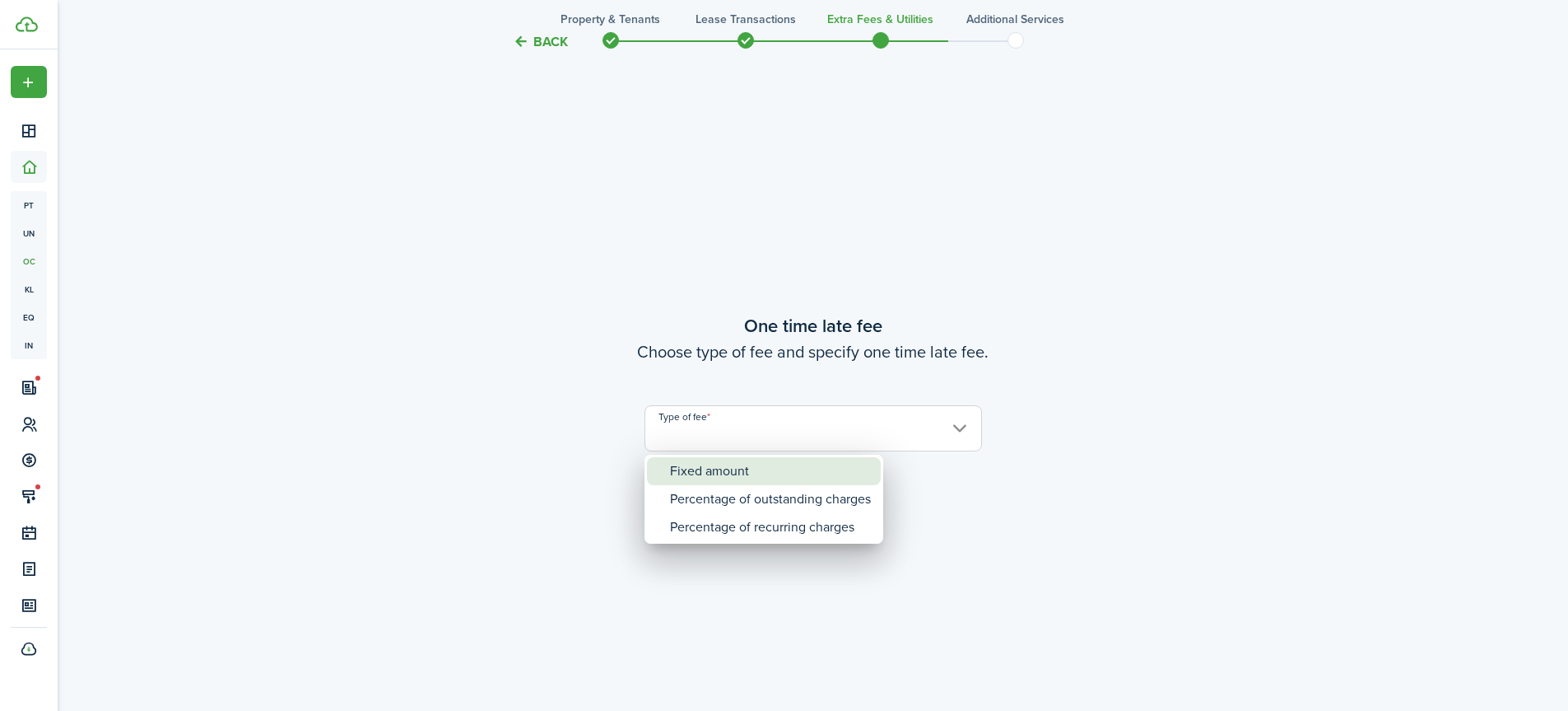
click at [739, 469] on div "Fixed amount" at bounding box center [770, 471] width 201 height 28
type input "Fixed amount"
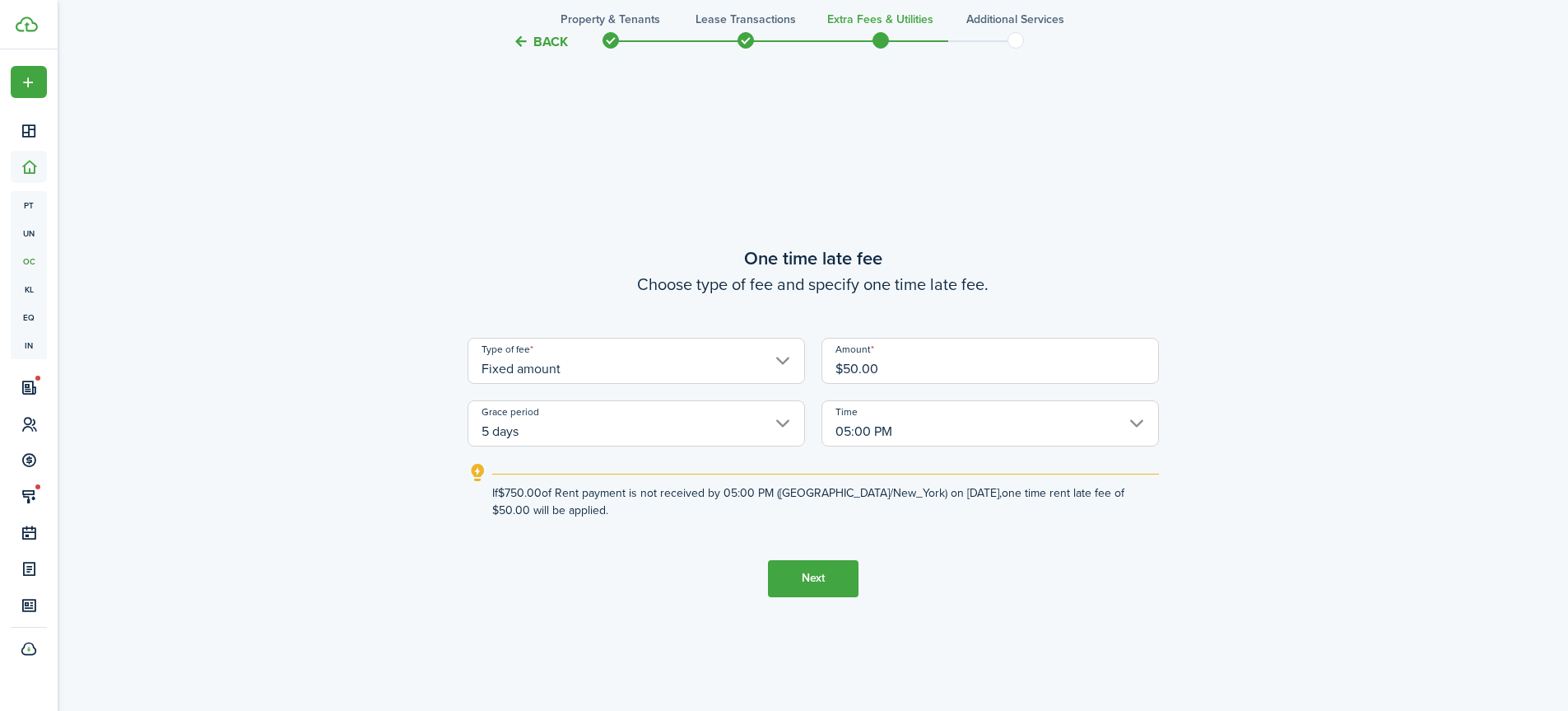
click at [691, 431] on input "5 days" at bounding box center [637, 423] width 337 height 46
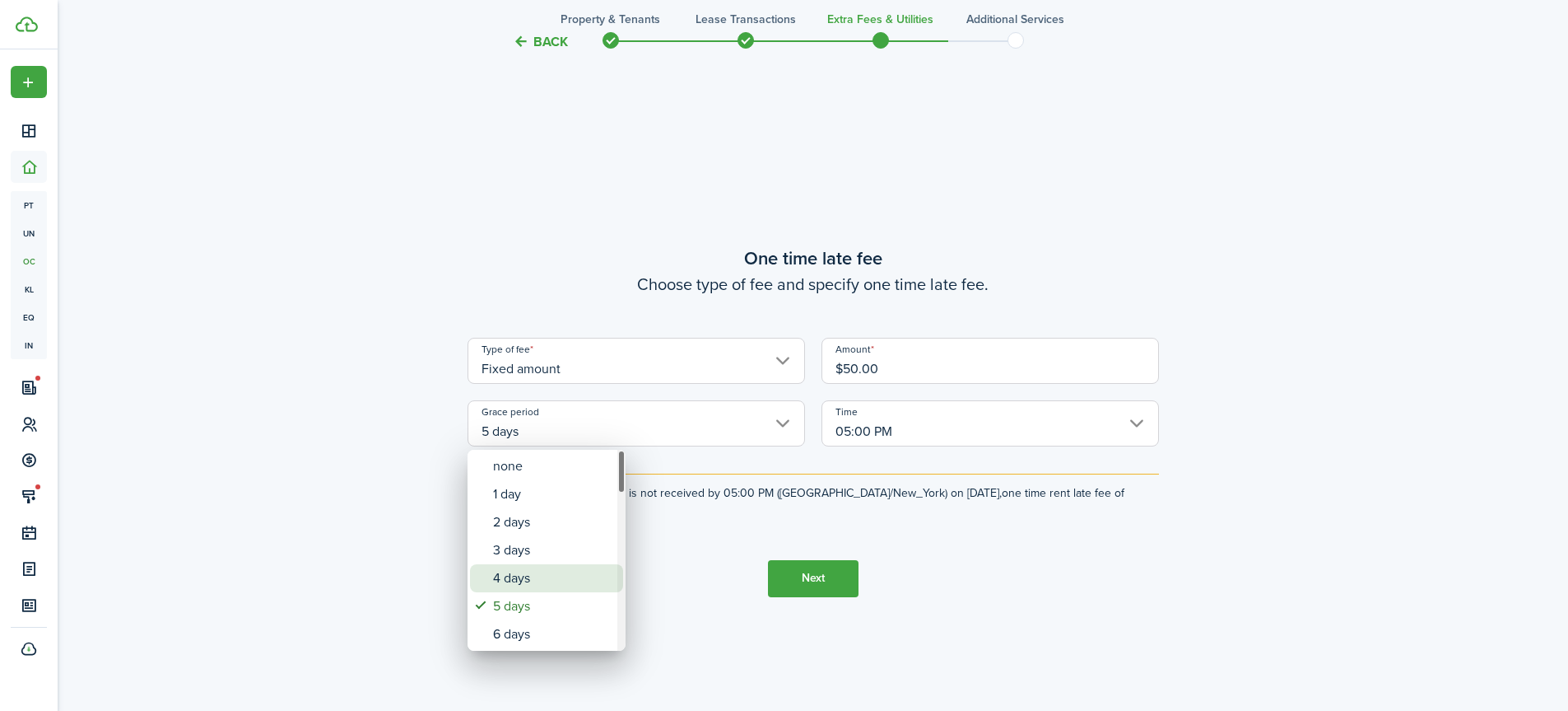
click at [527, 568] on div "4 days" at bounding box center [553, 577] width 120 height 28
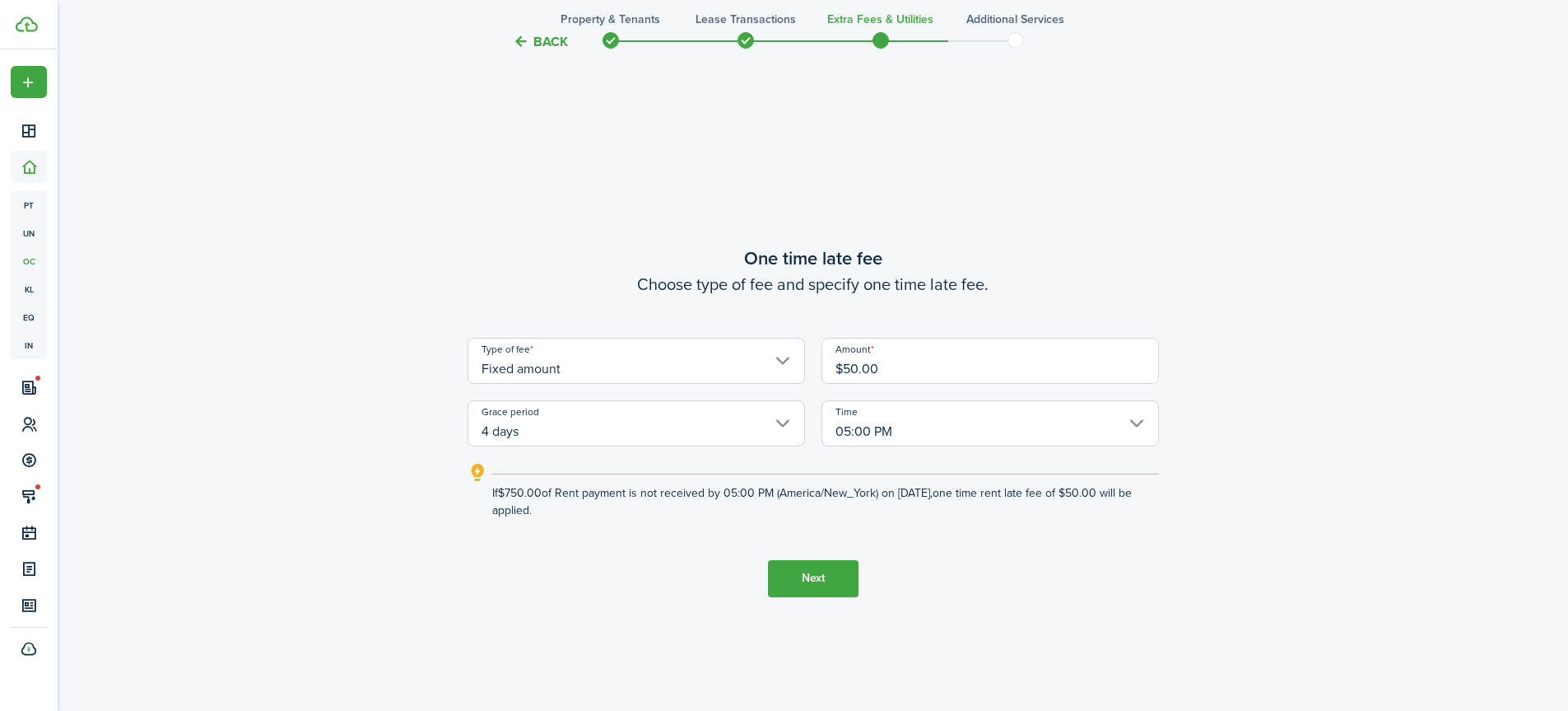
click at [782, 425] on input "4 days" at bounding box center [637, 423] width 337 height 46
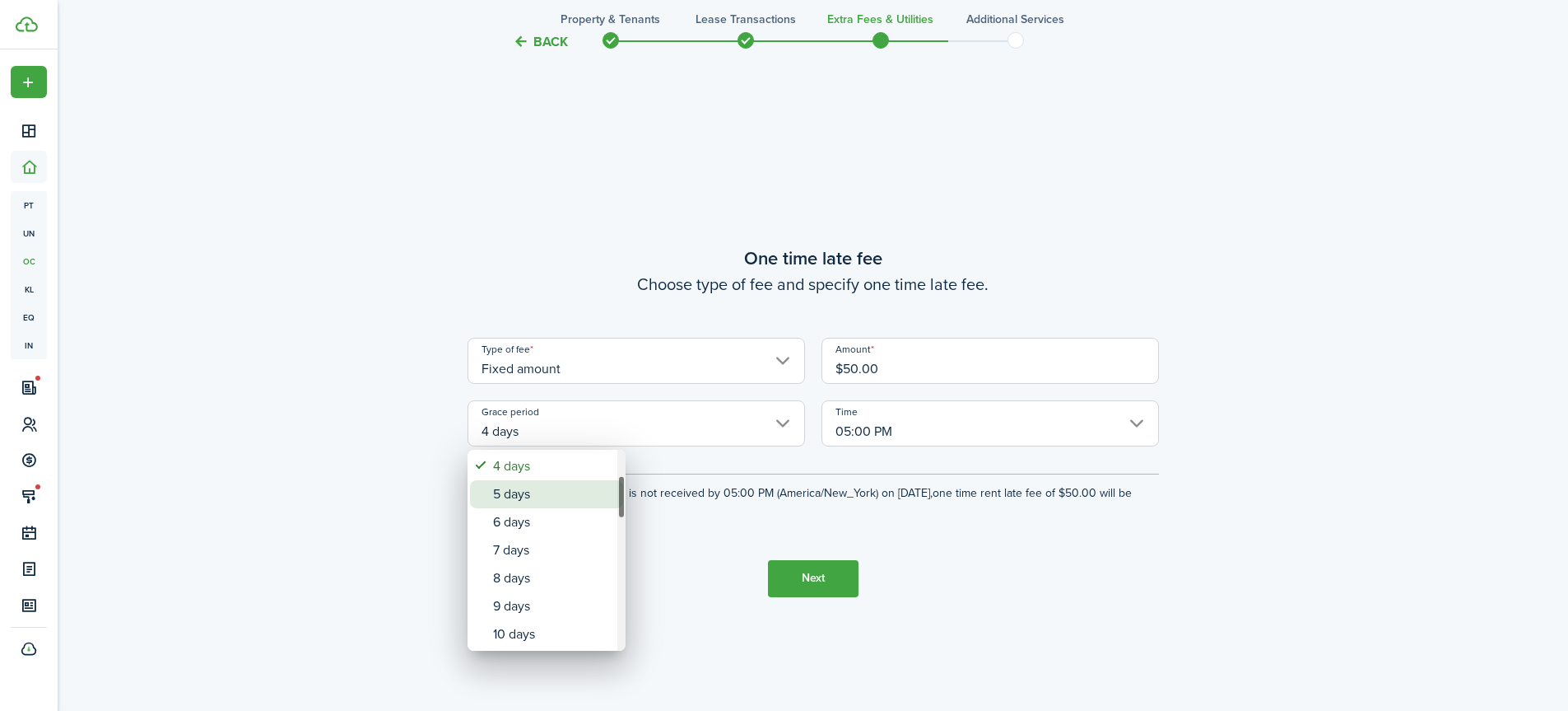
click at [576, 497] on div "5 days" at bounding box center [553, 494] width 120 height 28
type input "5 days"
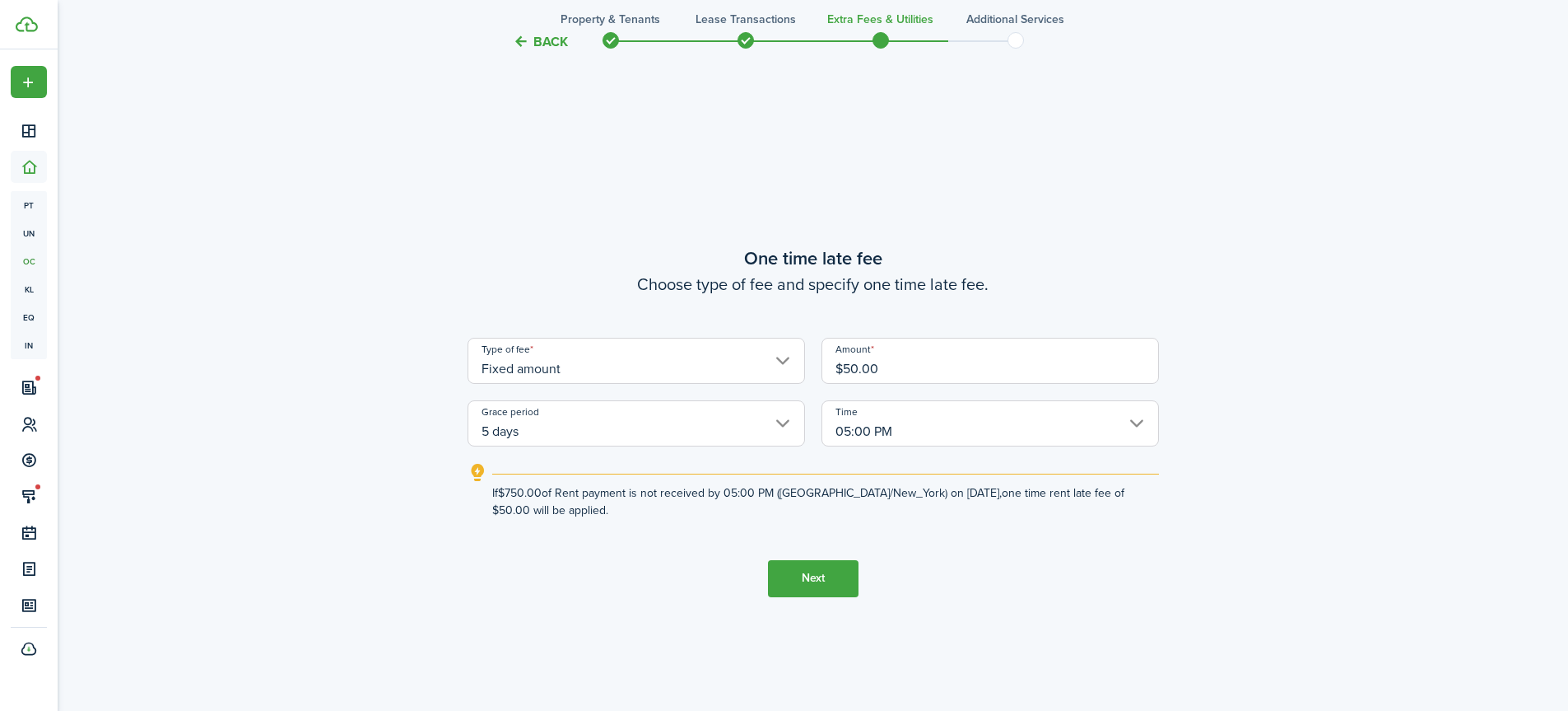
click at [815, 576] on button "Next" at bounding box center [813, 578] width 90 height 37
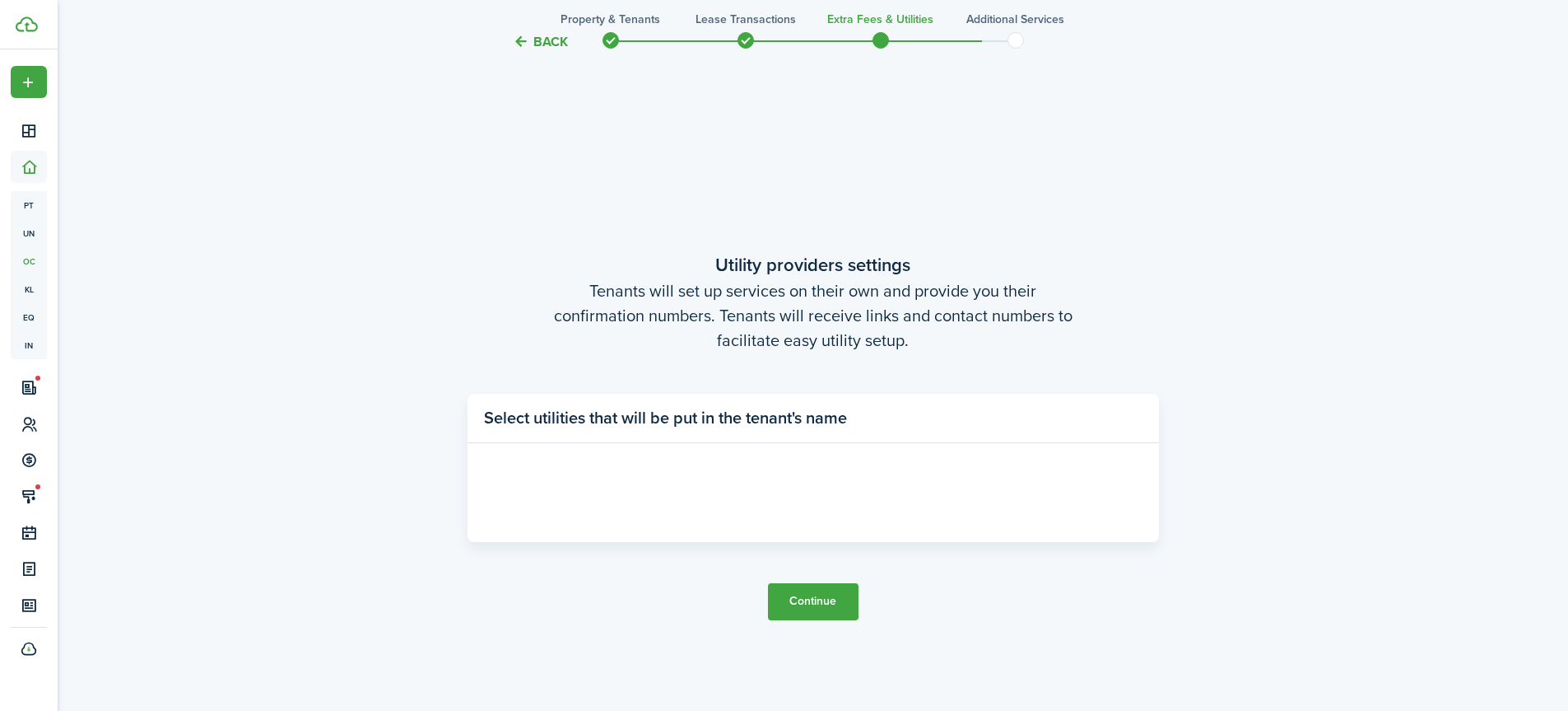
scroll to position [2023, 0]
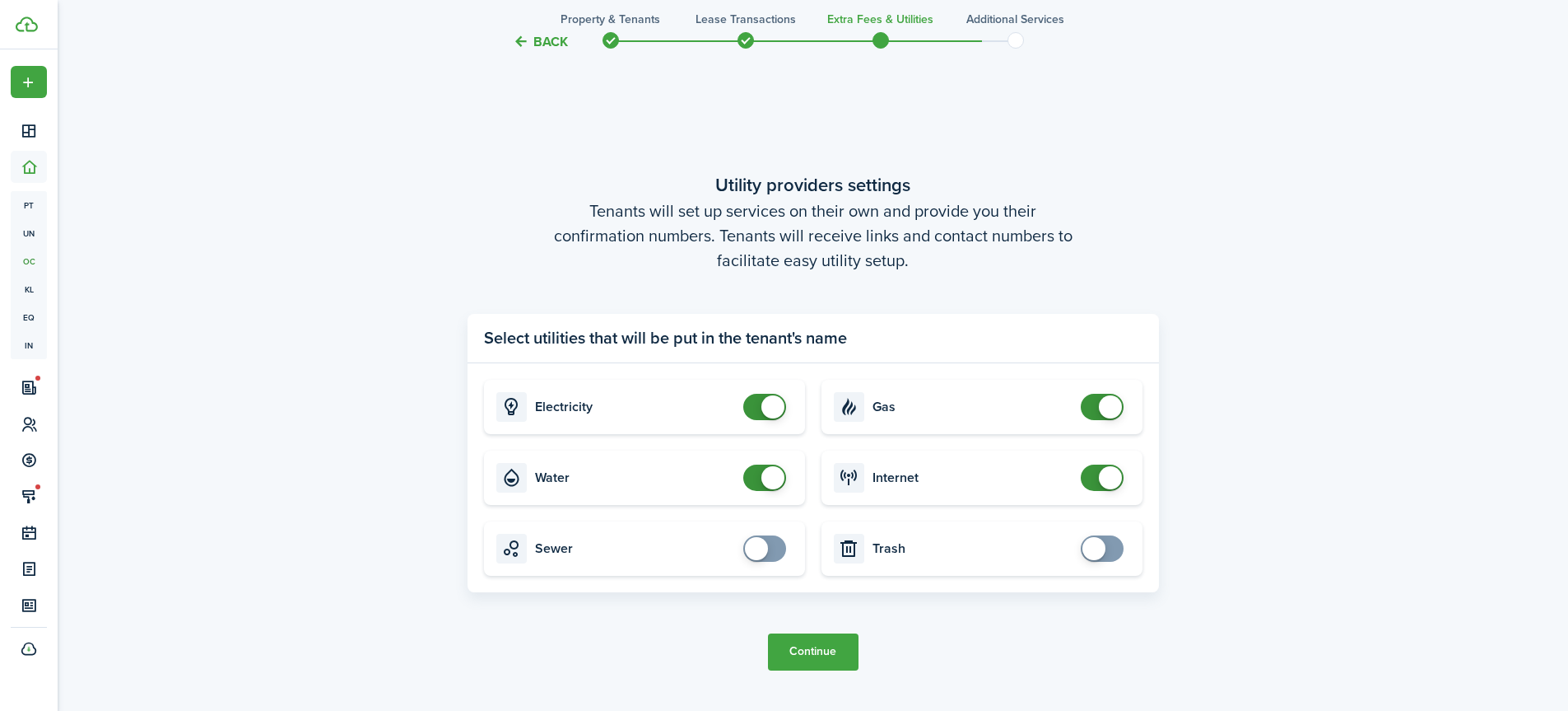
checkbox input "false"
click at [767, 398] on span at bounding box center [774, 407] width 23 height 23
checkbox input "false"
click at [771, 477] on span at bounding box center [774, 478] width 23 height 23
checkbox input "false"
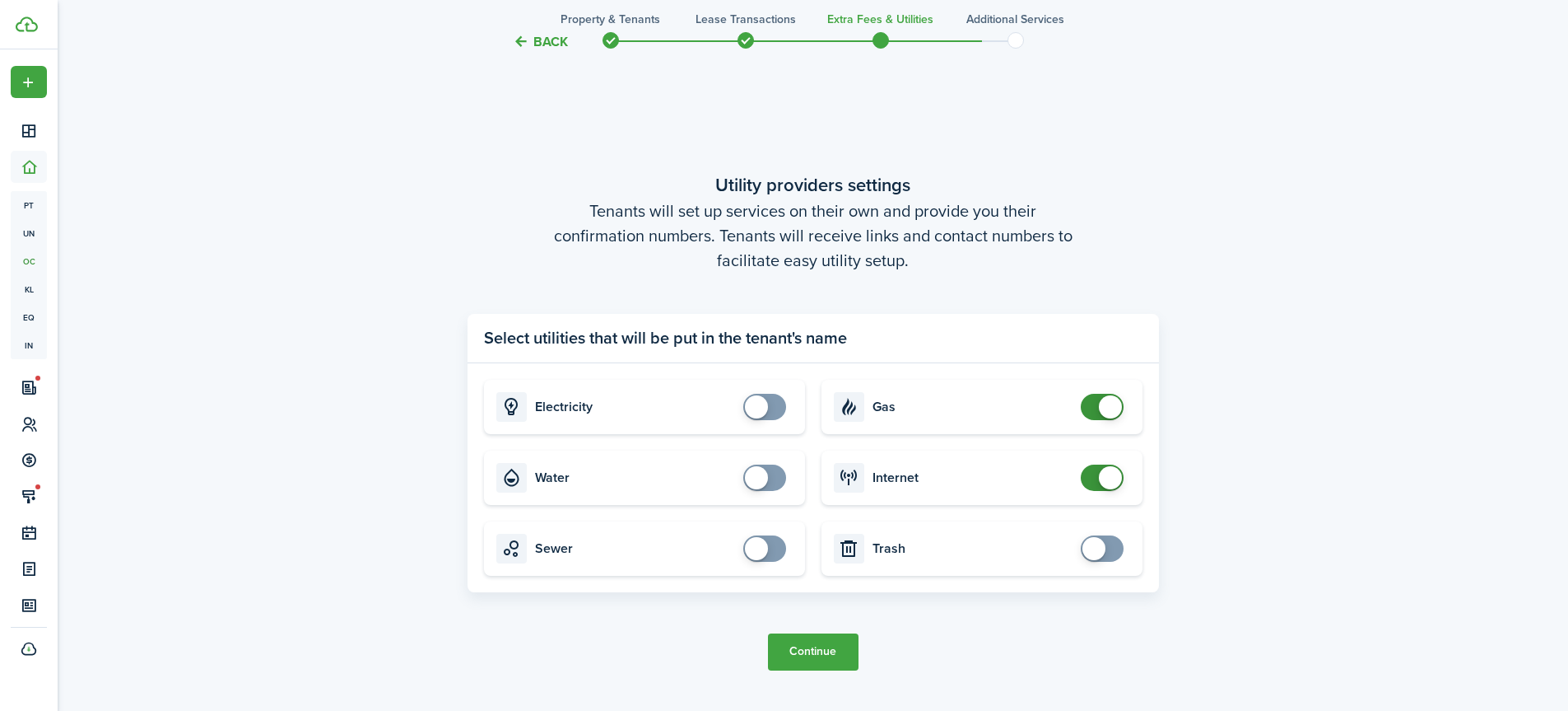
click at [1109, 405] on span at bounding box center [1111, 407] width 23 height 23
checkbox input "false"
click at [1114, 478] on span at bounding box center [1111, 478] width 23 height 23
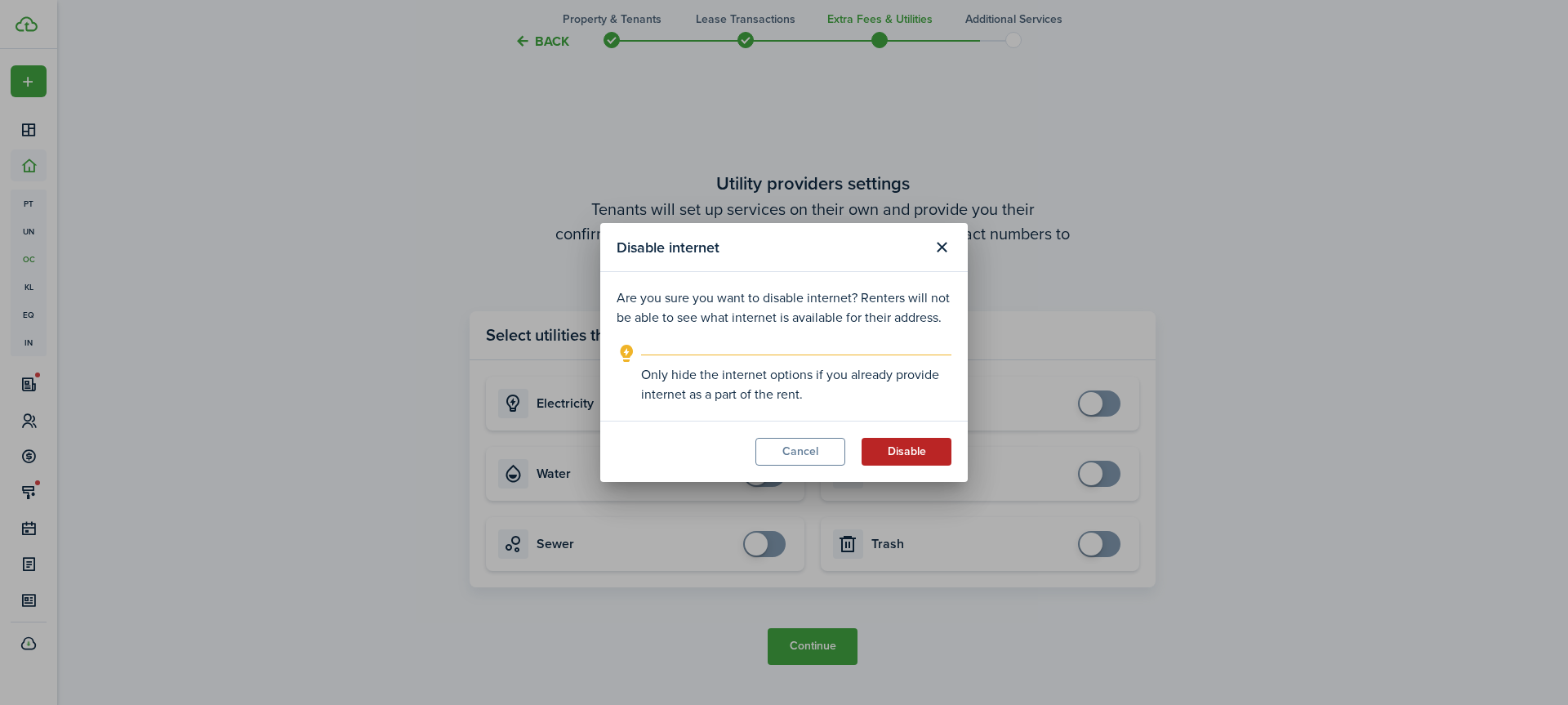
click at [905, 448] on button "Disable" at bounding box center [906, 451] width 89 height 28
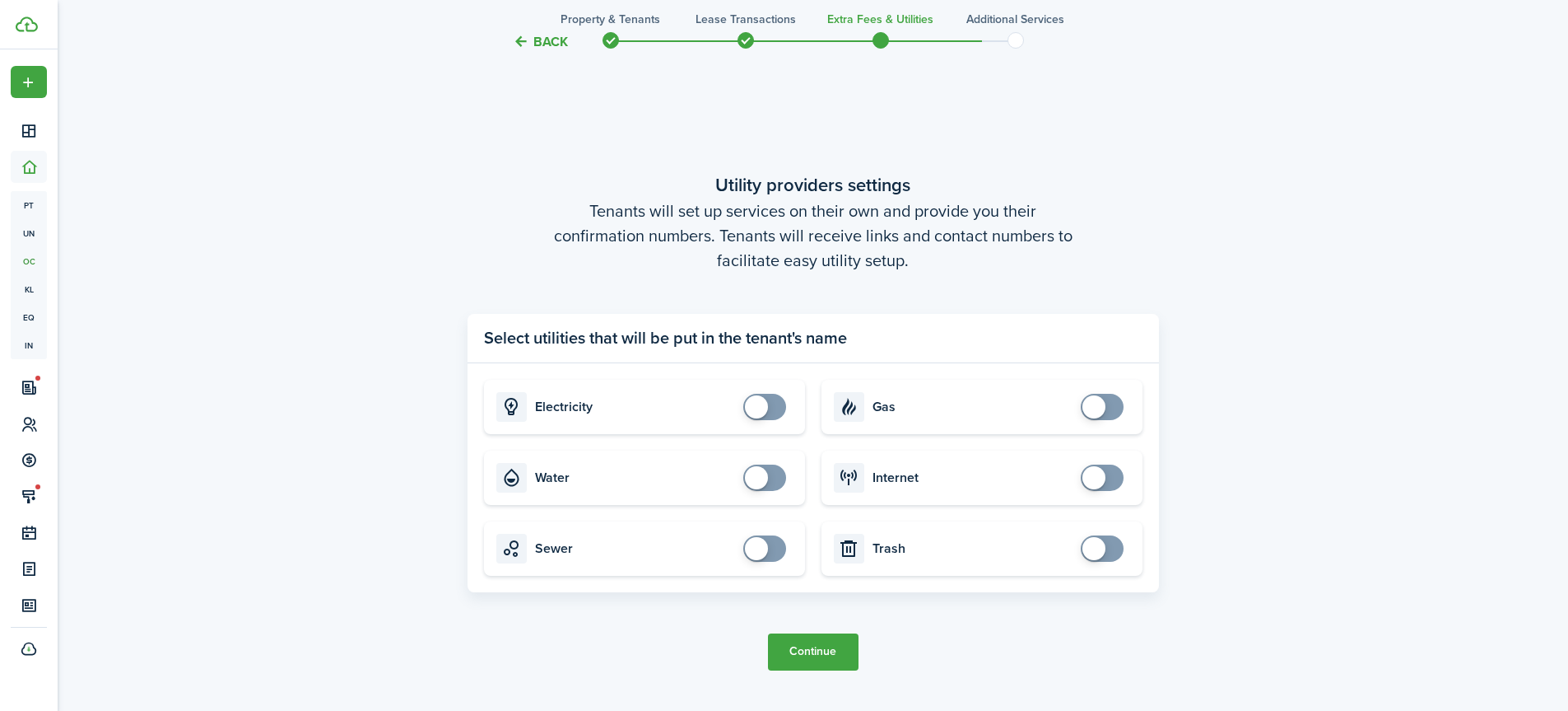
click at [808, 649] on button "Continue" at bounding box center [813, 651] width 90 height 37
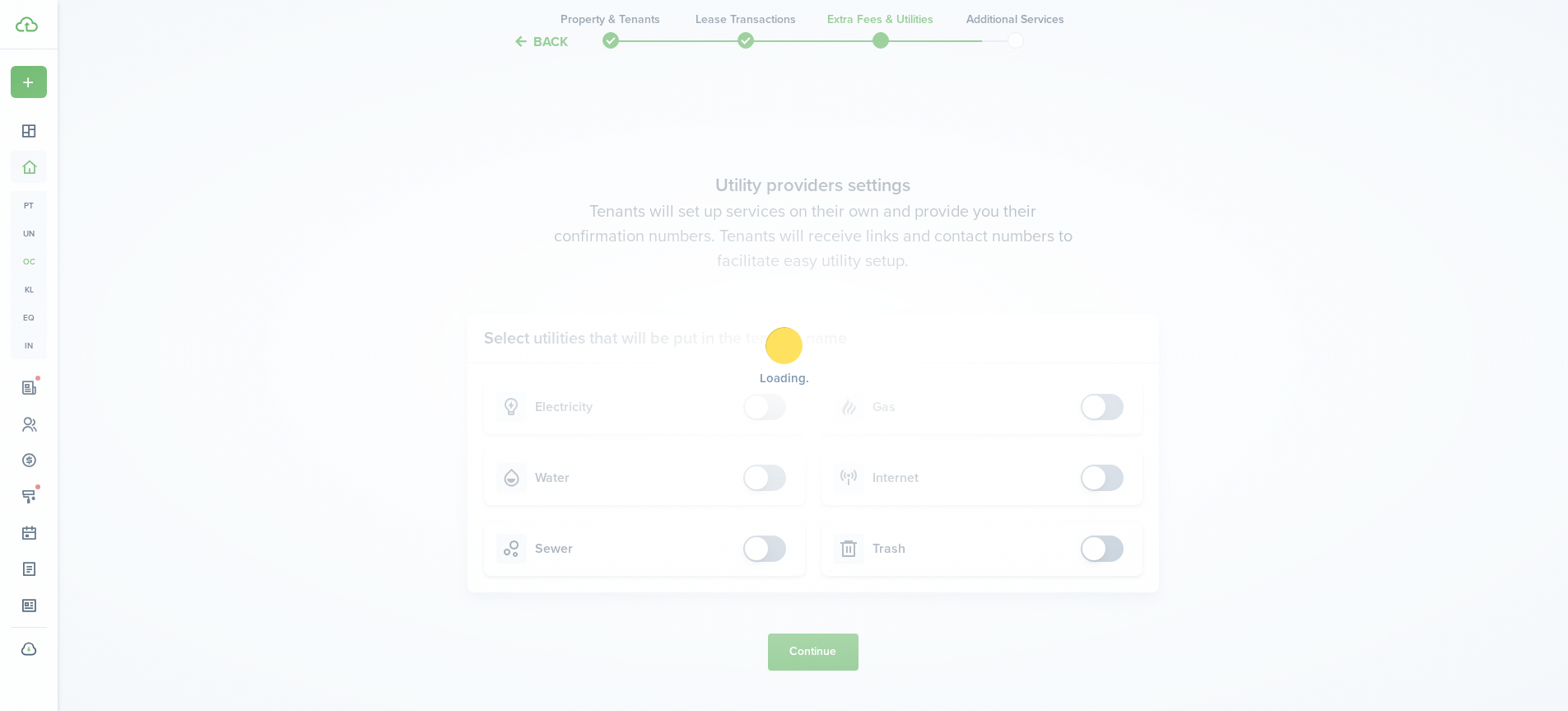
scroll to position [0, 0]
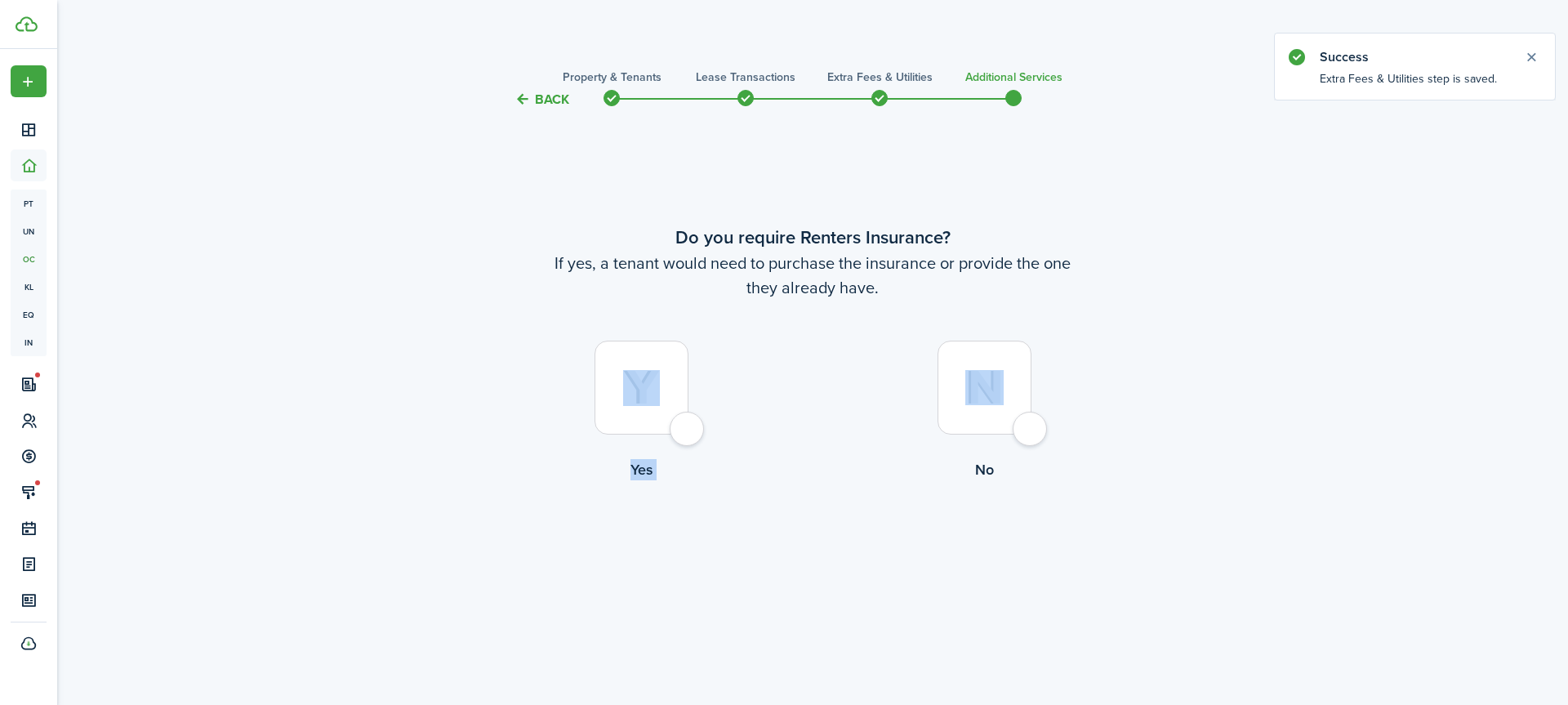
drag, startPoint x: 691, startPoint y: 429, endPoint x: 1001, endPoint y: 480, distance: 314.2
click at [863, 511] on tc-wizard-step "Do you require Renters Insurance? If yes, a tenant would need to purchase the i…" at bounding box center [812, 395] width 686 height 530
click at [1029, 427] on div at bounding box center [984, 387] width 94 height 94
radio input "true"
click at [803, 547] on button "Complete move in" at bounding box center [813, 548] width 120 height 37
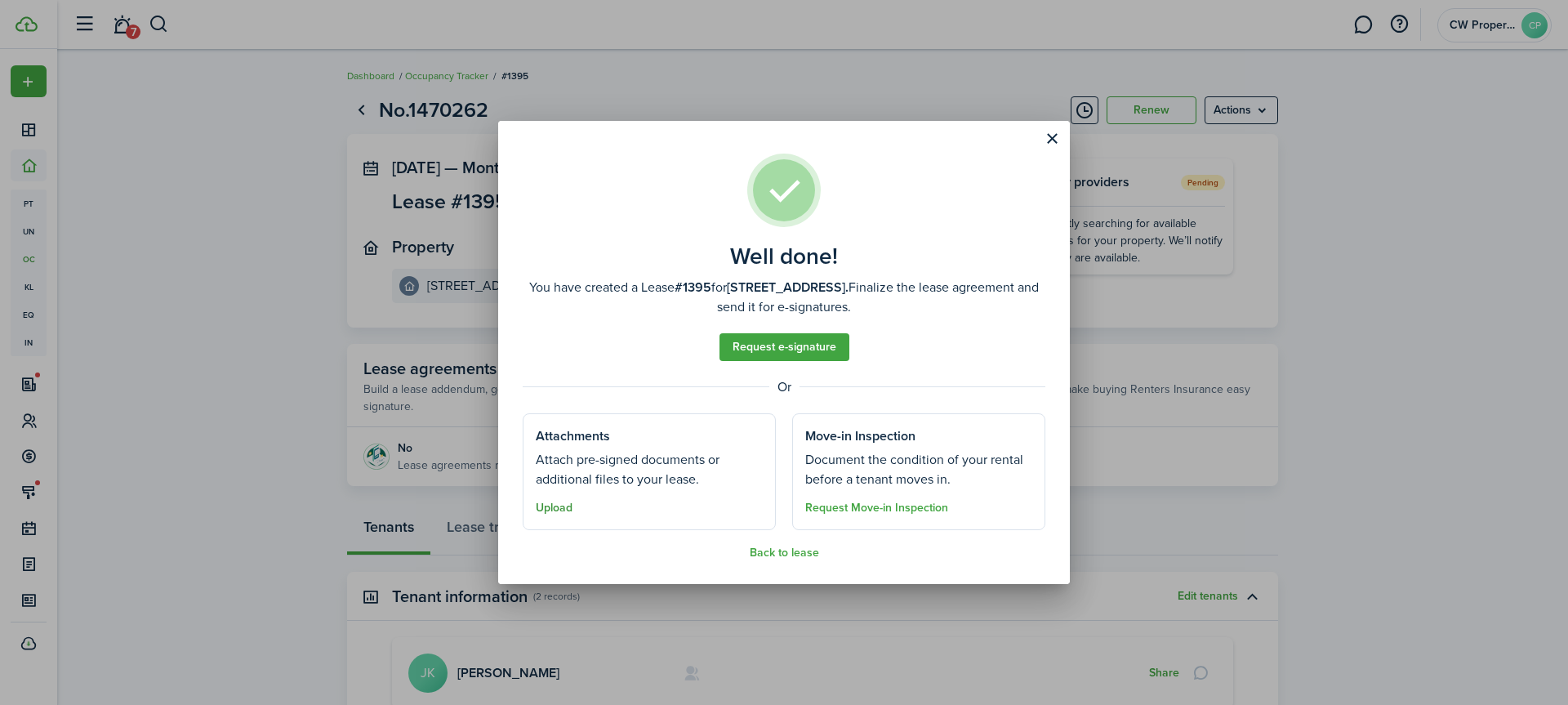
click at [567, 507] on button "Upload" at bounding box center [554, 508] width 37 height 13
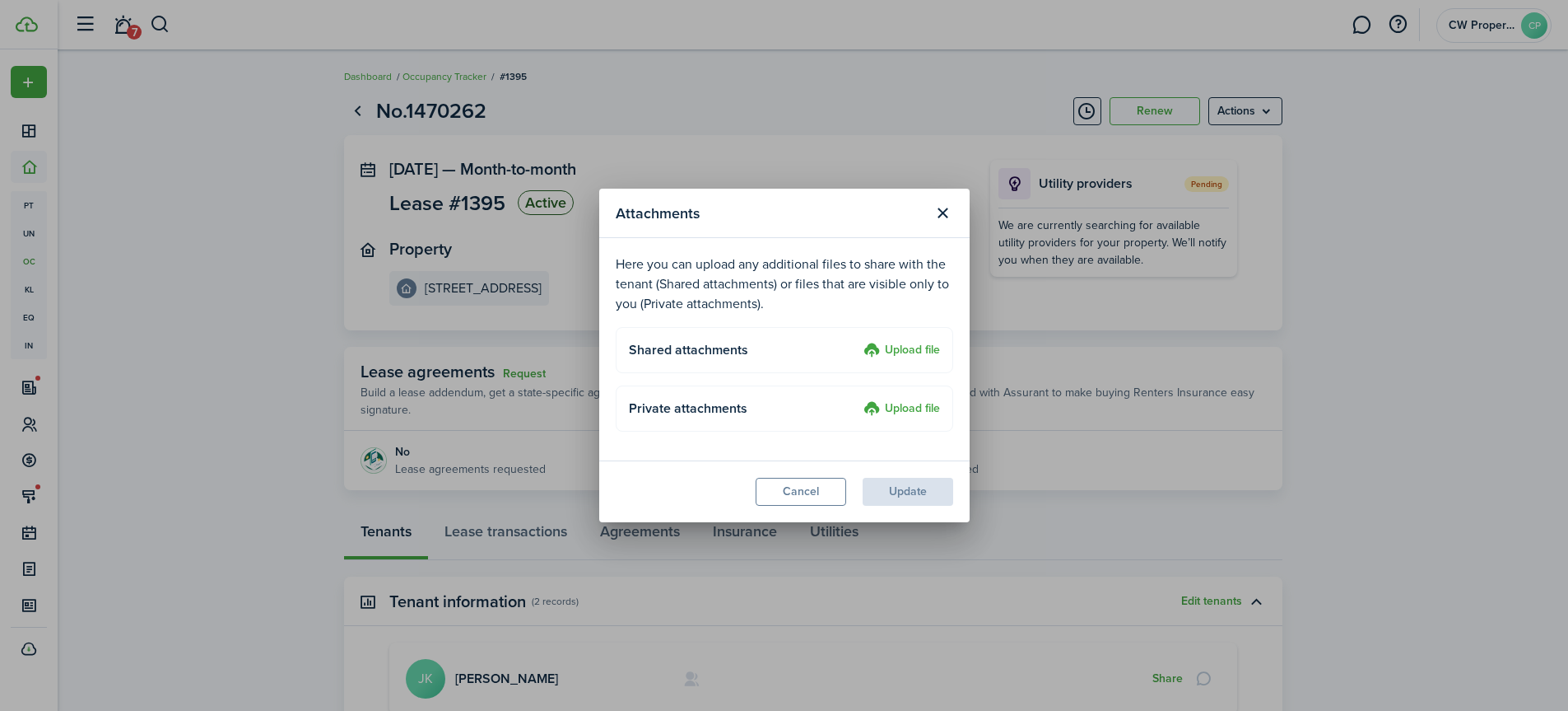
click at [893, 352] on label "Upload file" at bounding box center [902, 351] width 77 height 20
click at [857, 341] on input "Upload file" at bounding box center [857, 341] width 0 height 0
click at [884, 410] on label "Upload file" at bounding box center [902, 410] width 77 height 20
click at [857, 400] on input "Upload file" at bounding box center [857, 400] width 0 height 0
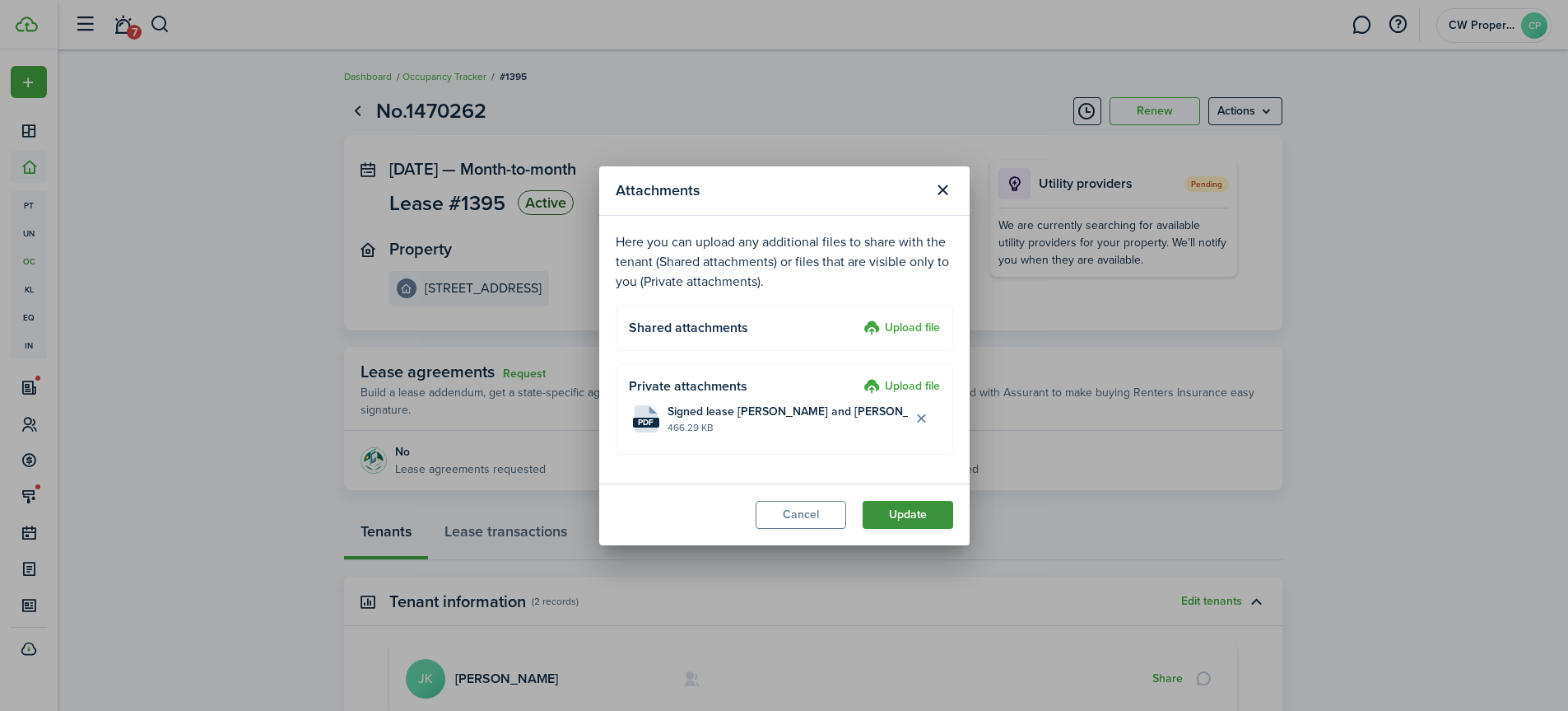
click at [905, 514] on button "Update" at bounding box center [908, 514] width 90 height 28
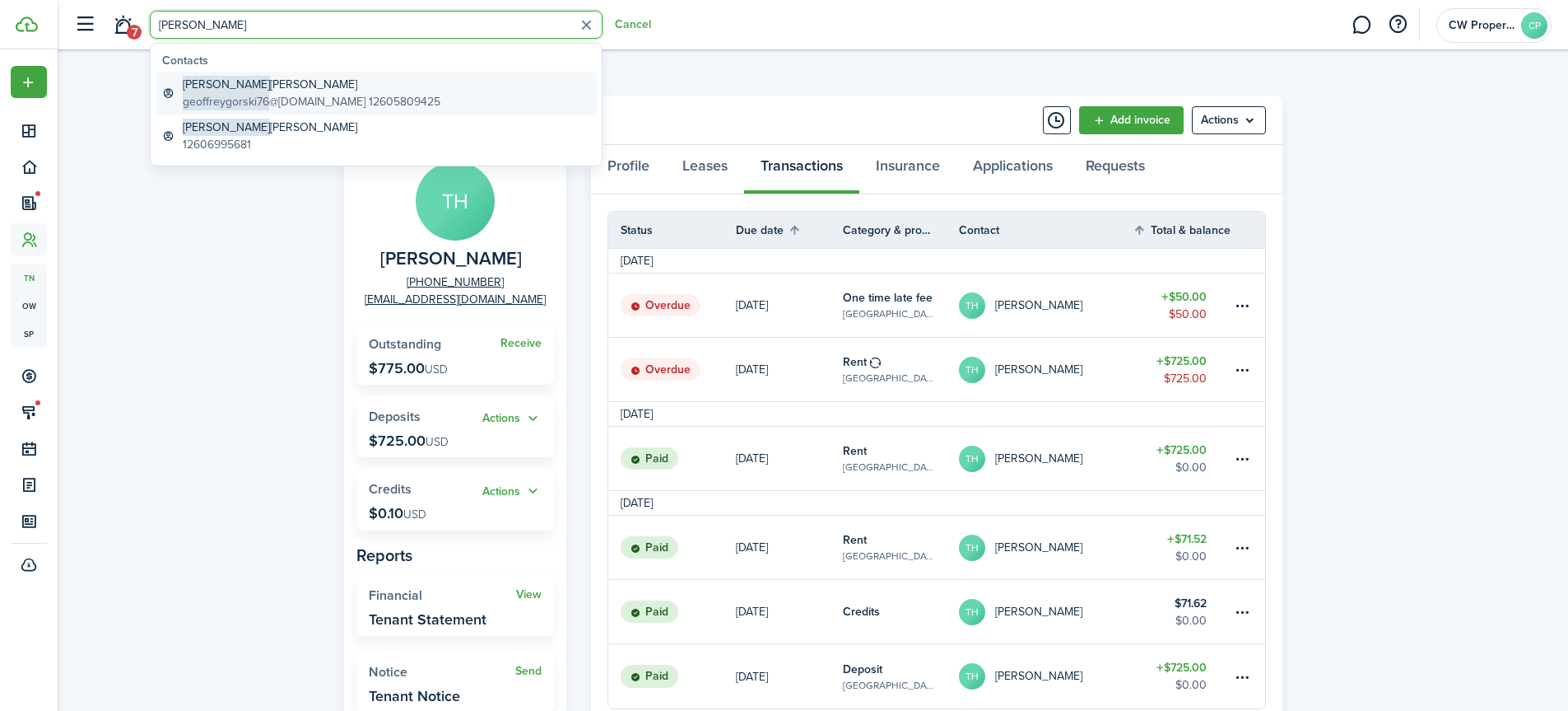
type input "geoffrey"
click at [225, 90] on span "Geoffrey" at bounding box center [226, 84] width 87 height 17
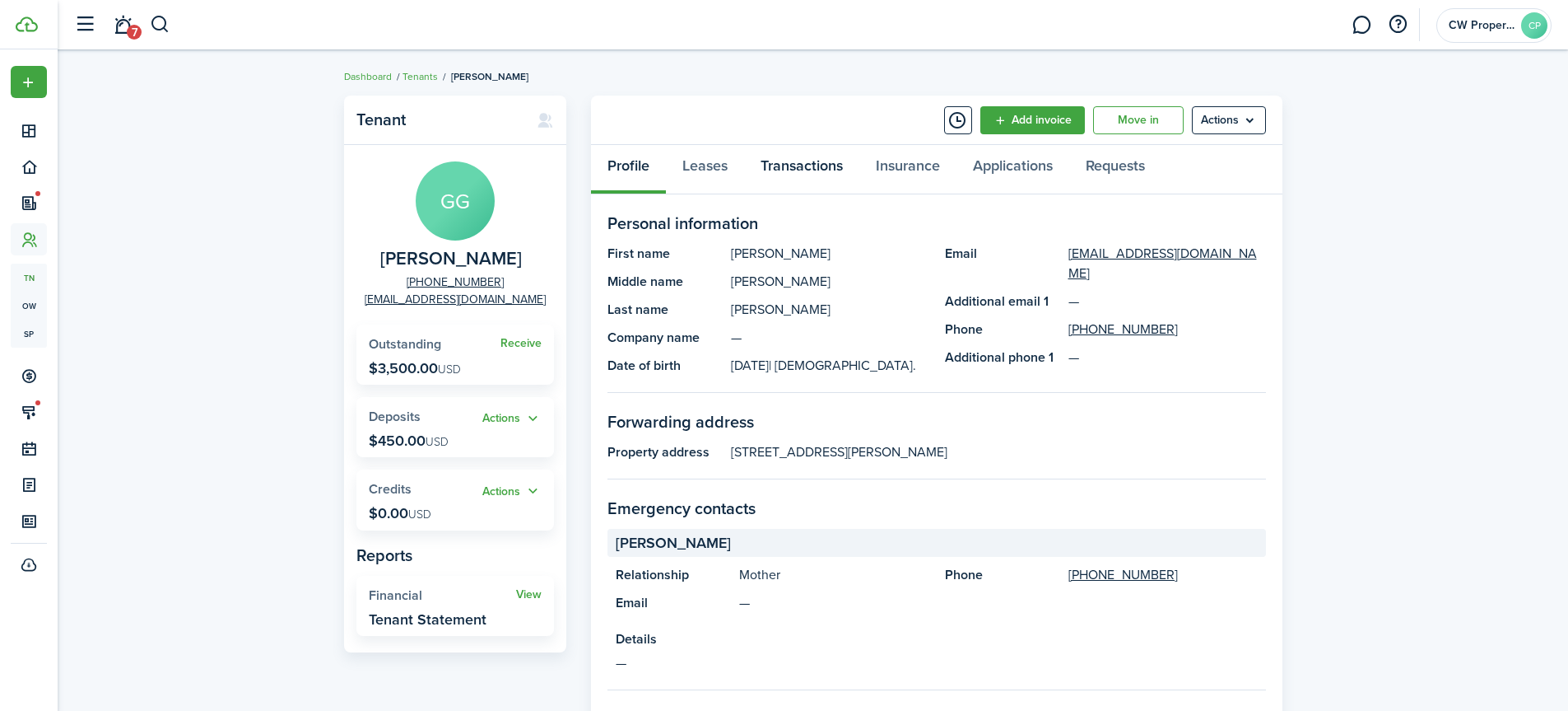
click at [789, 168] on link "Transactions" at bounding box center [802, 170] width 115 height 50
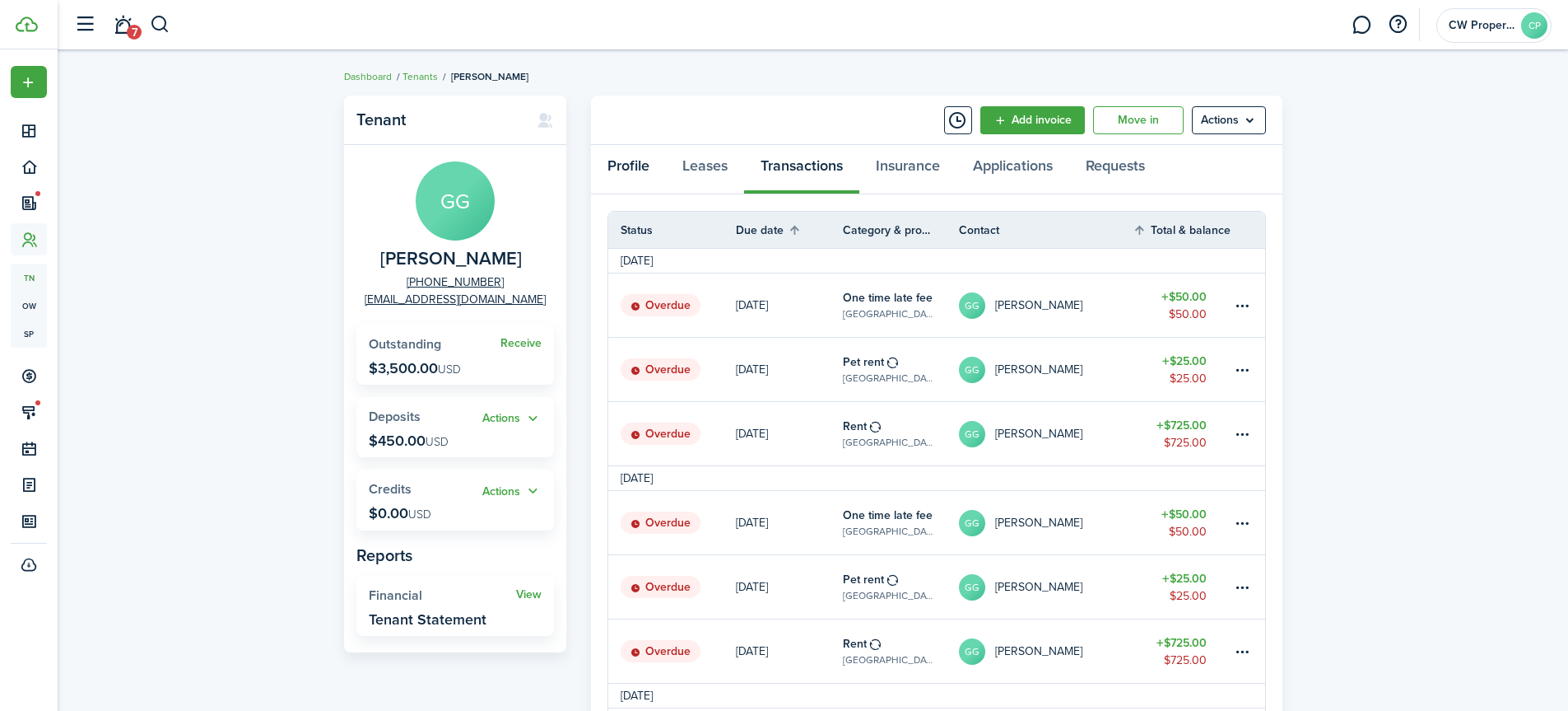
click at [624, 164] on link "Profile" at bounding box center [628, 170] width 75 height 50
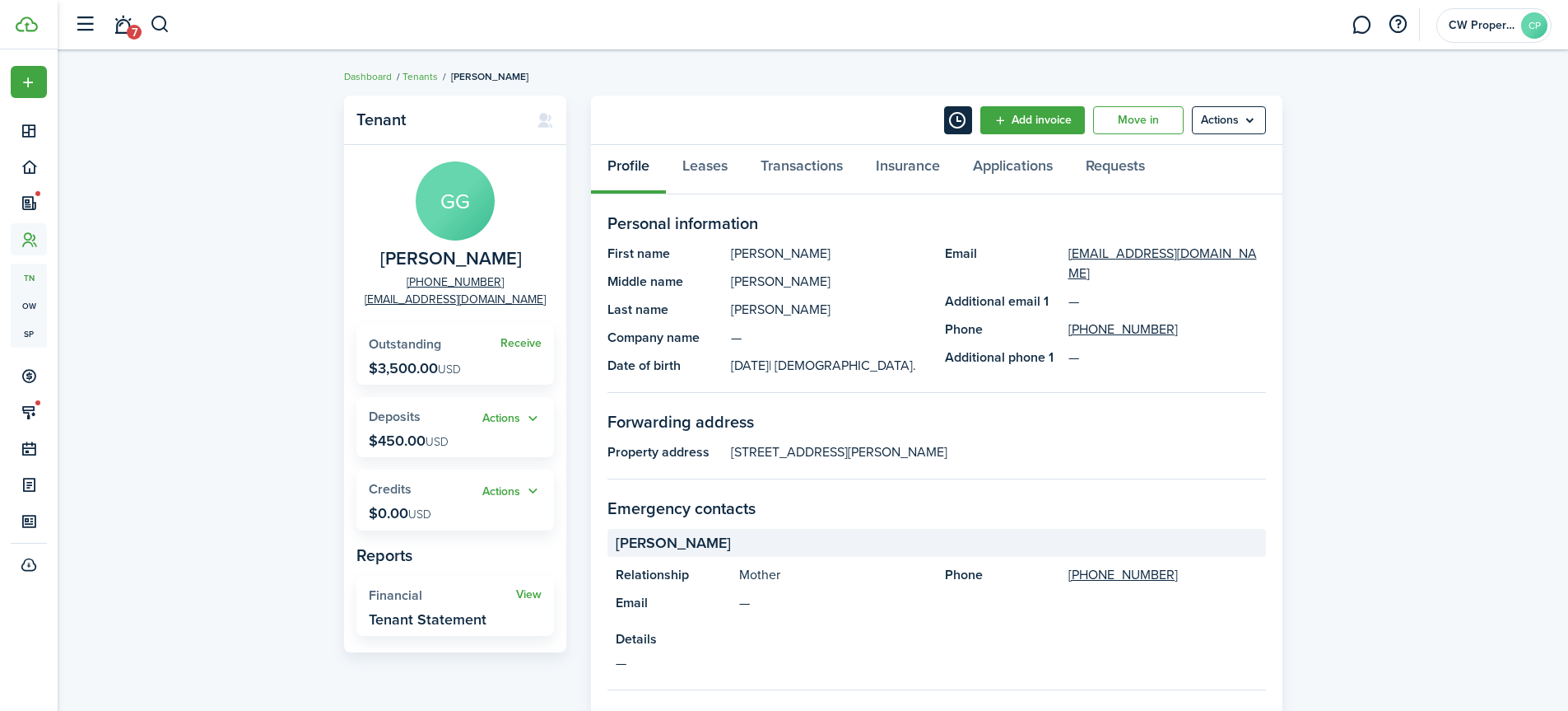
click at [951, 118] on button "Timeline" at bounding box center [958, 120] width 28 height 28
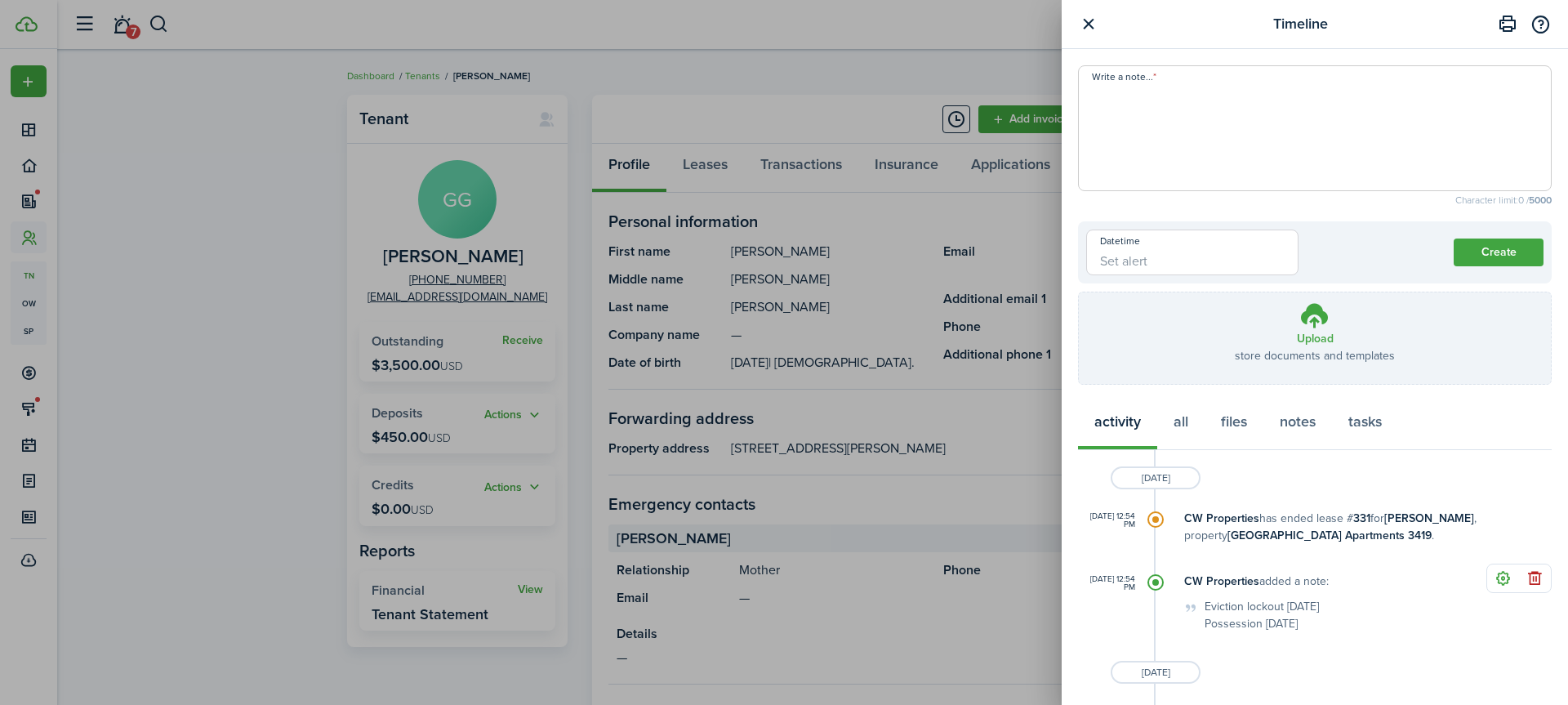
click at [1083, 23] on button "button" at bounding box center [1088, 24] width 21 height 21
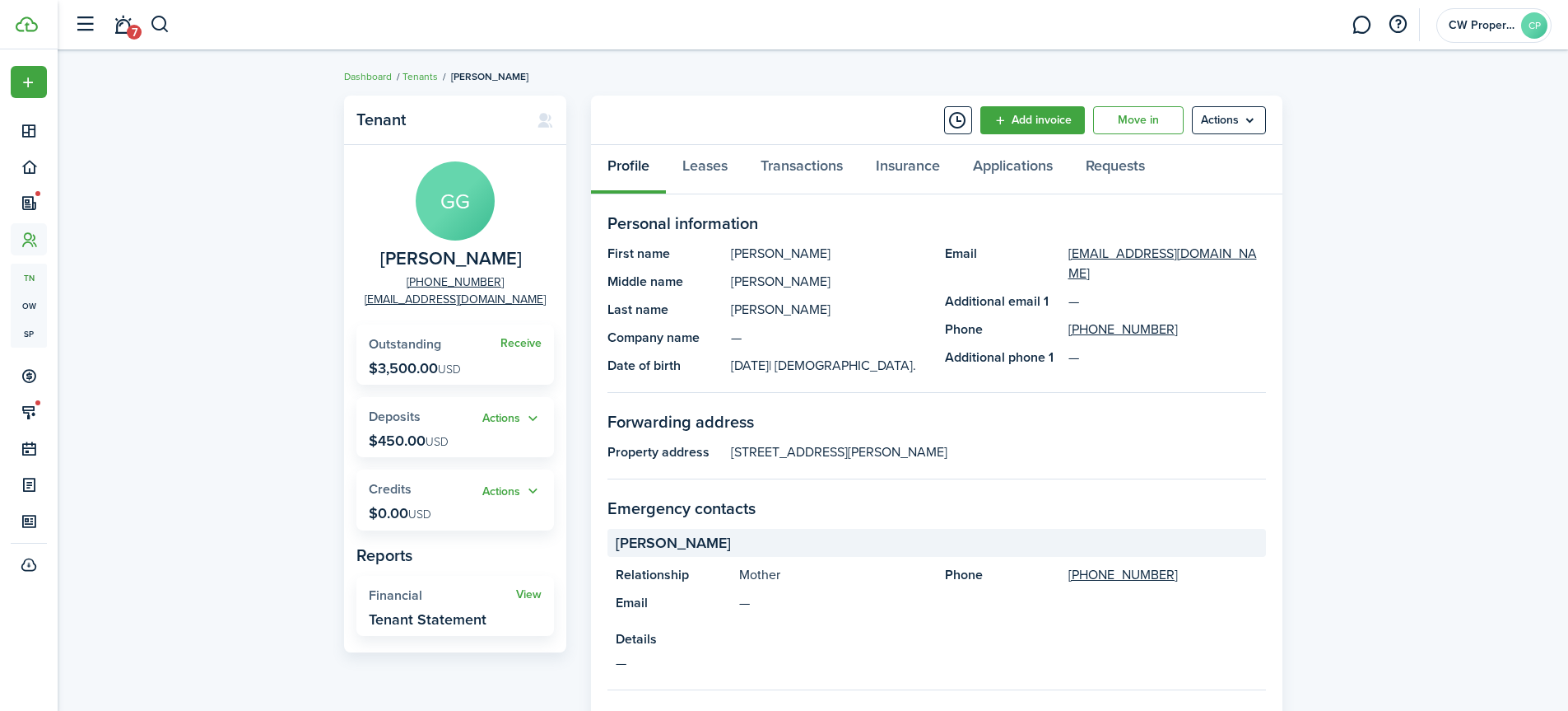
click at [635, 168] on div "Profile Leases Transactions Insurance Applications Requests" at bounding box center [937, 170] width 692 height 50
click at [780, 165] on link "Transactions" at bounding box center [802, 170] width 115 height 50
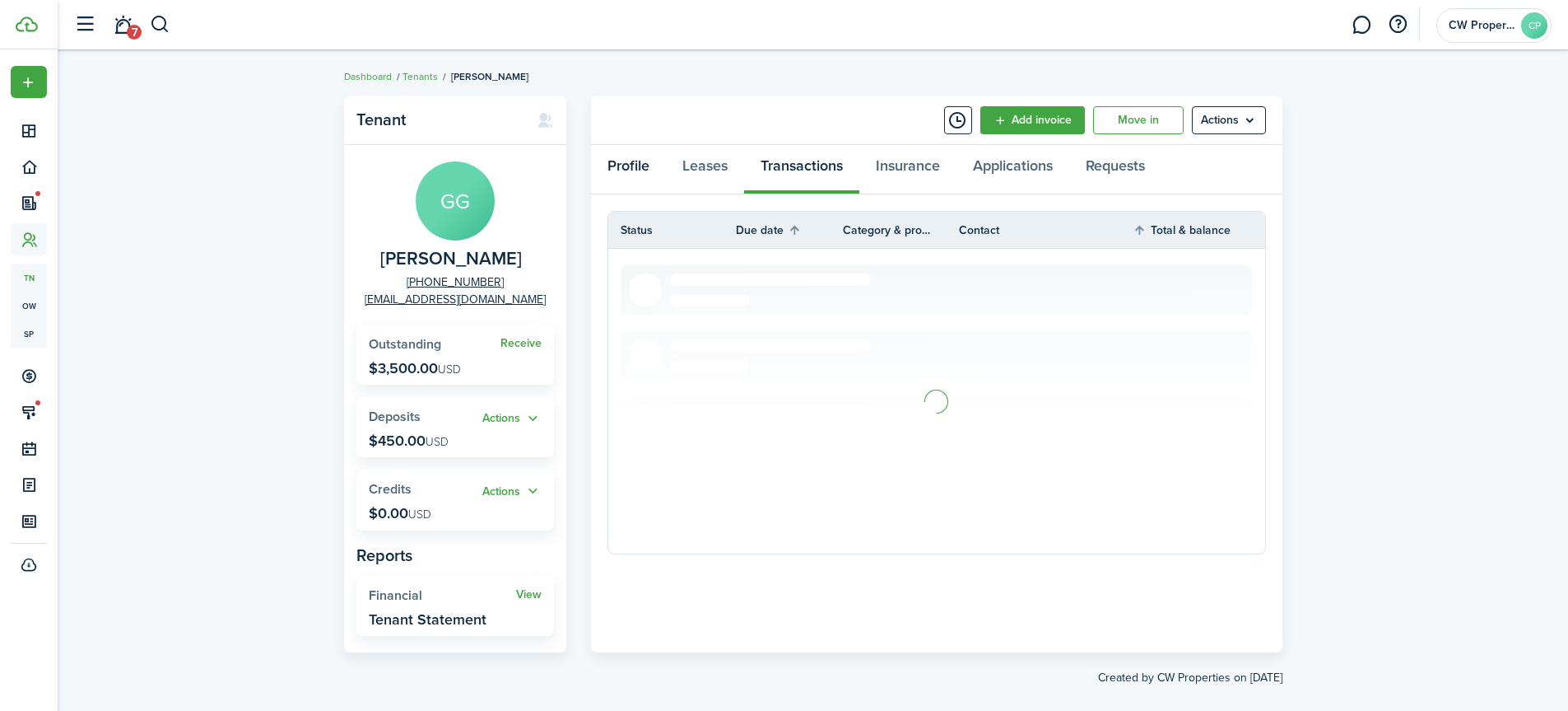
click at [622, 164] on link "Profile" at bounding box center [628, 170] width 75 height 50
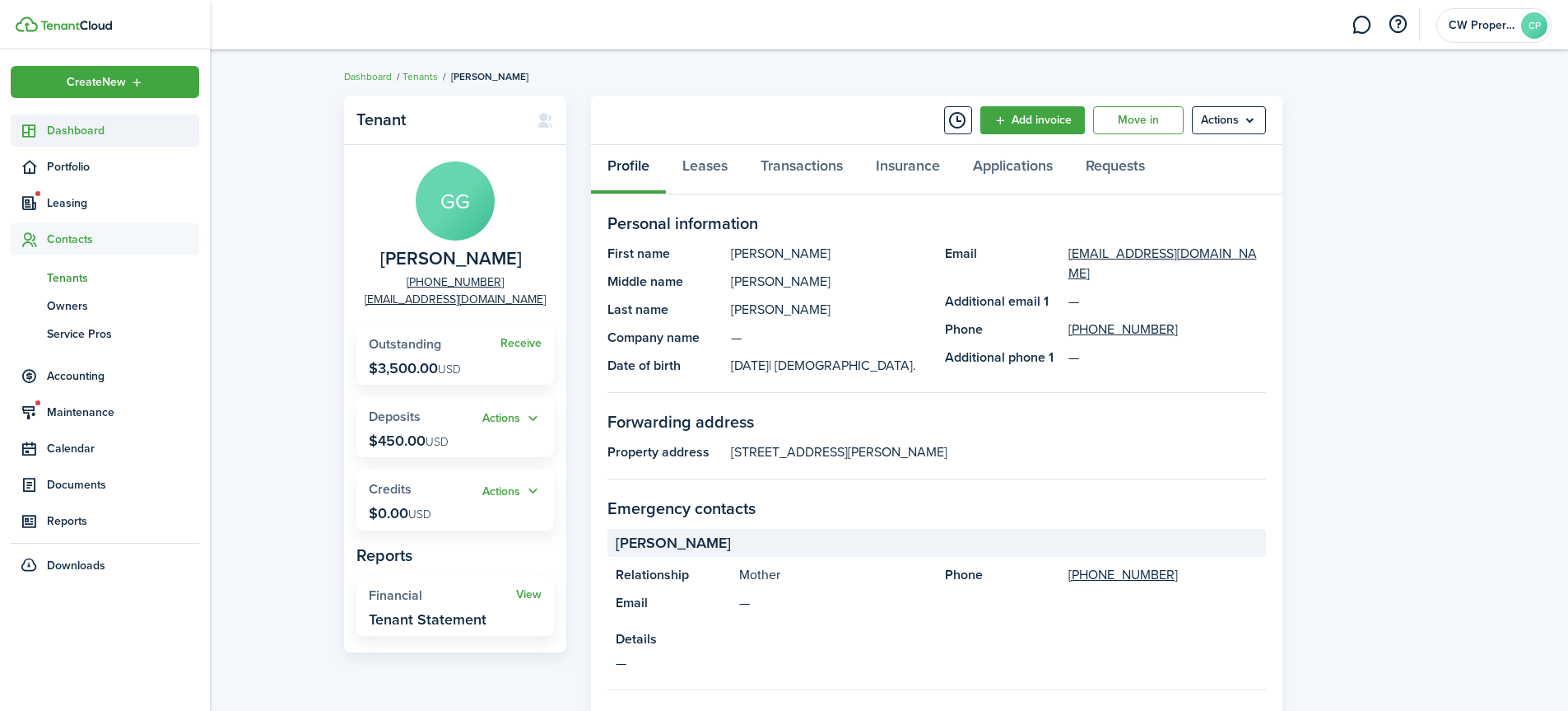
click at [85, 133] on span "Dashboard" at bounding box center [123, 130] width 152 height 17
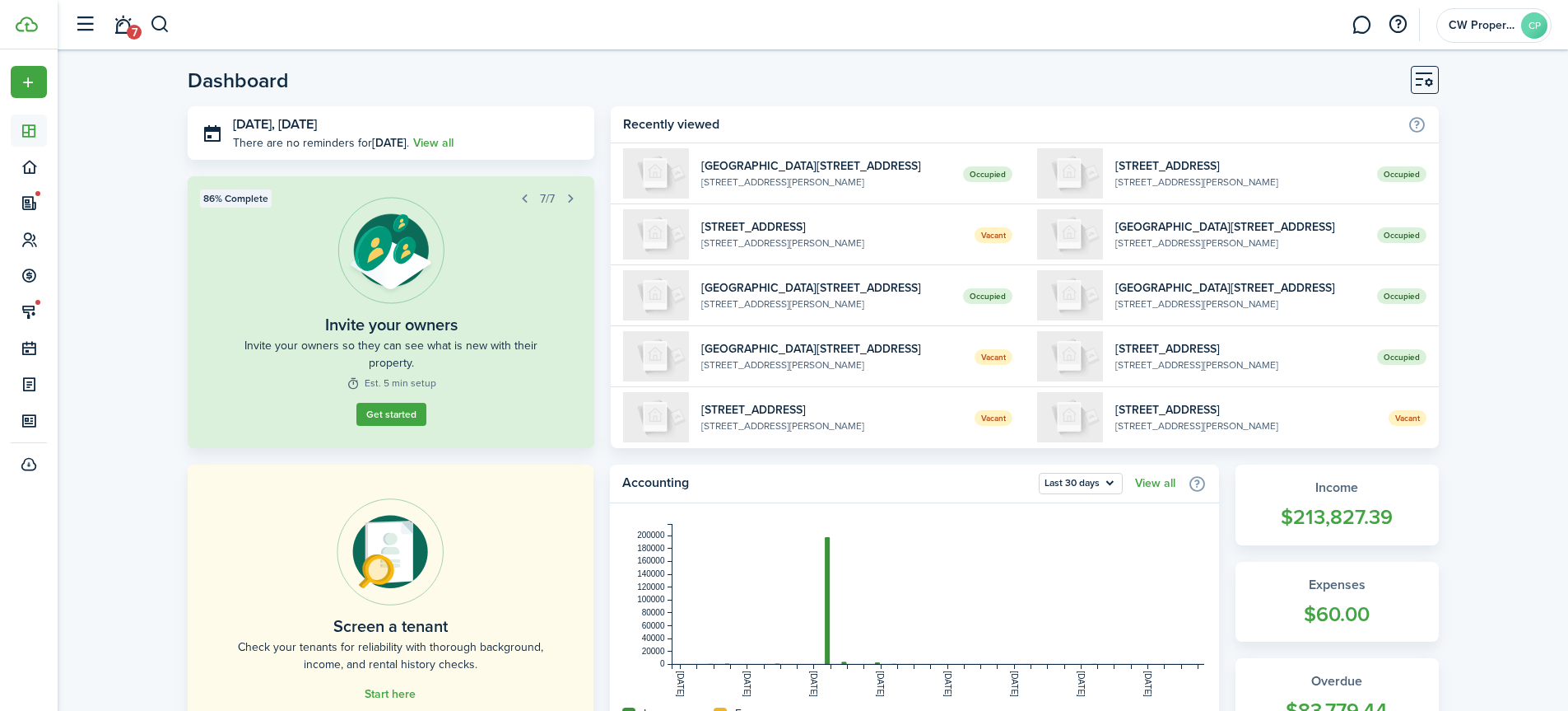
click at [278, 25] on header-wrapper "7 CW Properties CP" at bounding box center [809, 24] width 1486 height 50
click at [160, 26] on button "button" at bounding box center [160, 24] width 21 height 28
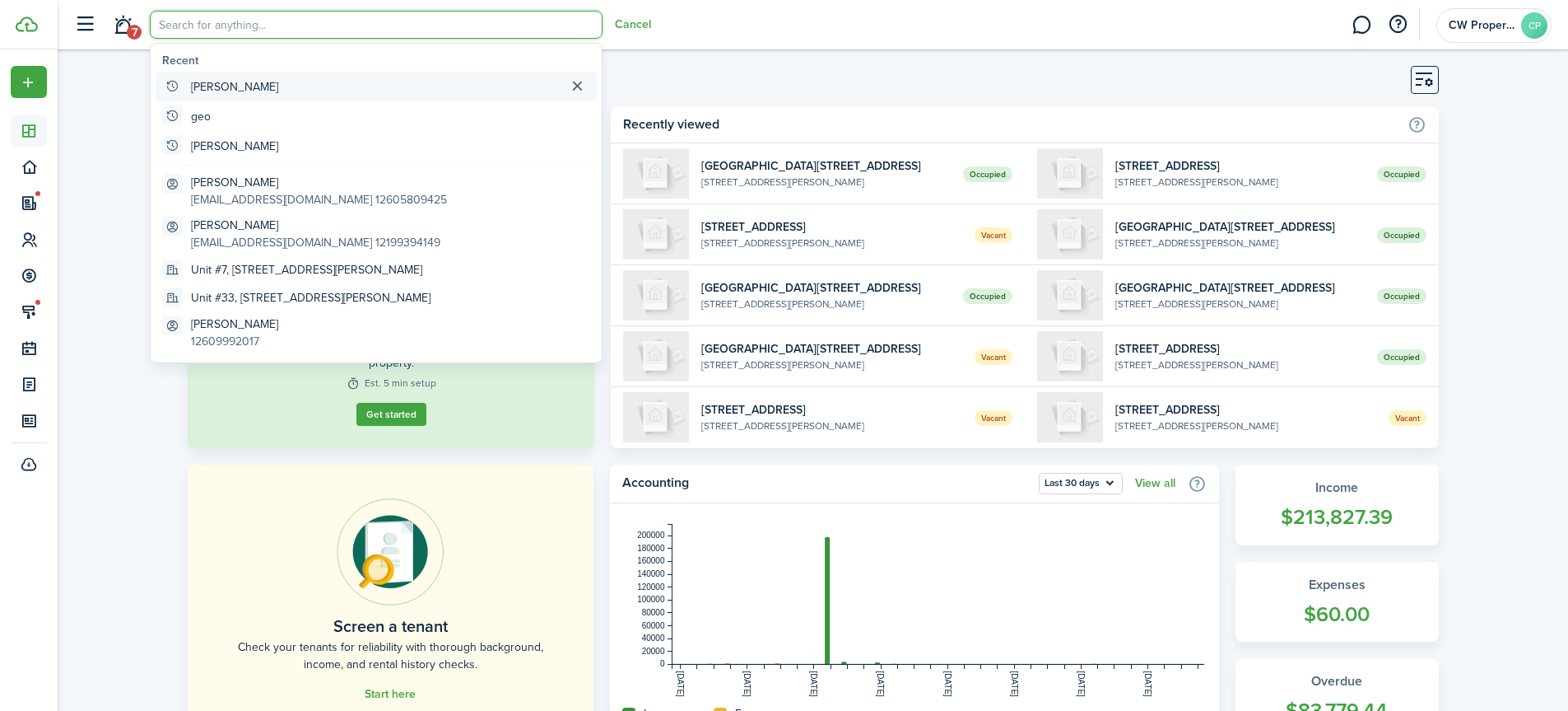
click at [577, 84] on button "button" at bounding box center [577, 86] width 25 height 21
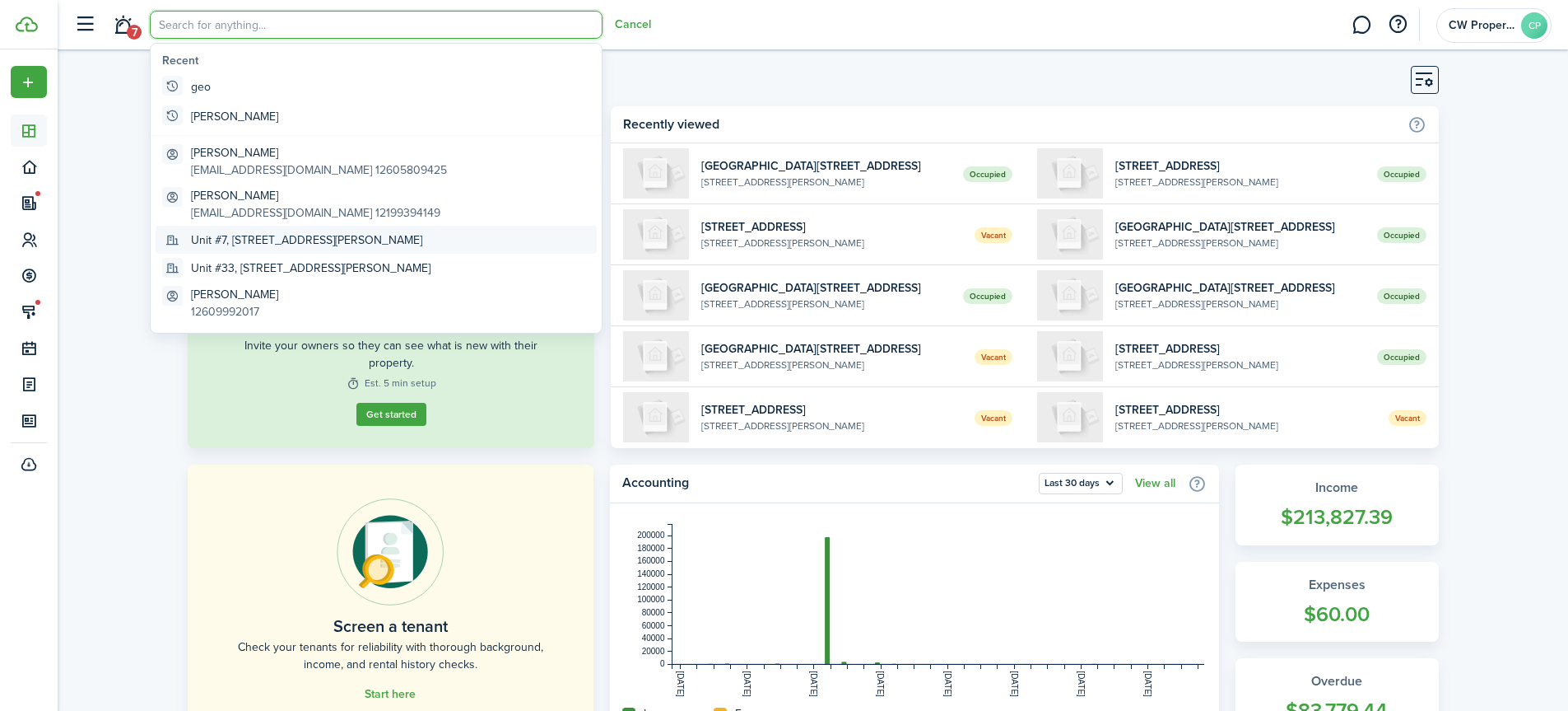
click at [357, 242] on global-search-item-title "Unit #7, 3519 Portage Boulevard, Fort Wayne, IN, 46802, US" at bounding box center [307, 240] width 232 height 17
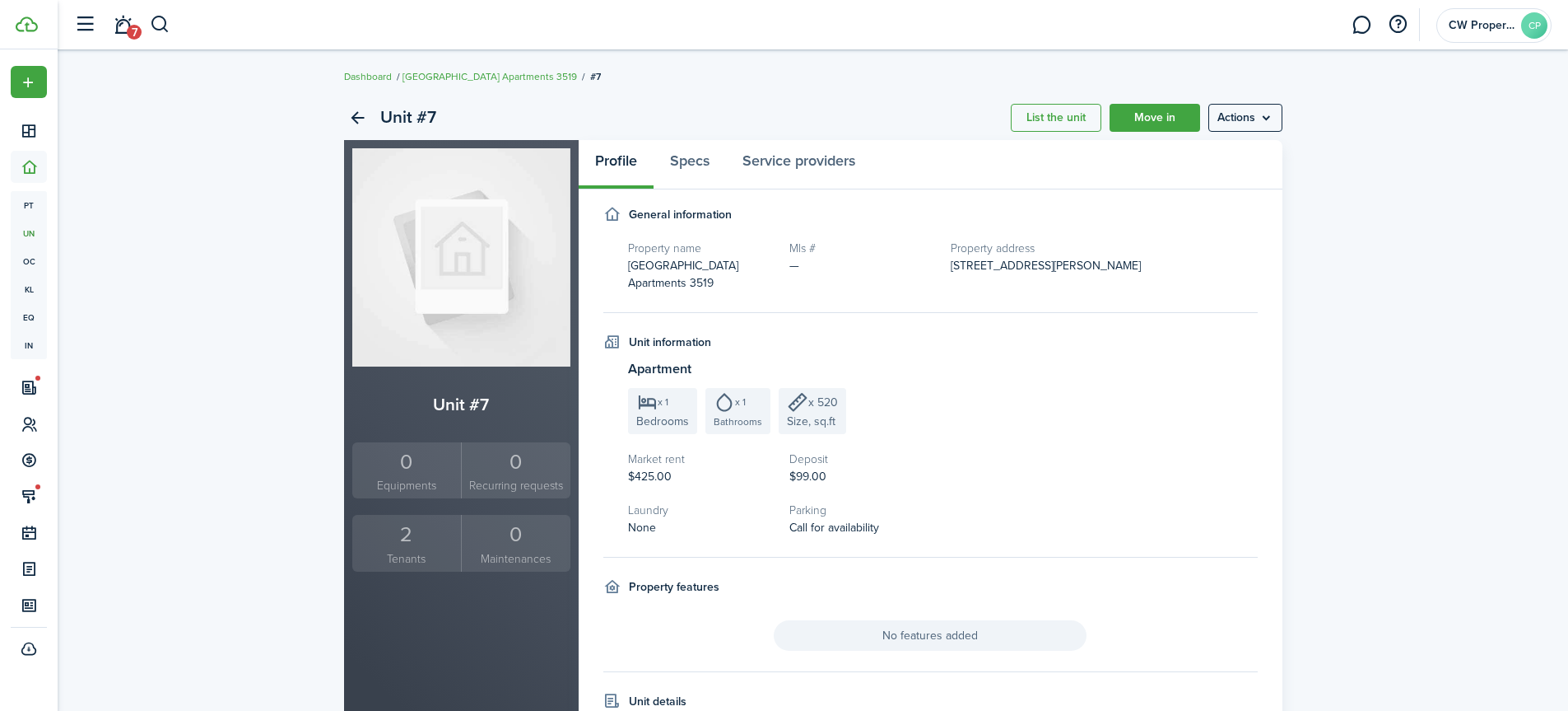
click at [404, 543] on div "2" at bounding box center [407, 534] width 101 height 32
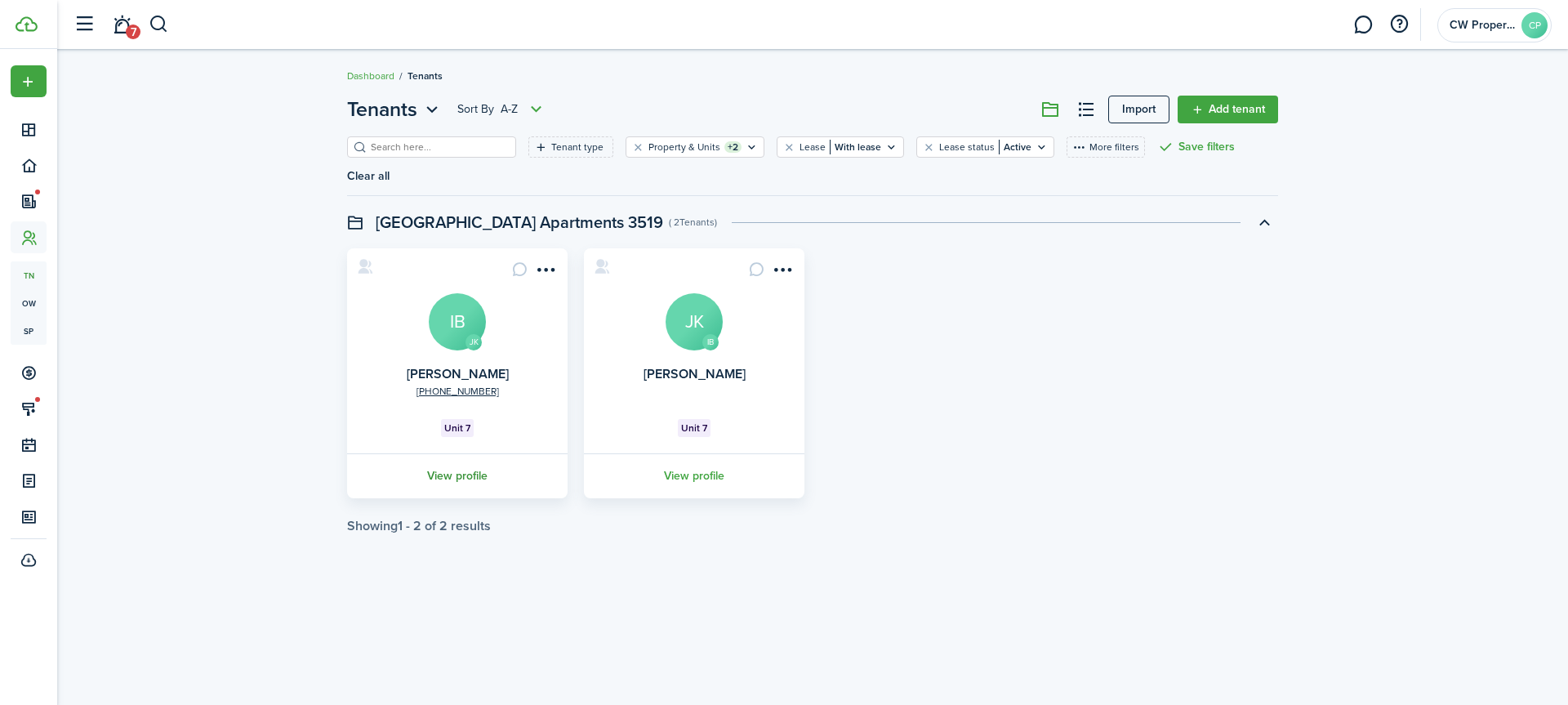
click at [465, 454] on link "View profile" at bounding box center [457, 476] width 225 height 45
